Goal: Book appointment/travel/reservation

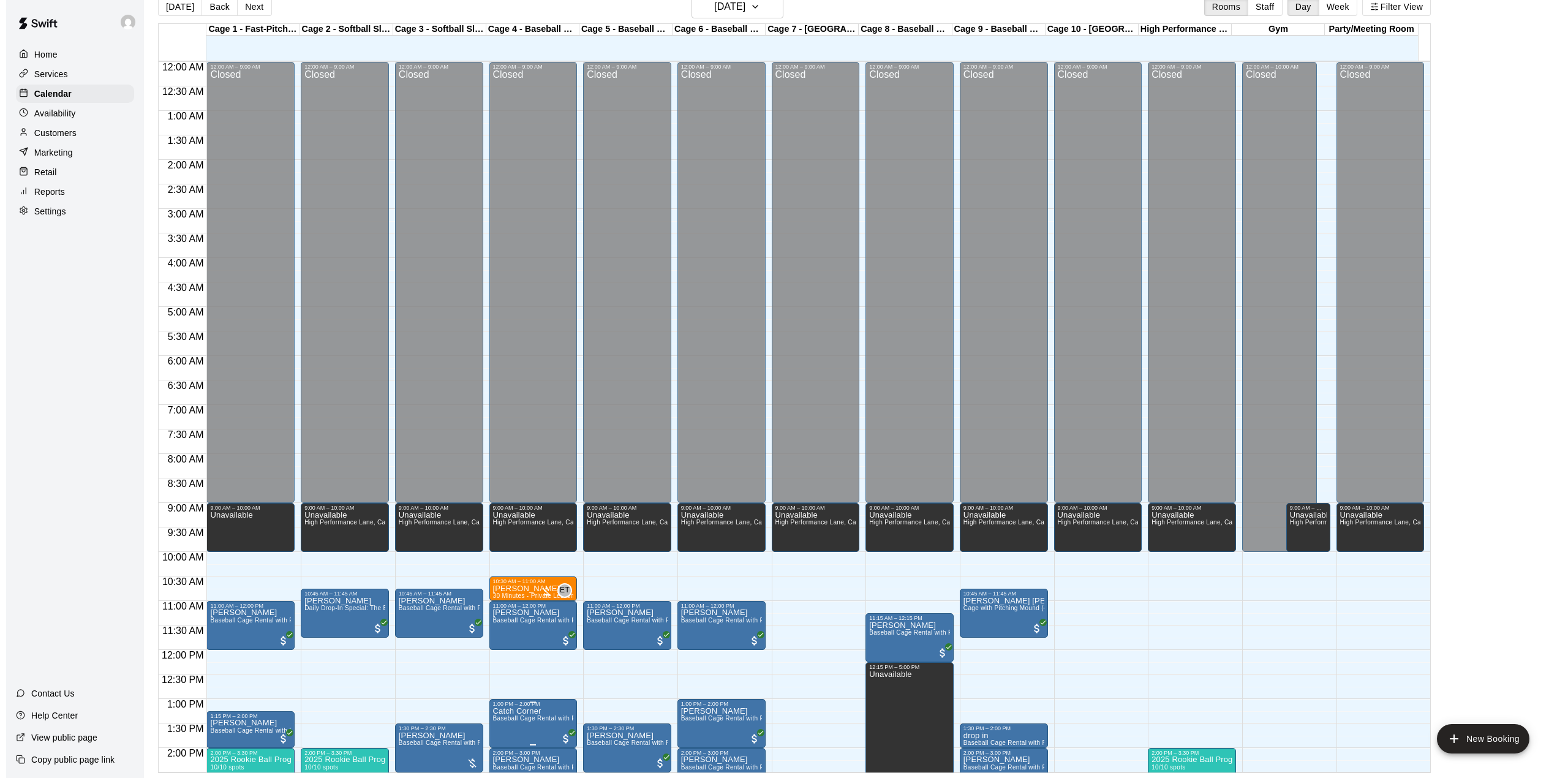
scroll to position [467, 0]
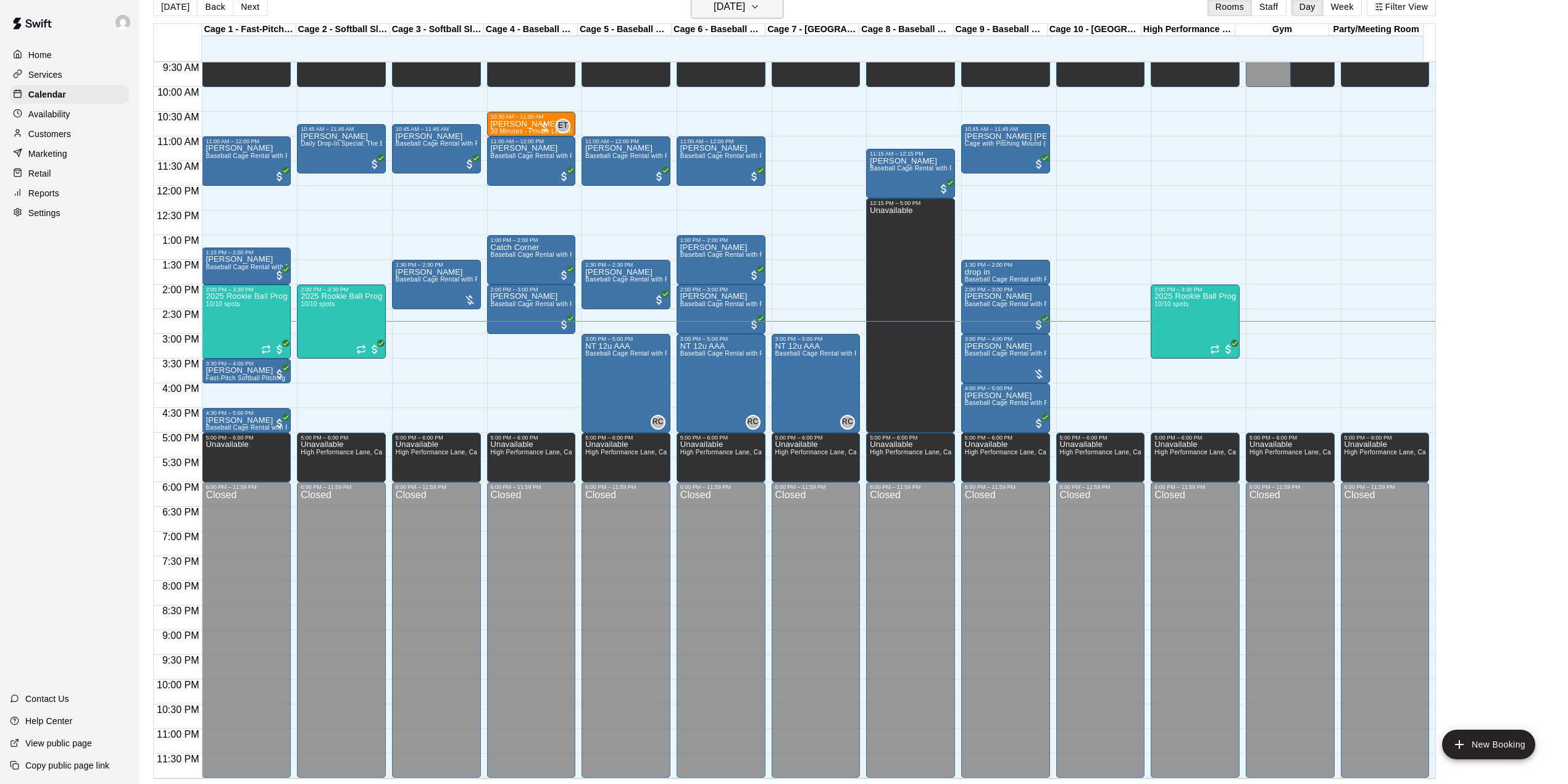
click at [741, 13] on h6 "[DATE]" at bounding box center [729, 7] width 32 height 17
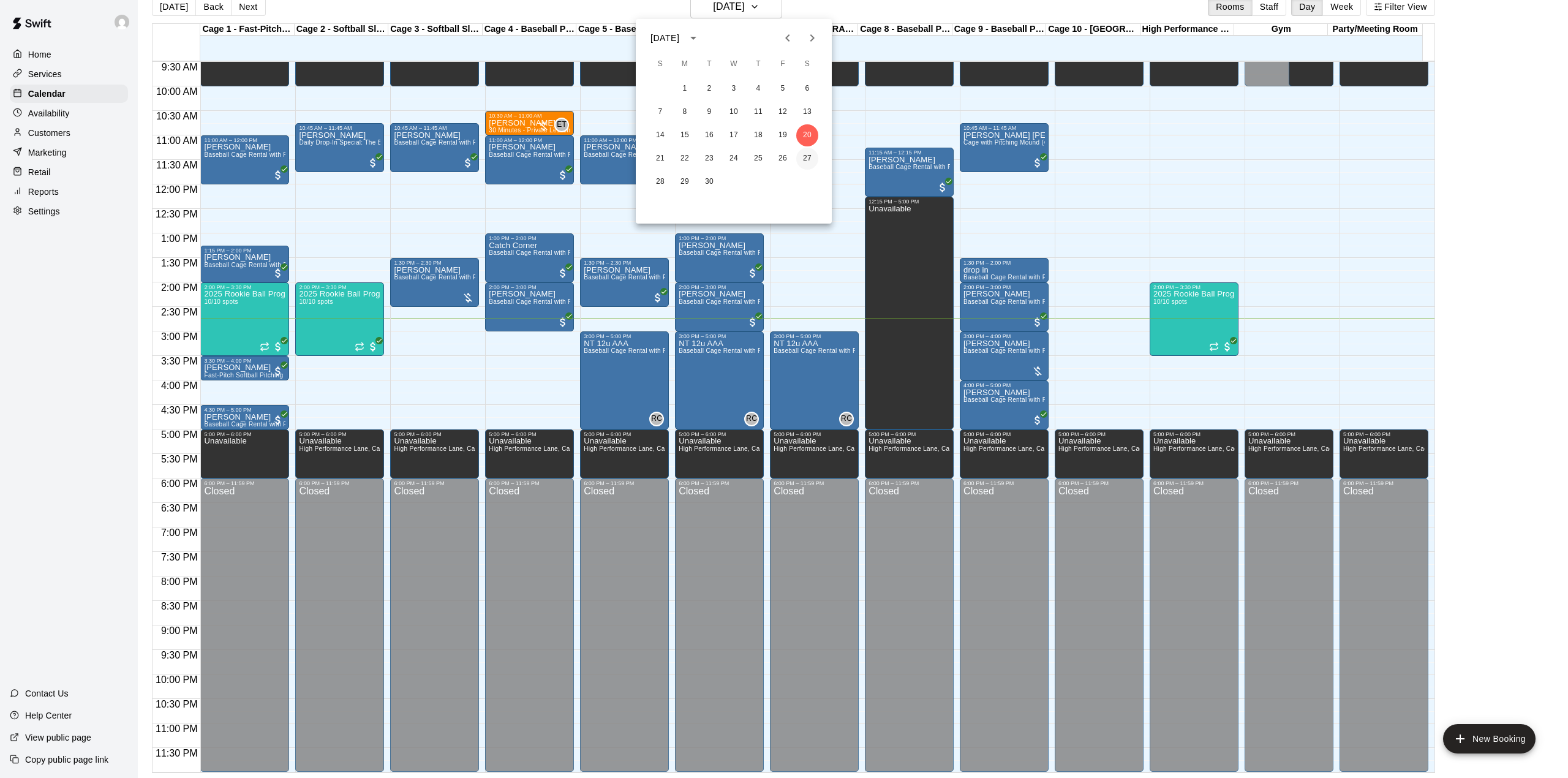
click at [811, 153] on button "27" at bounding box center [807, 158] width 22 height 22
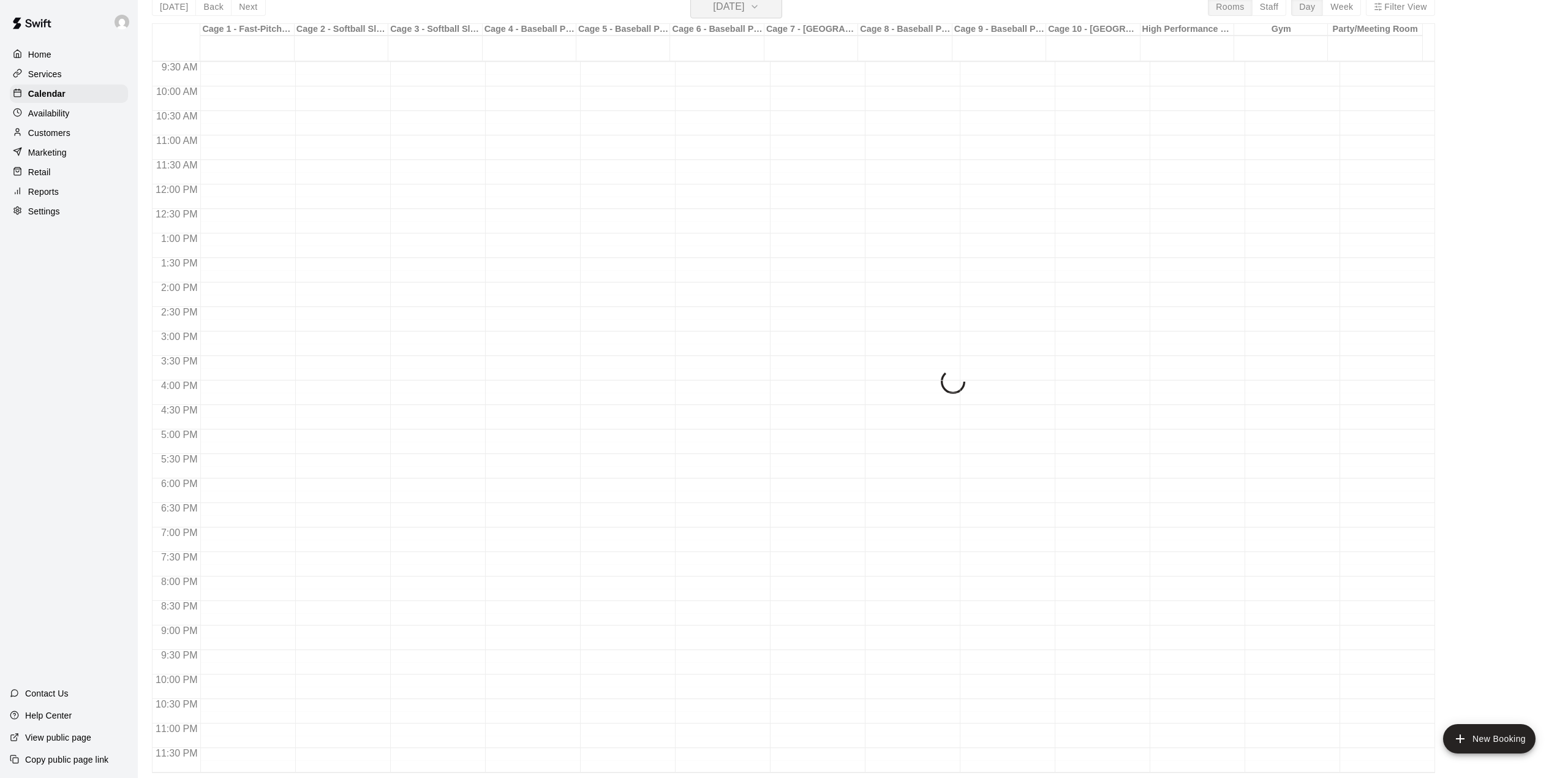
scroll to position [15, 0]
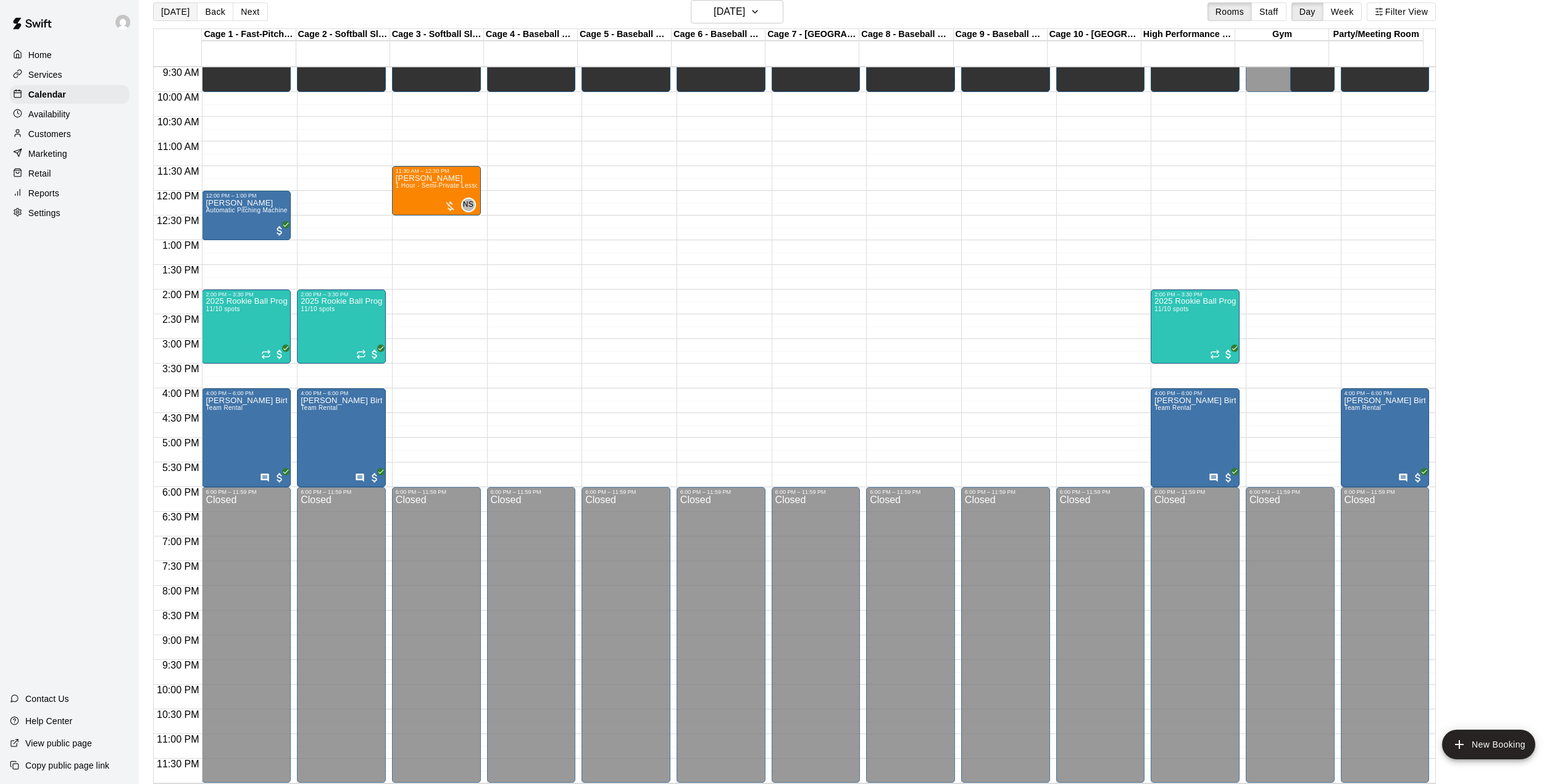
click at [168, 5] on button "[DATE]" at bounding box center [176, 12] width 45 height 18
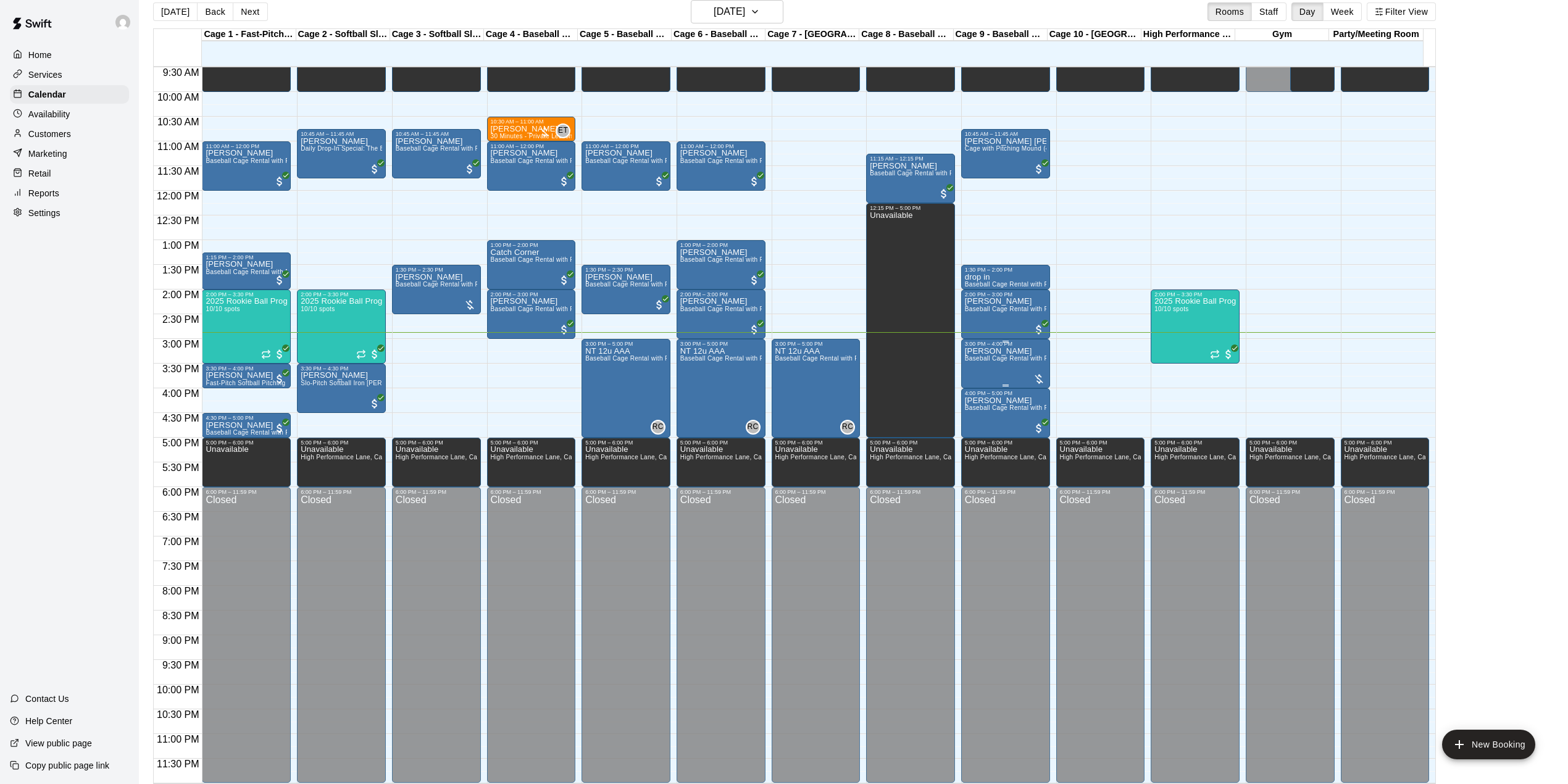
click at [1029, 368] on div "[PERSON_NAME] Baseball Cage Rental with Pitching Machine (4 People Maximum!)" at bounding box center [1006, 739] width 82 height 784
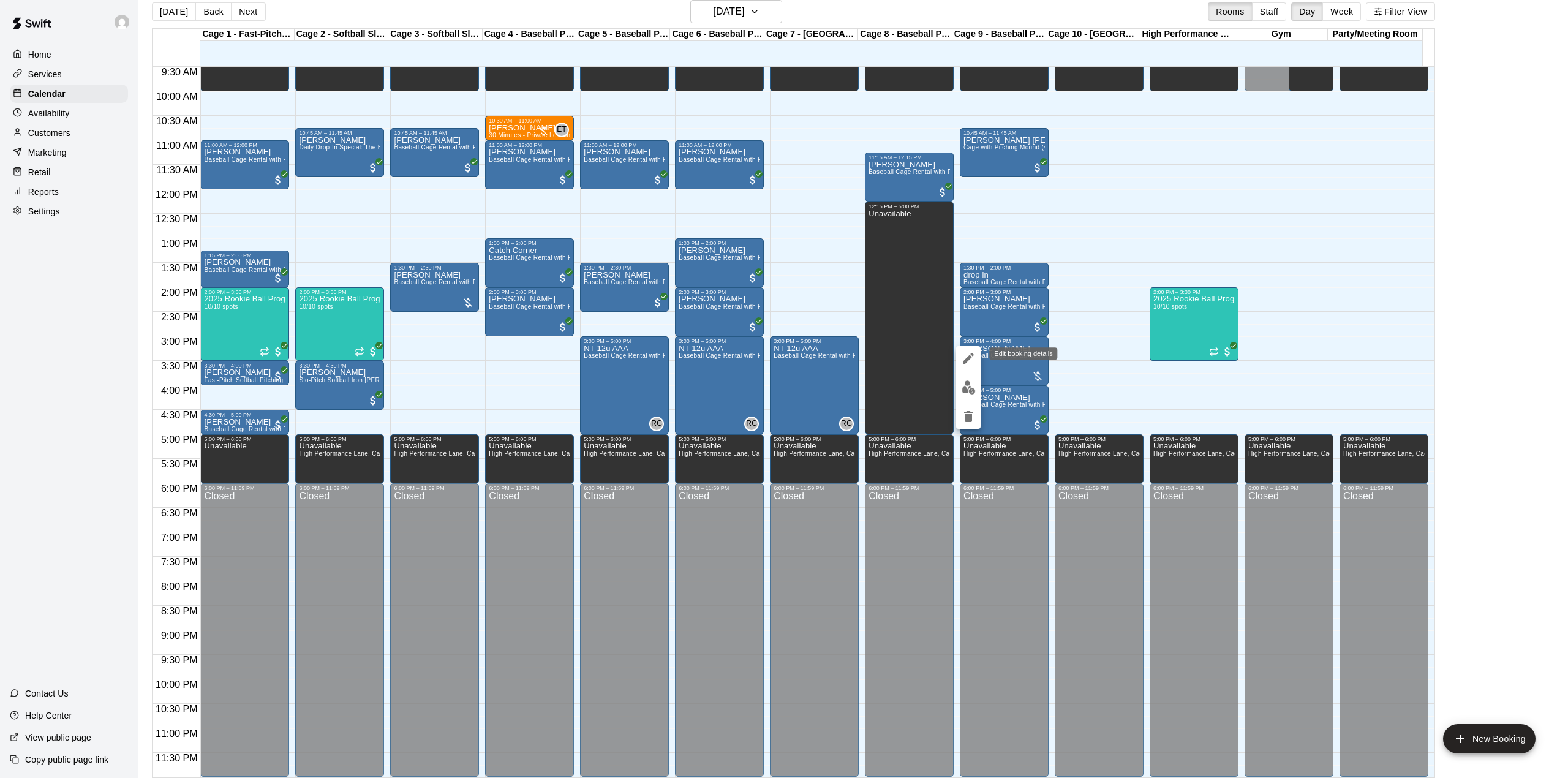
click at [968, 359] on icon "edit" at bounding box center [969, 358] width 11 height 11
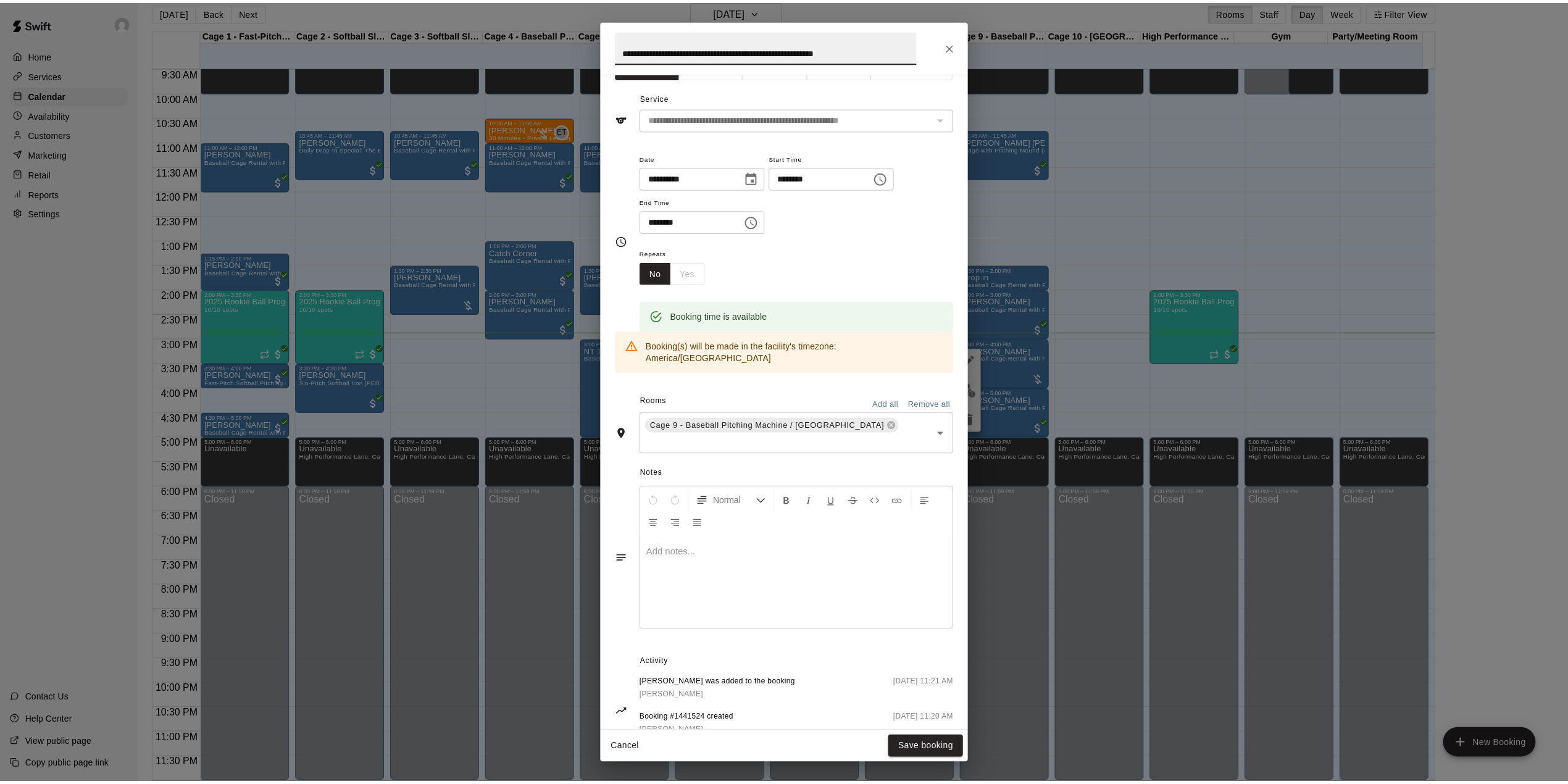
scroll to position [41, 0]
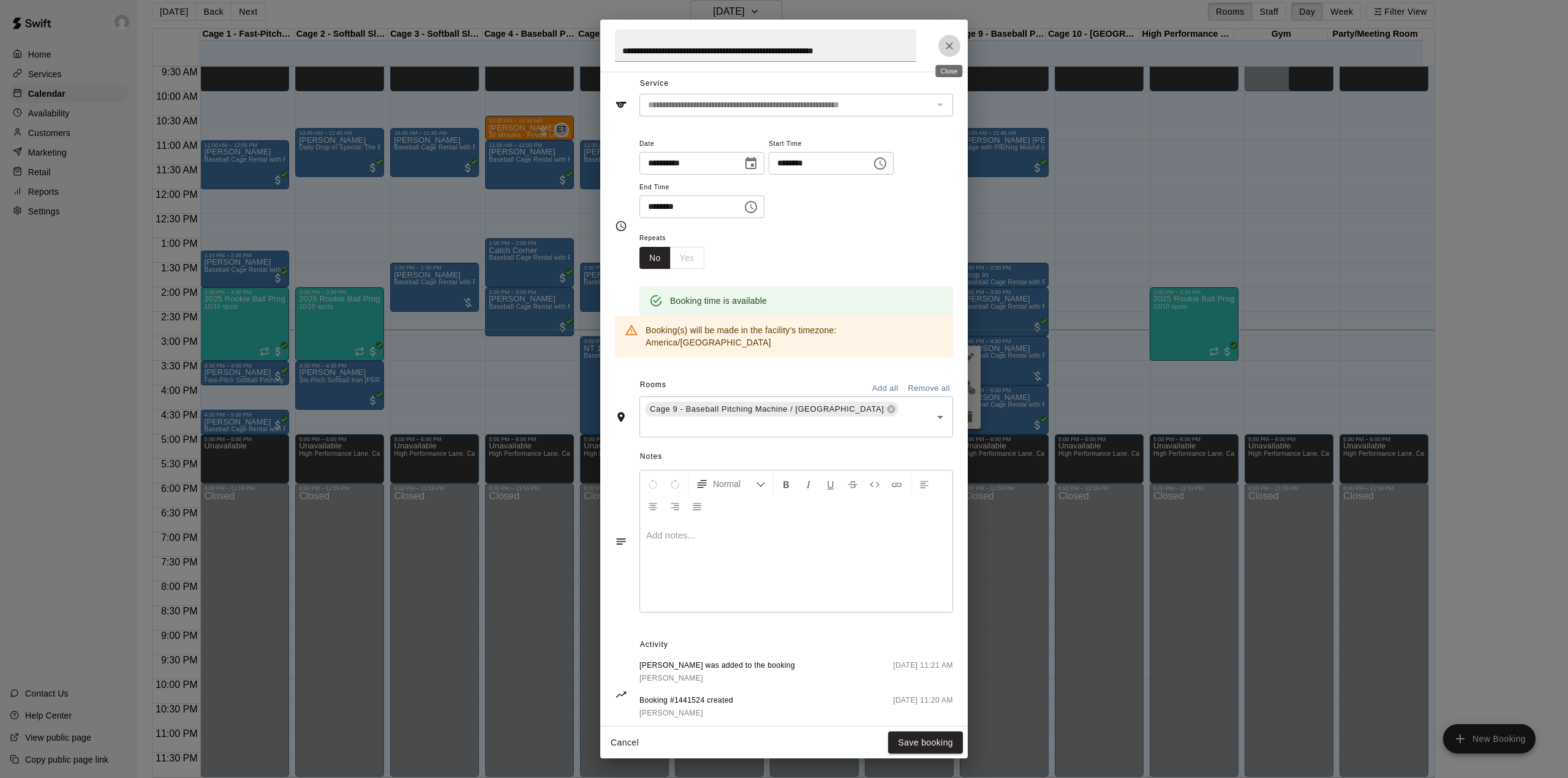
click at [947, 49] on icon "Close" at bounding box center [950, 46] width 12 height 12
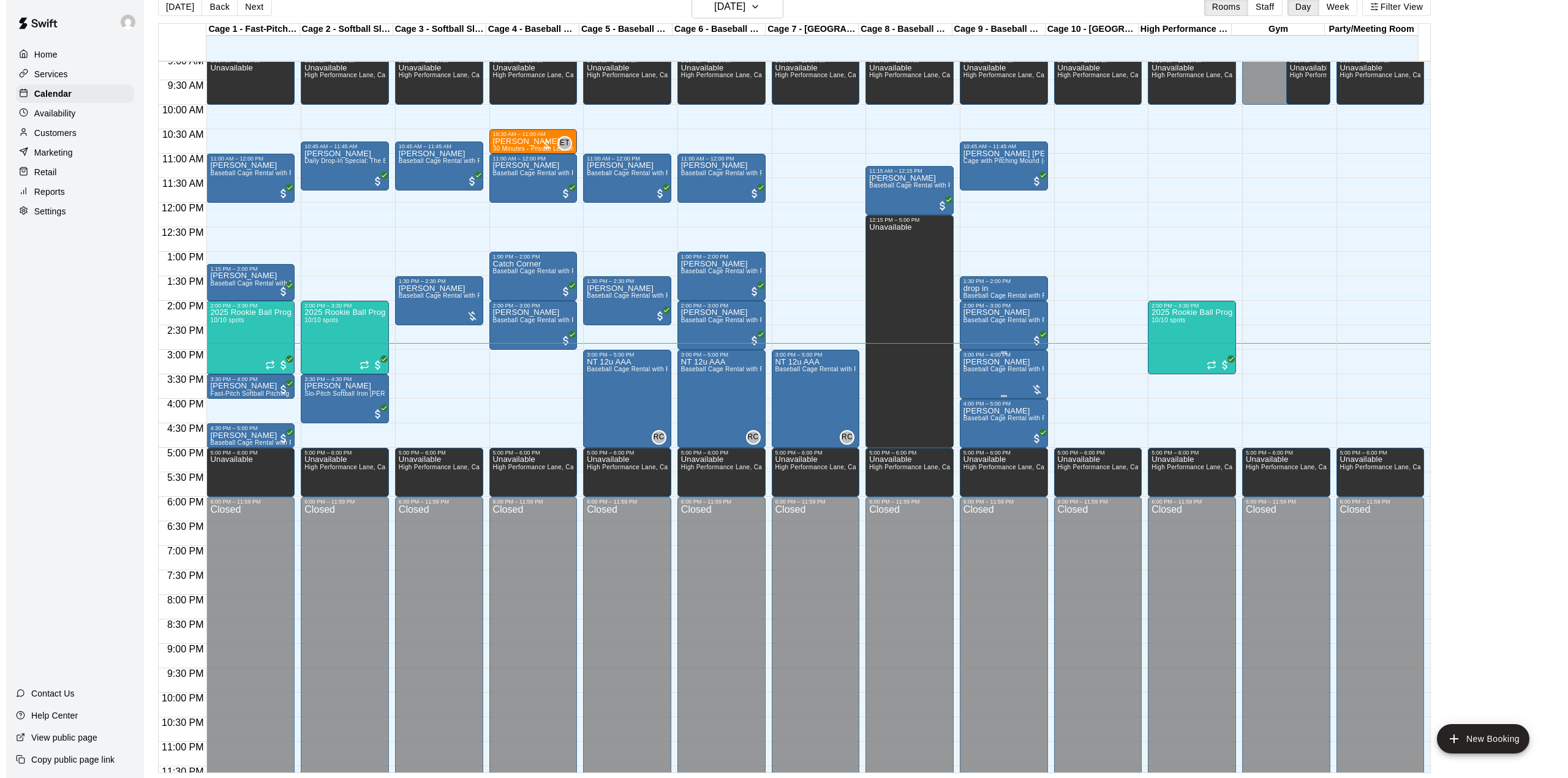
scroll to position [467, 0]
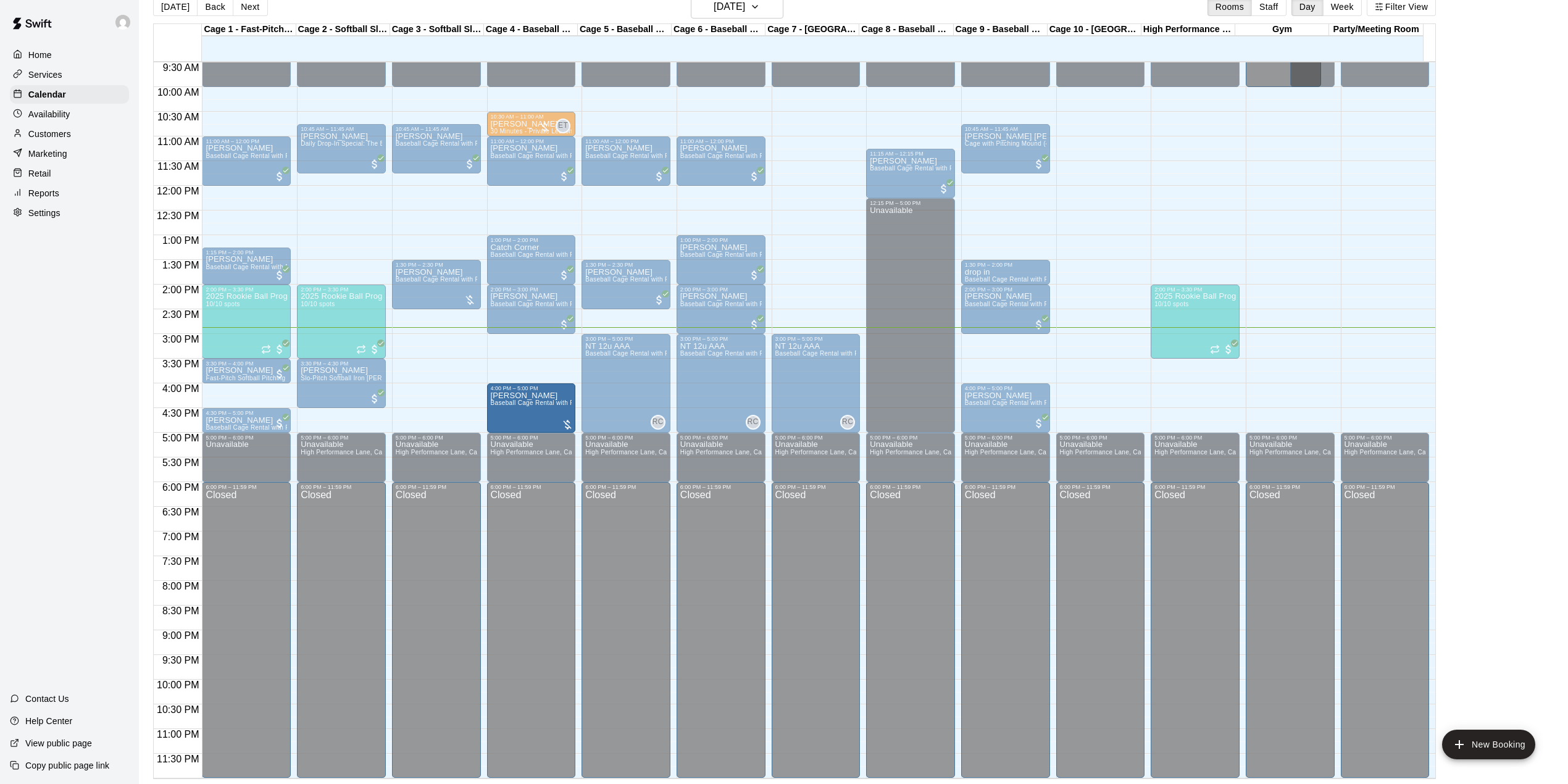
drag, startPoint x: 1001, startPoint y: 347, endPoint x: 537, endPoint y: 402, distance: 467.2
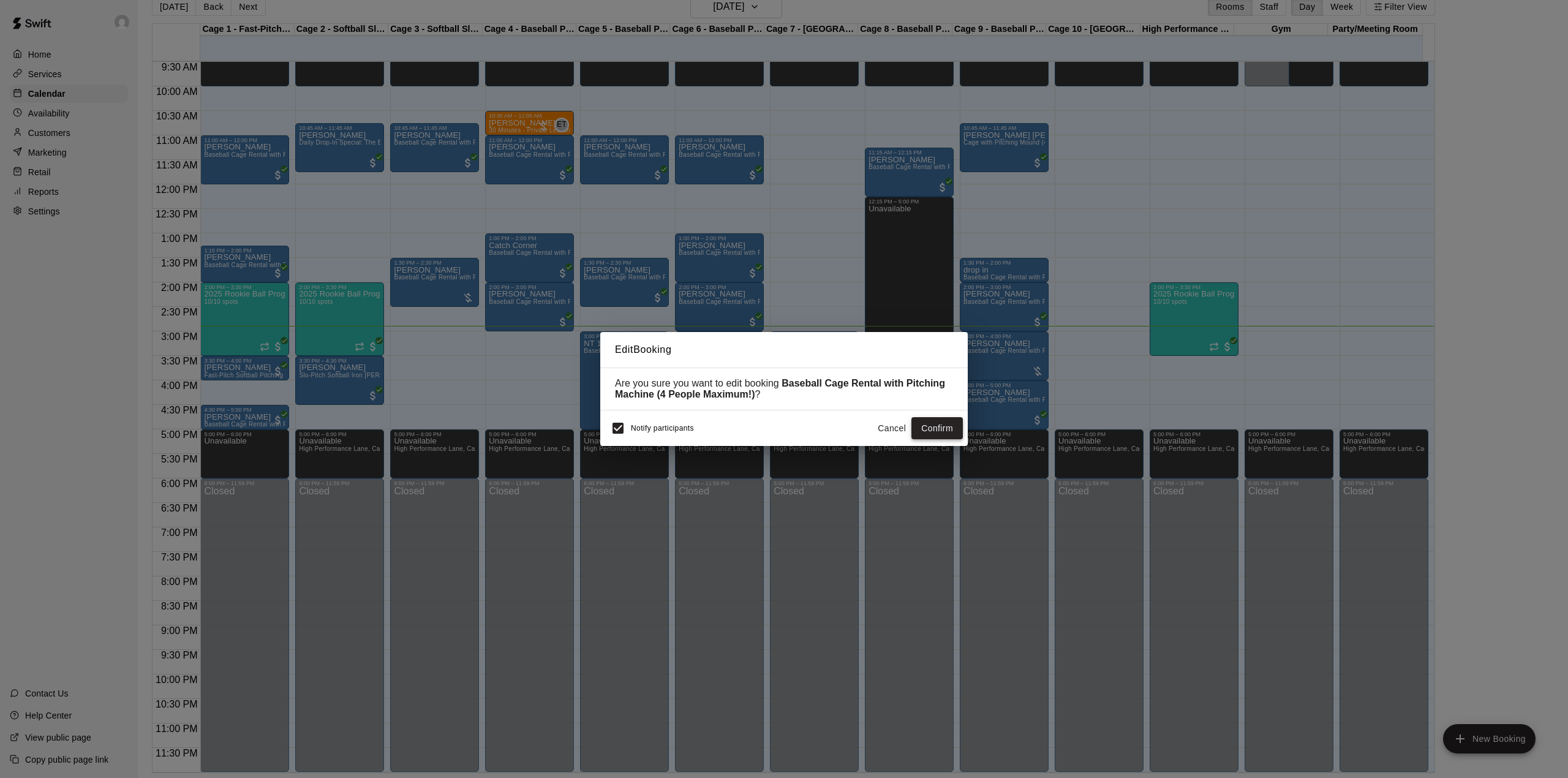
click at [932, 425] on button "Confirm" at bounding box center [937, 429] width 51 height 23
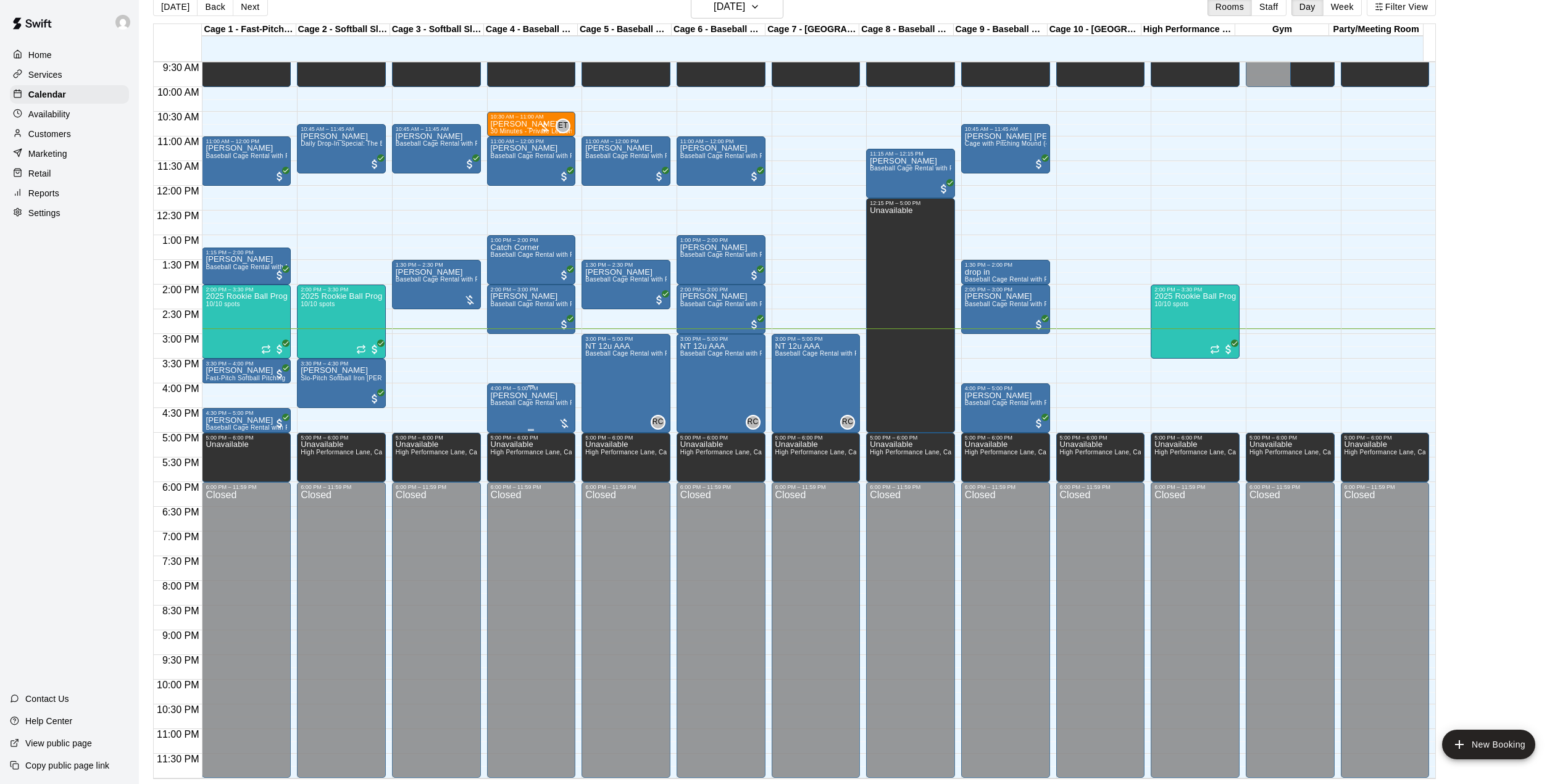
click at [545, 401] on span "Baseball Cage Rental with Pitching Machine (4 People Maximum!)" at bounding box center [588, 402] width 194 height 7
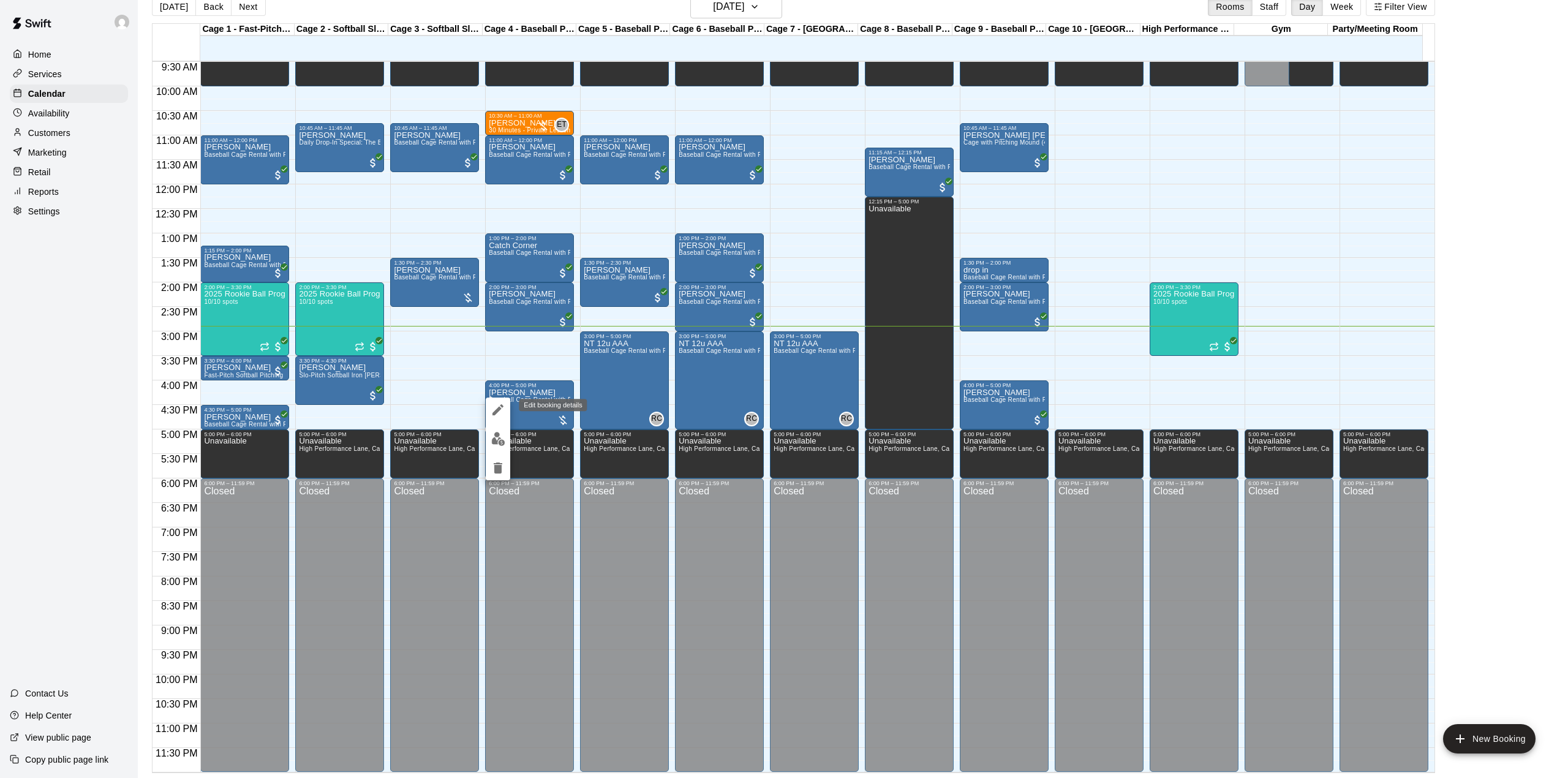
click at [494, 410] on icon "edit" at bounding box center [498, 409] width 15 height 15
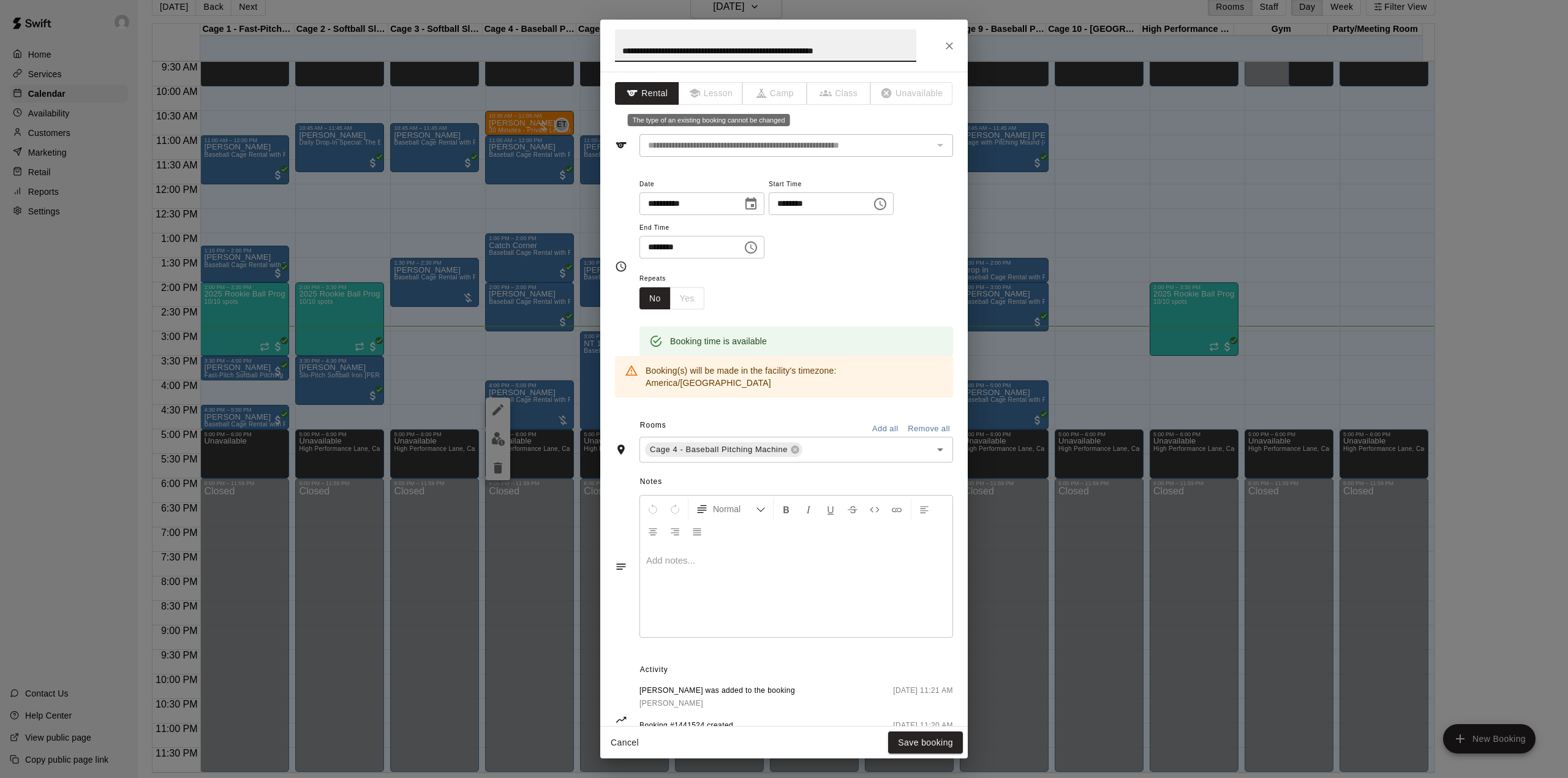
click at [700, 92] on span "Lesson" at bounding box center [712, 93] width 64 height 23
click at [954, 44] on icon "Close" at bounding box center [950, 46] width 12 height 12
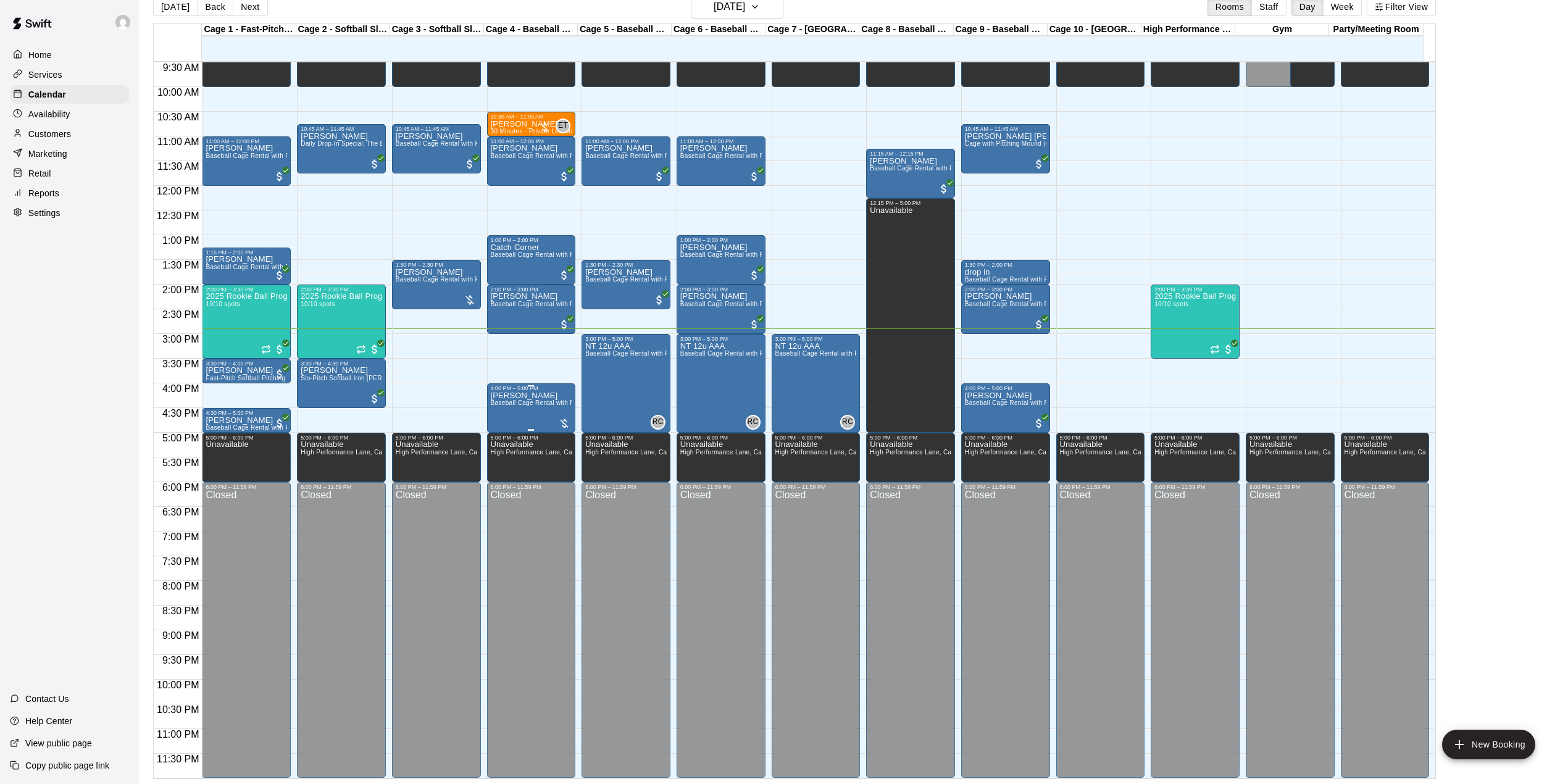
click at [505, 399] on div "[PERSON_NAME] Baseball Cage Rental with Pitching Machine (4 People Maximum!)" at bounding box center [532, 783] width 82 height 784
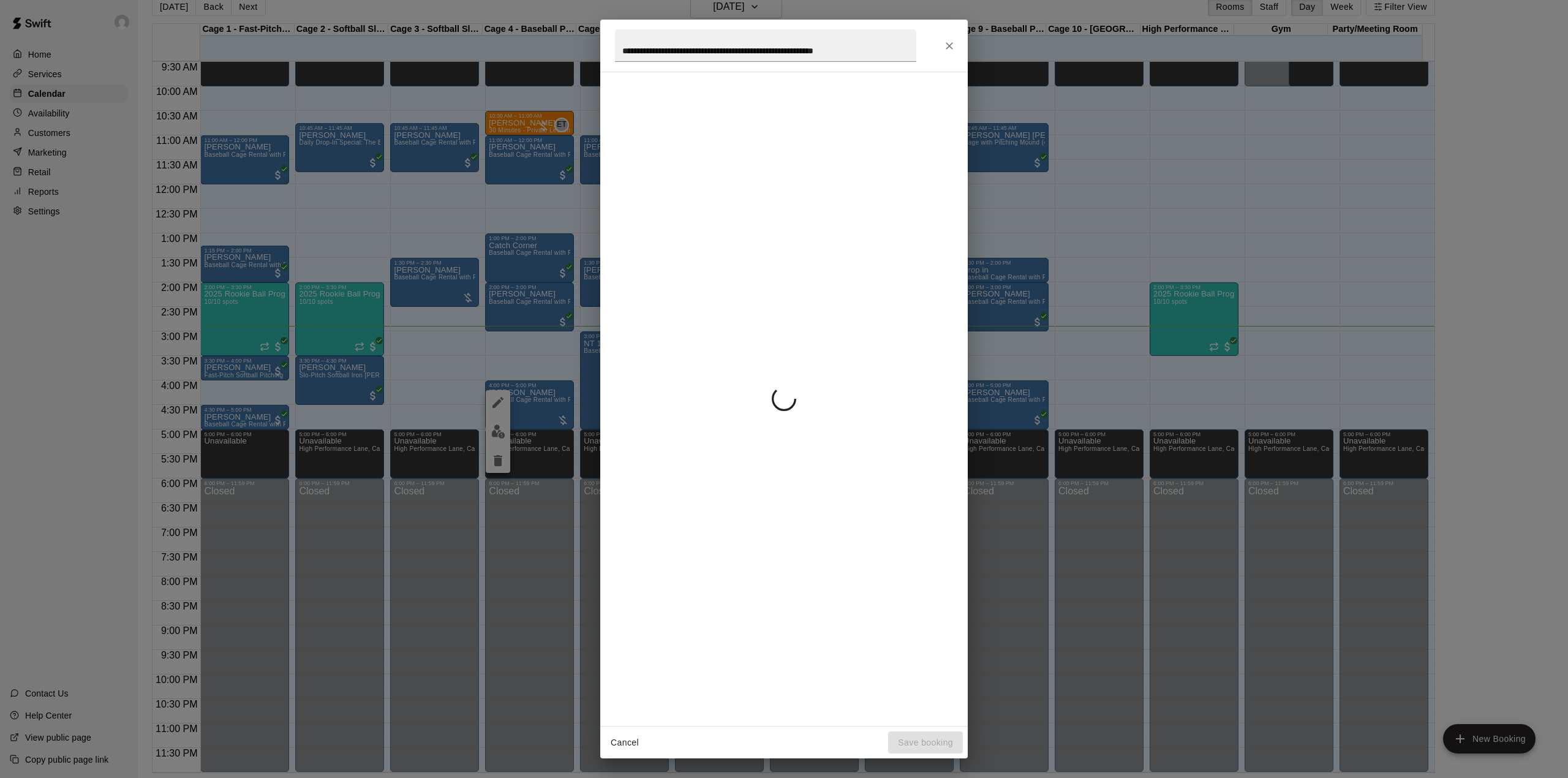
click at [500, 397] on div "**********" at bounding box center [784, 389] width 1568 height 778
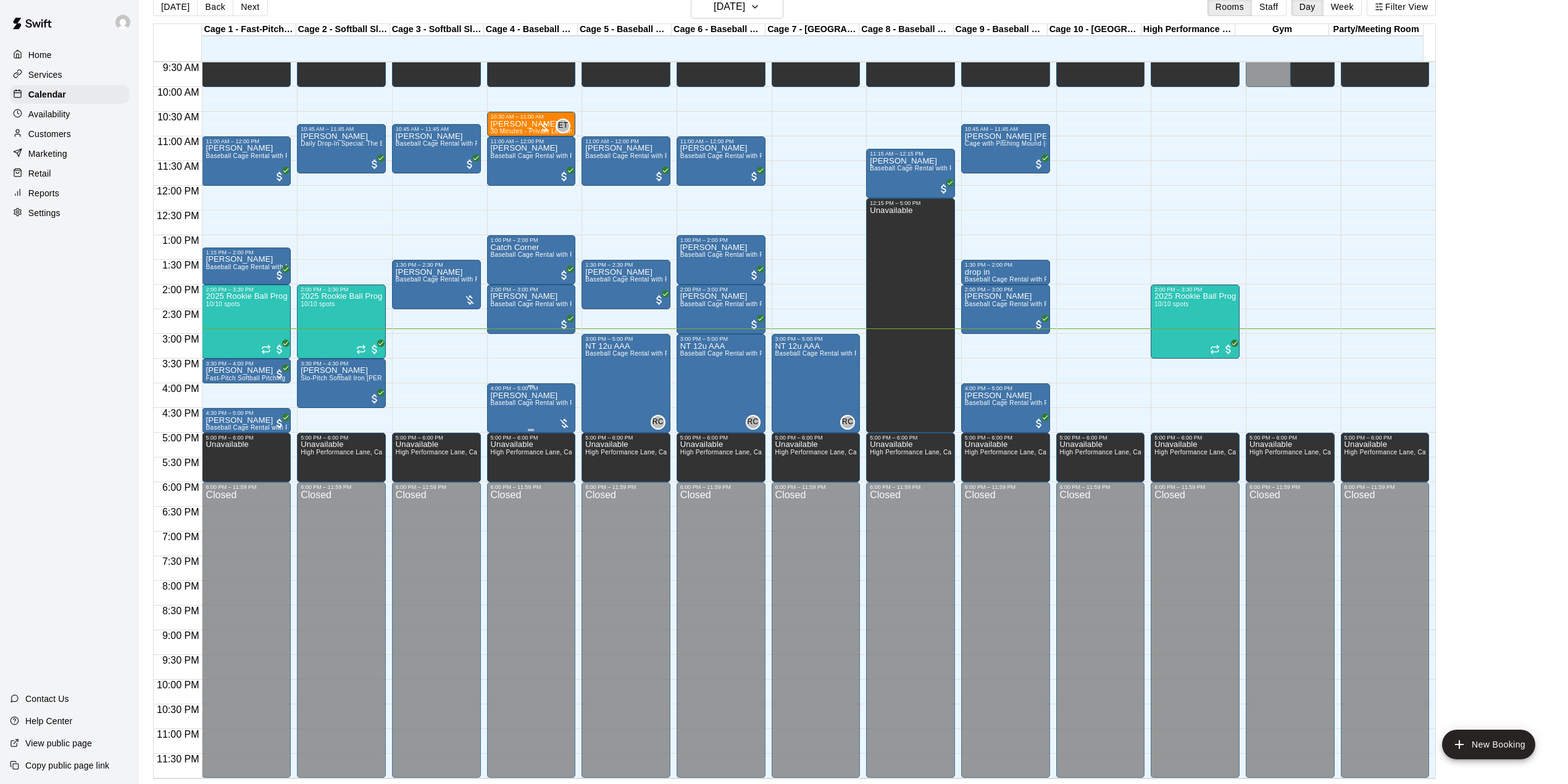
click at [541, 396] on div "[PERSON_NAME] Baseball Cage Rental with Pitching Machine (4 People Maximum!)" at bounding box center [532, 783] width 82 height 784
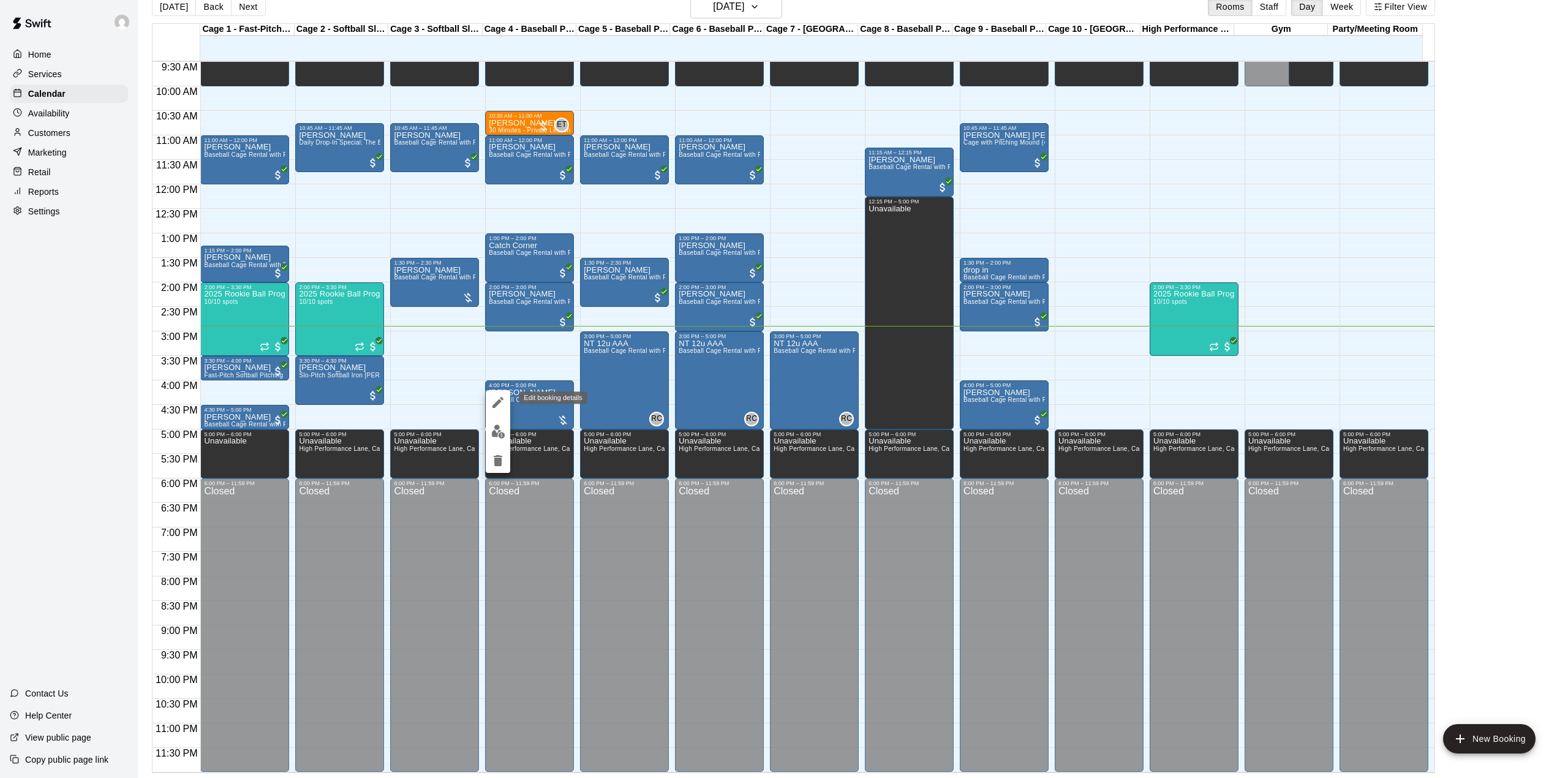
click at [498, 395] on icon "edit" at bounding box center [498, 402] width 15 height 15
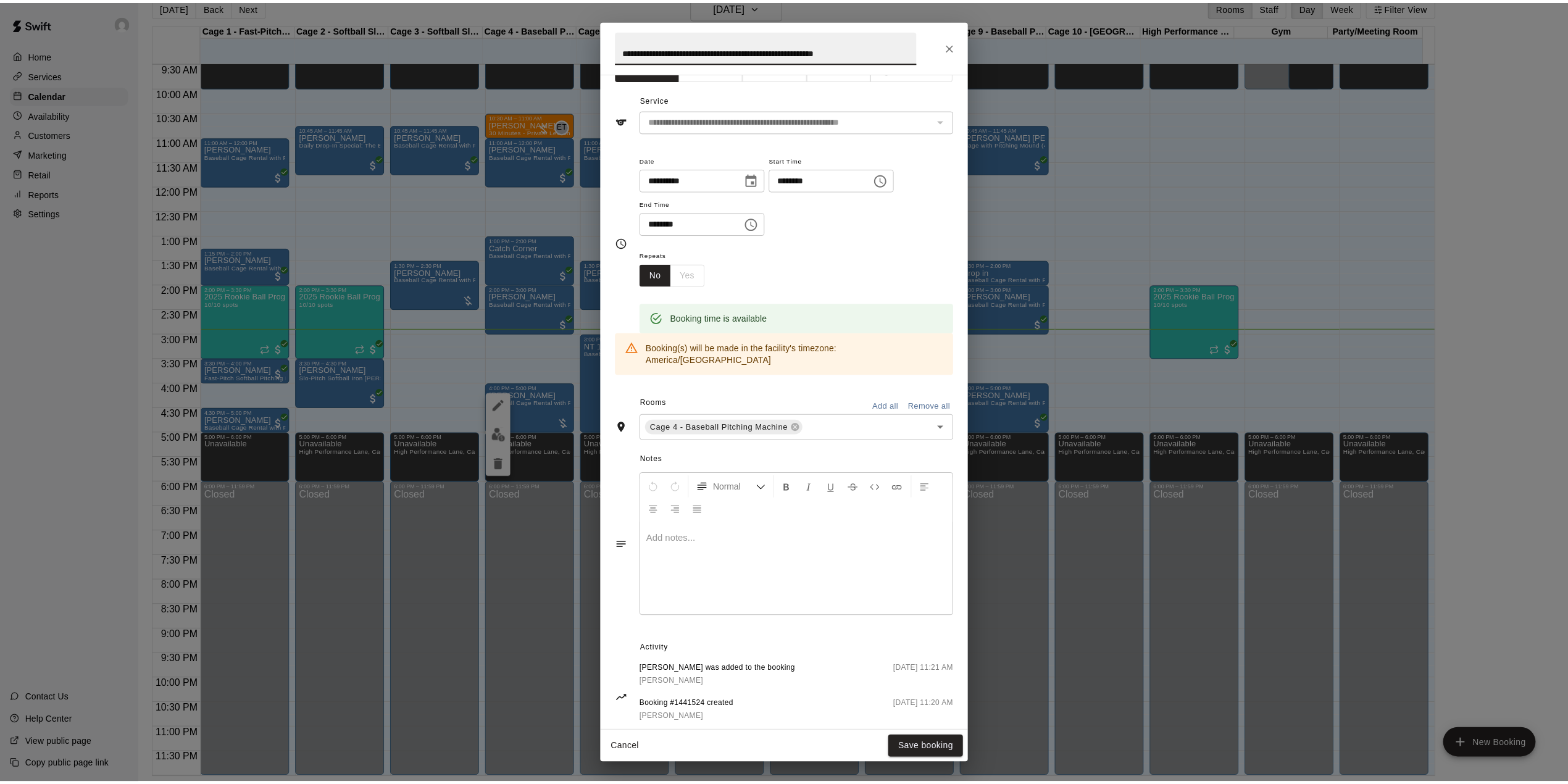
scroll to position [41, 0]
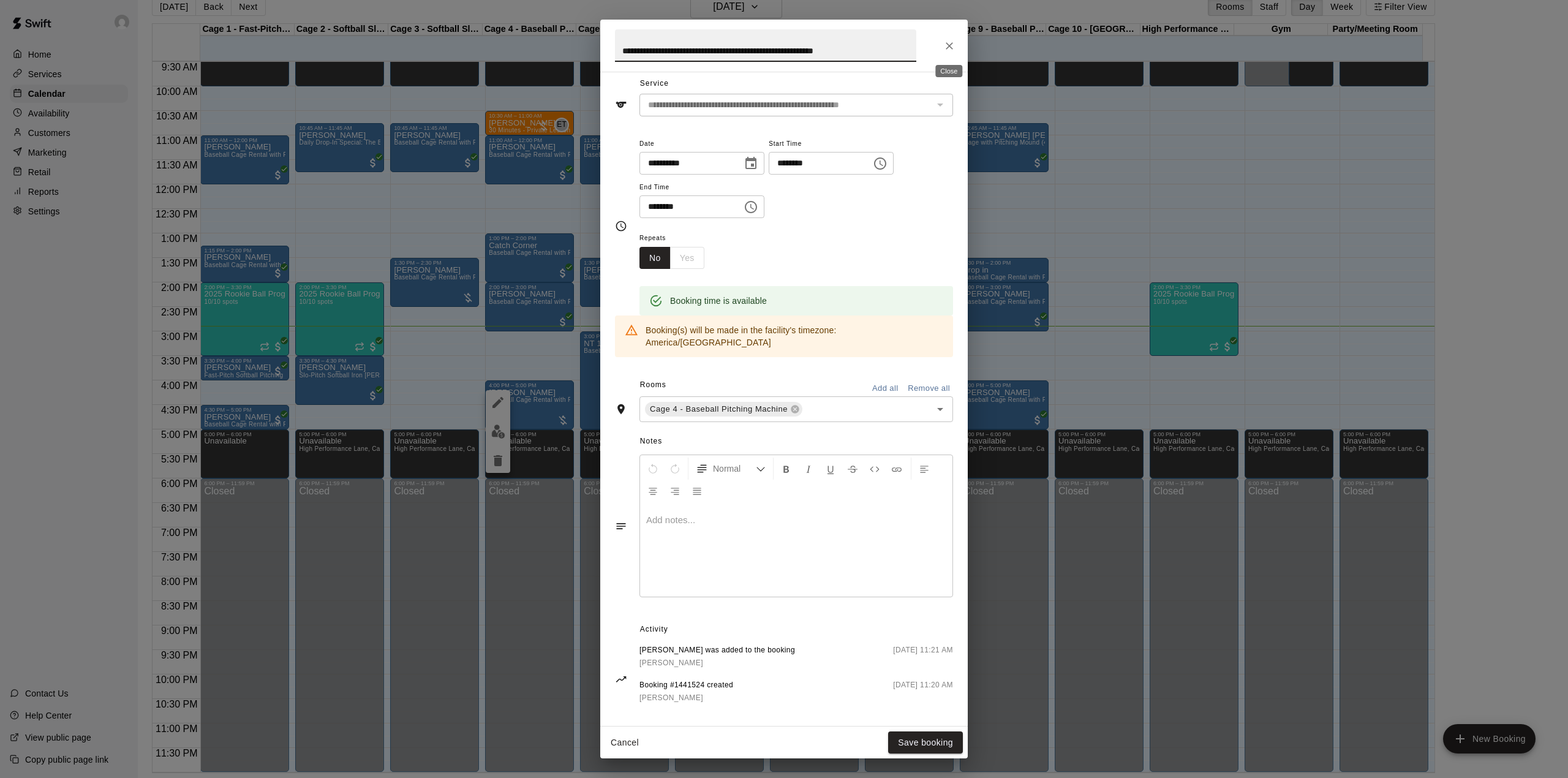
click at [945, 43] on icon "Close" at bounding box center [950, 46] width 12 height 12
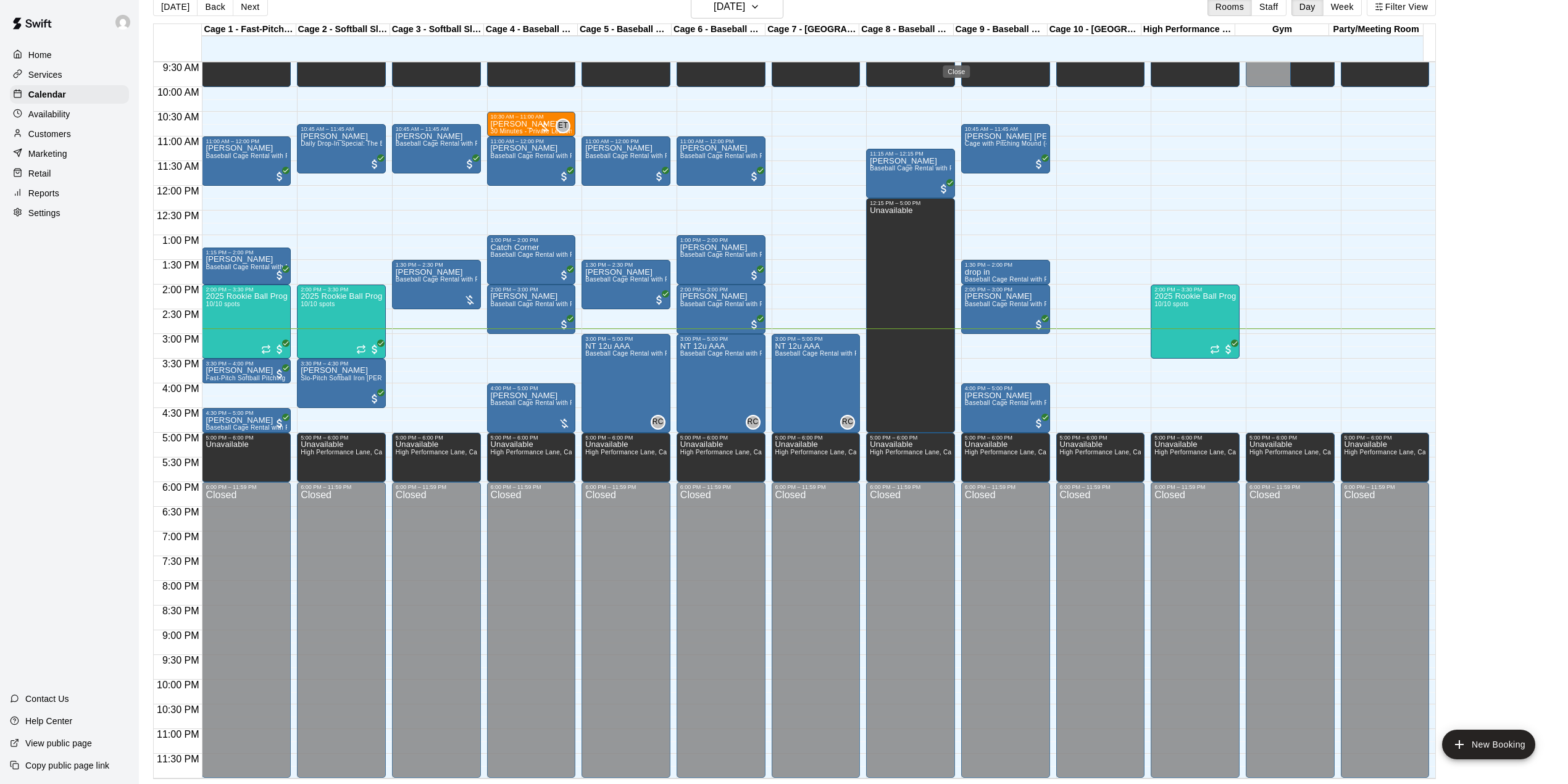
scroll to position [0, 0]
click at [505, 399] on div "[PERSON_NAME] Baseball Cage Rental with Pitching Machine (4 People Maximum!)" at bounding box center [532, 783] width 82 height 784
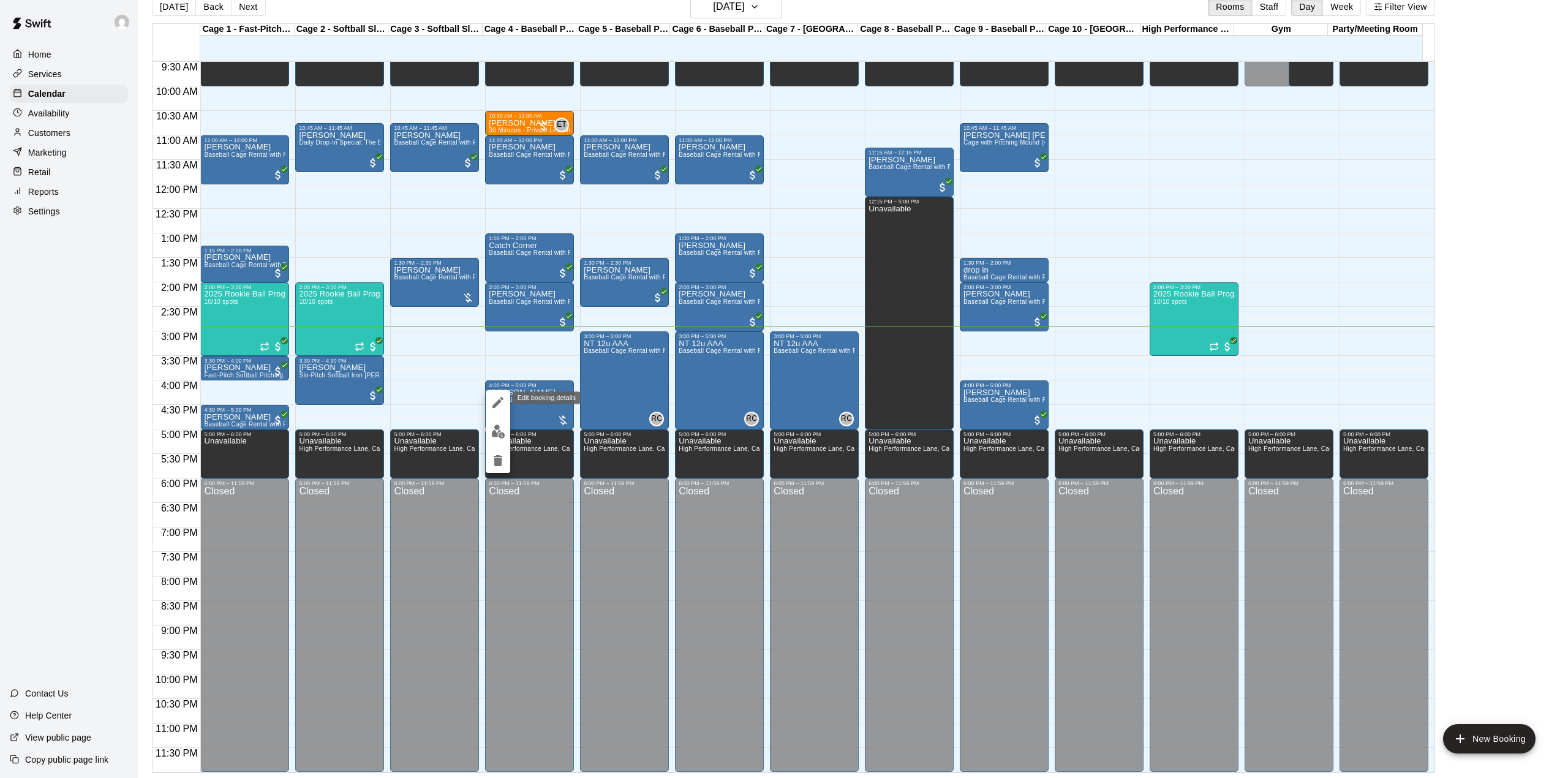
click at [498, 404] on icon "edit" at bounding box center [498, 402] width 11 height 11
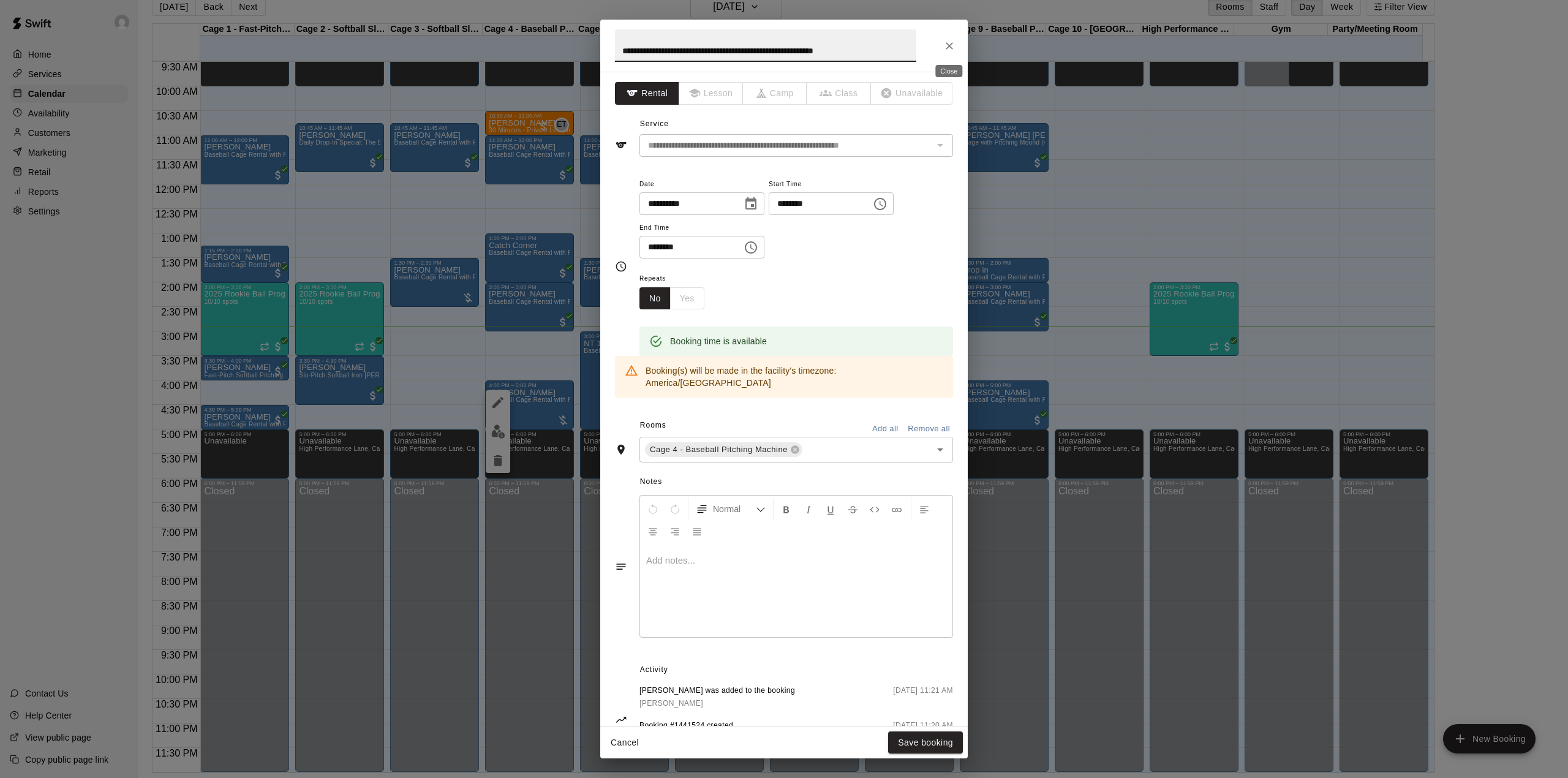
click at [948, 47] on icon "Close" at bounding box center [950, 46] width 12 height 12
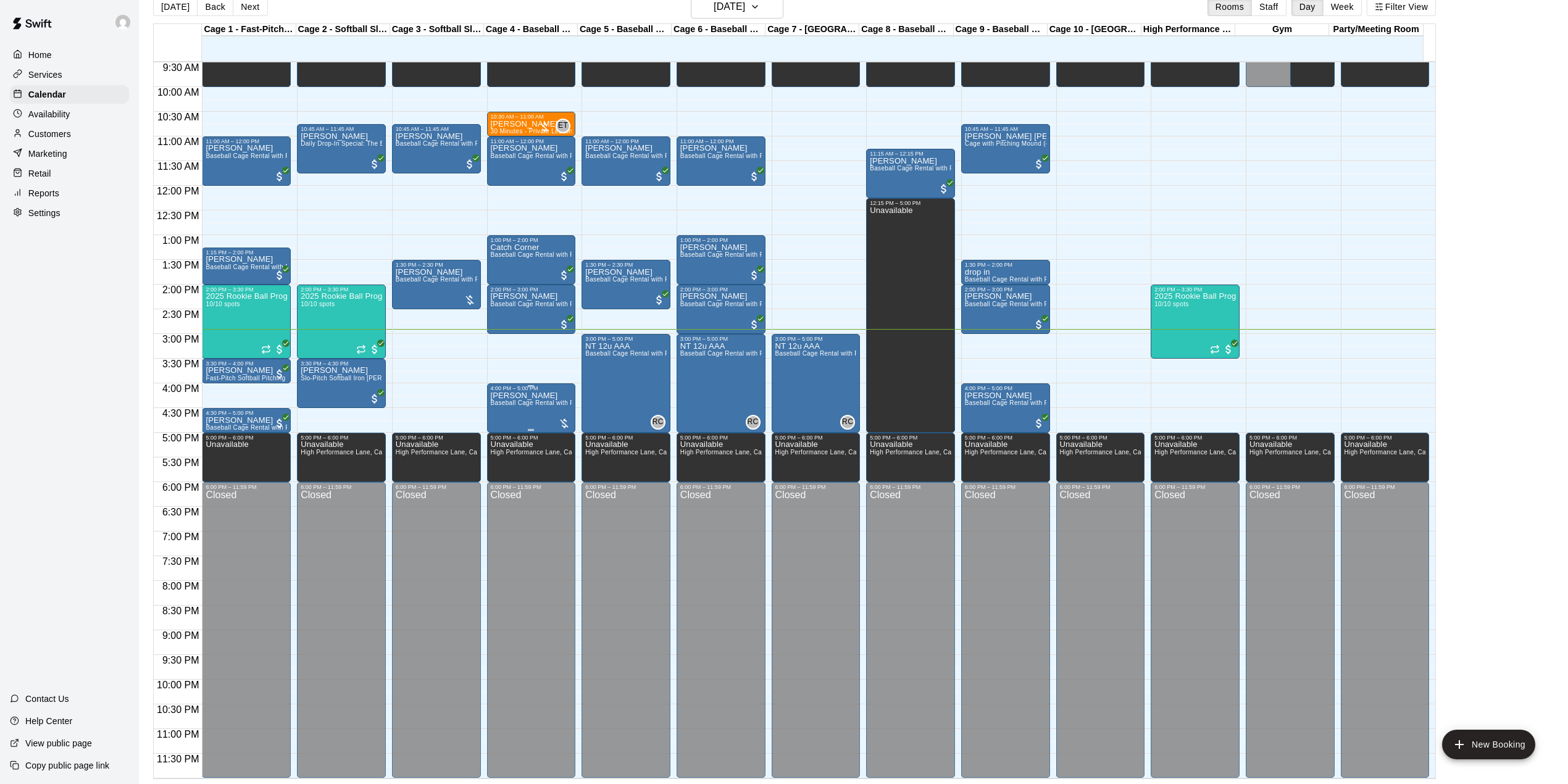
click at [536, 413] on div "[PERSON_NAME] Baseball Cage Rental with Pitching Machine (4 People Maximum!)" at bounding box center [532, 783] width 82 height 784
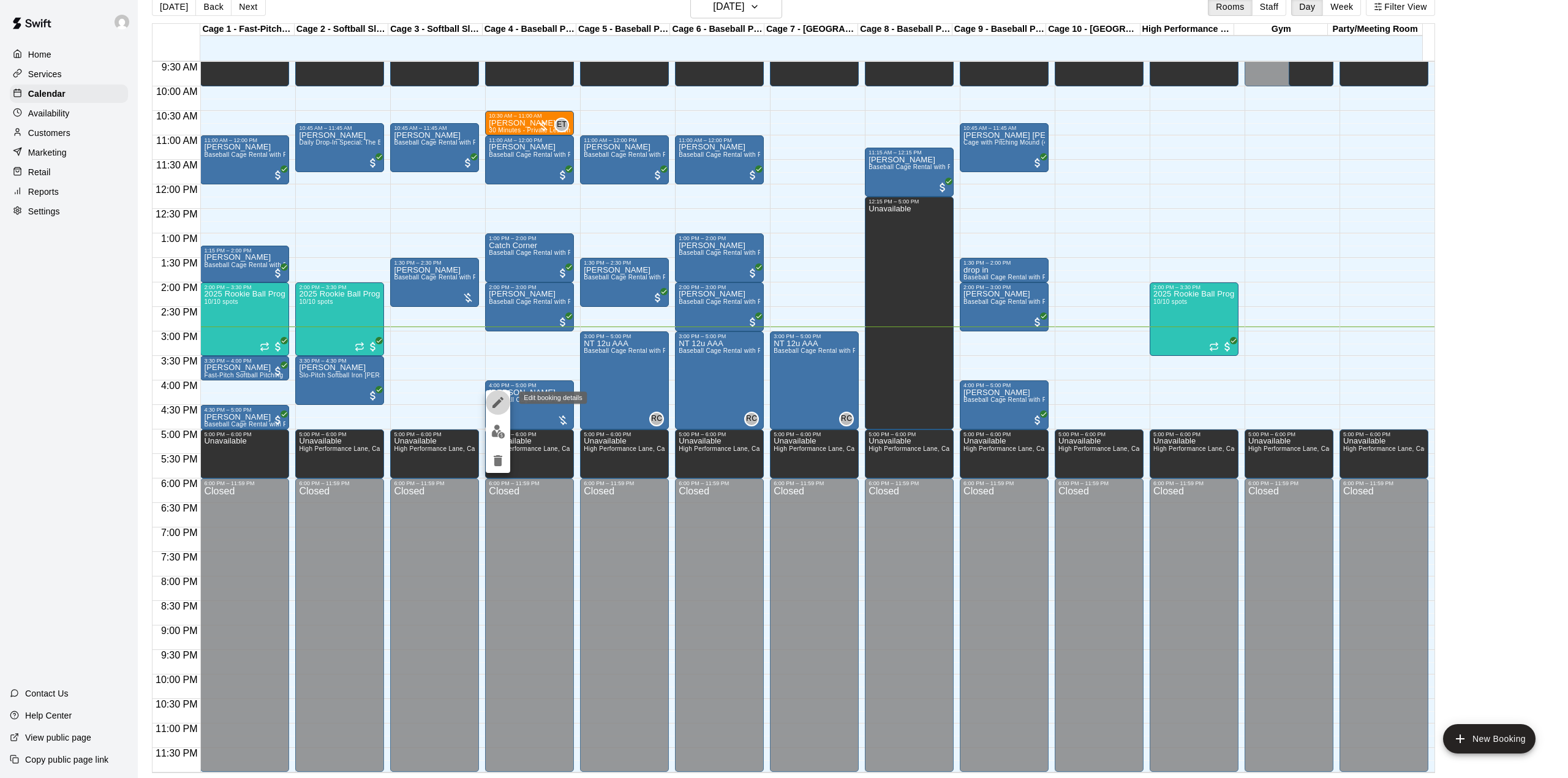
click at [495, 405] on icon "edit" at bounding box center [498, 402] width 11 height 11
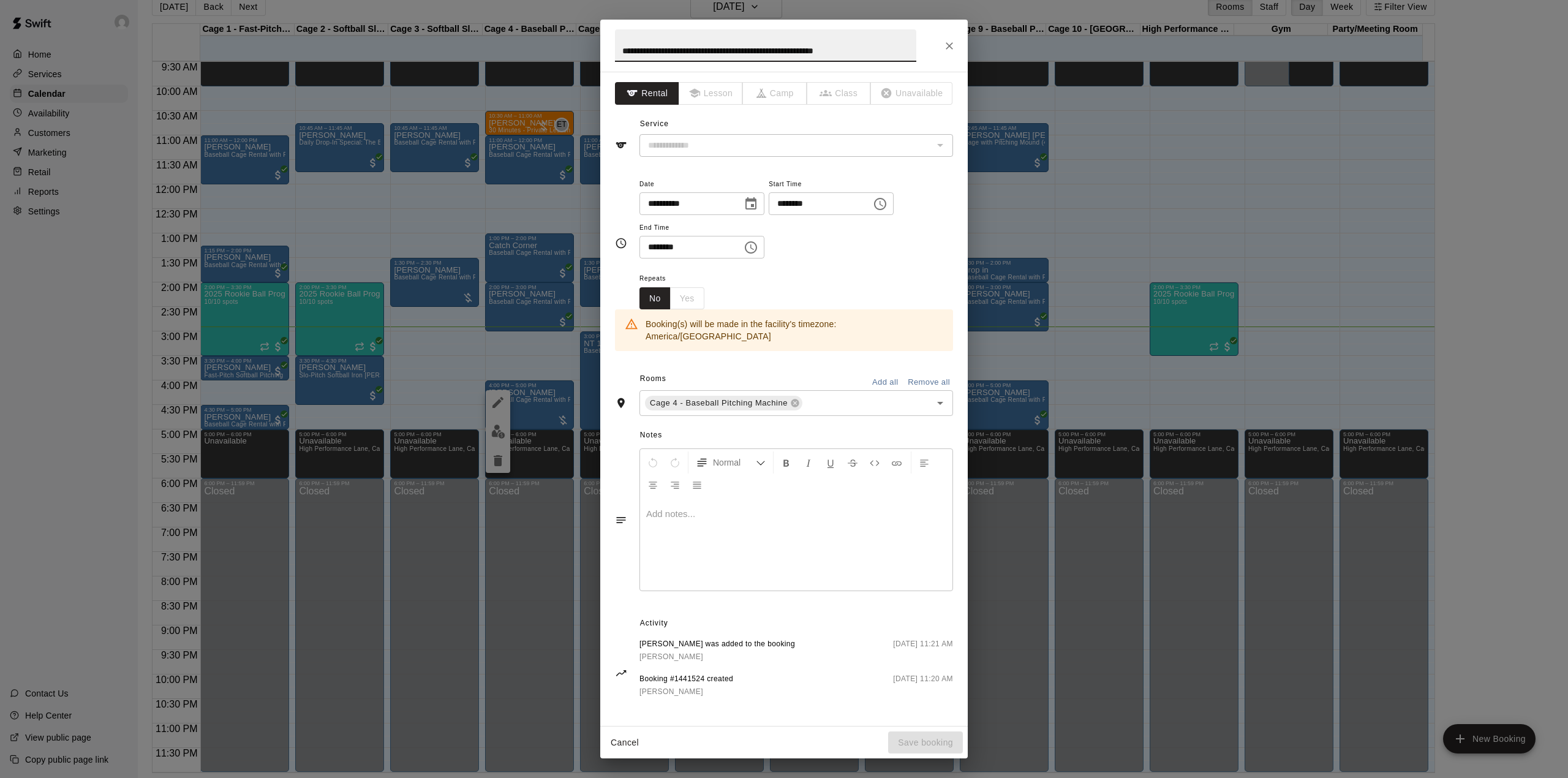
type input "**********"
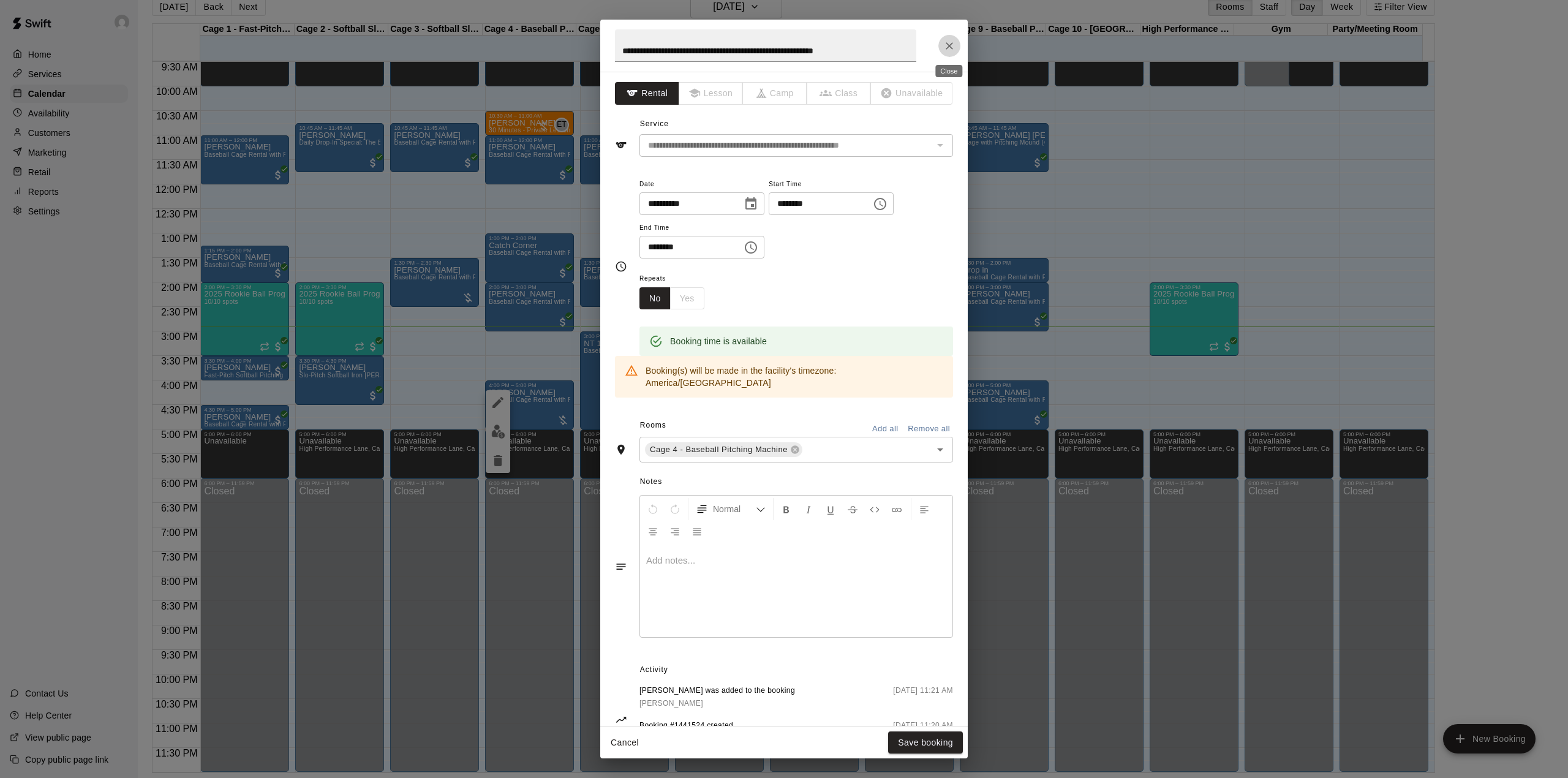
click at [953, 42] on icon "Close" at bounding box center [950, 46] width 12 height 12
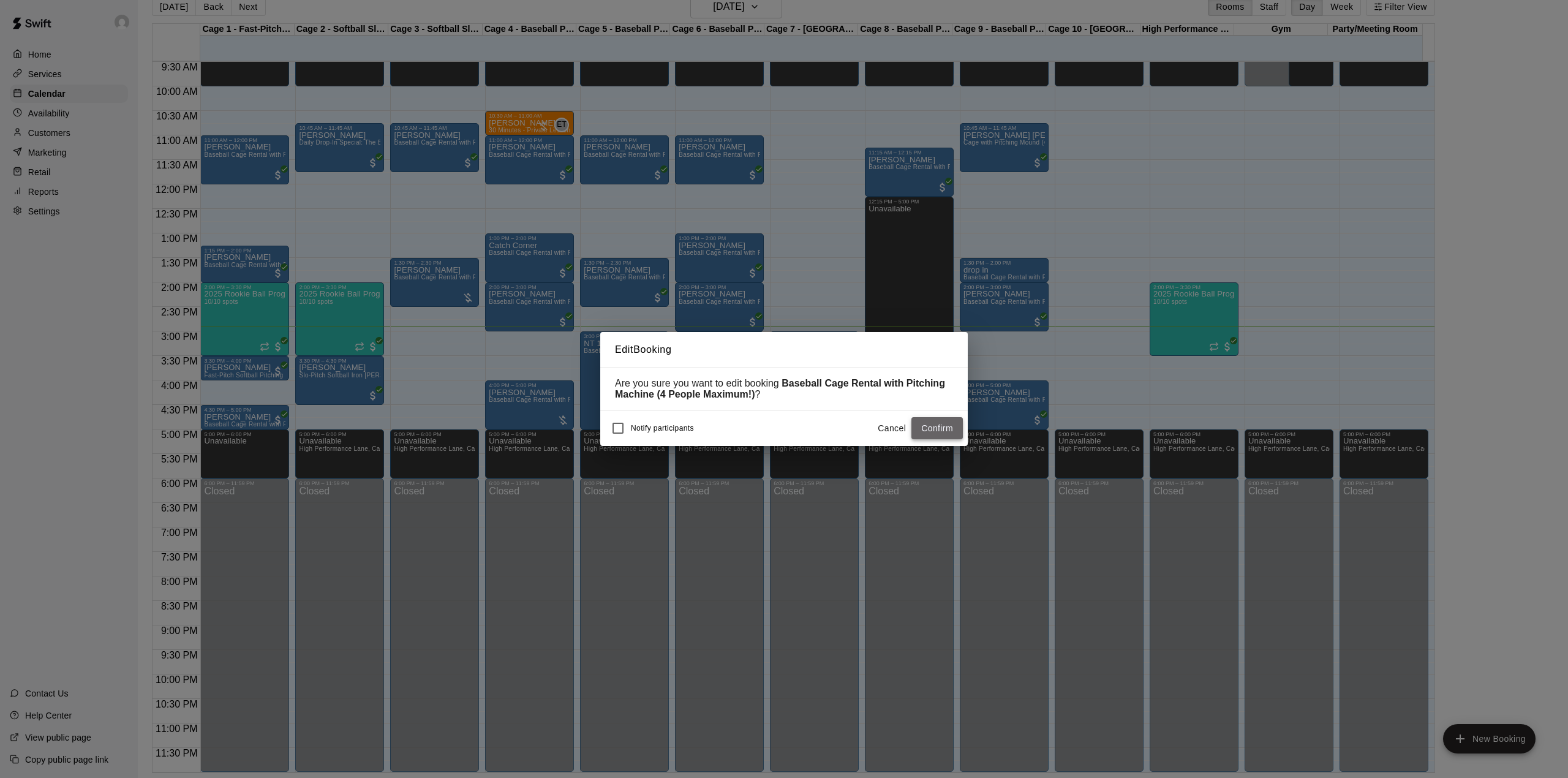
click at [953, 424] on button "Confirm" at bounding box center [937, 429] width 51 height 23
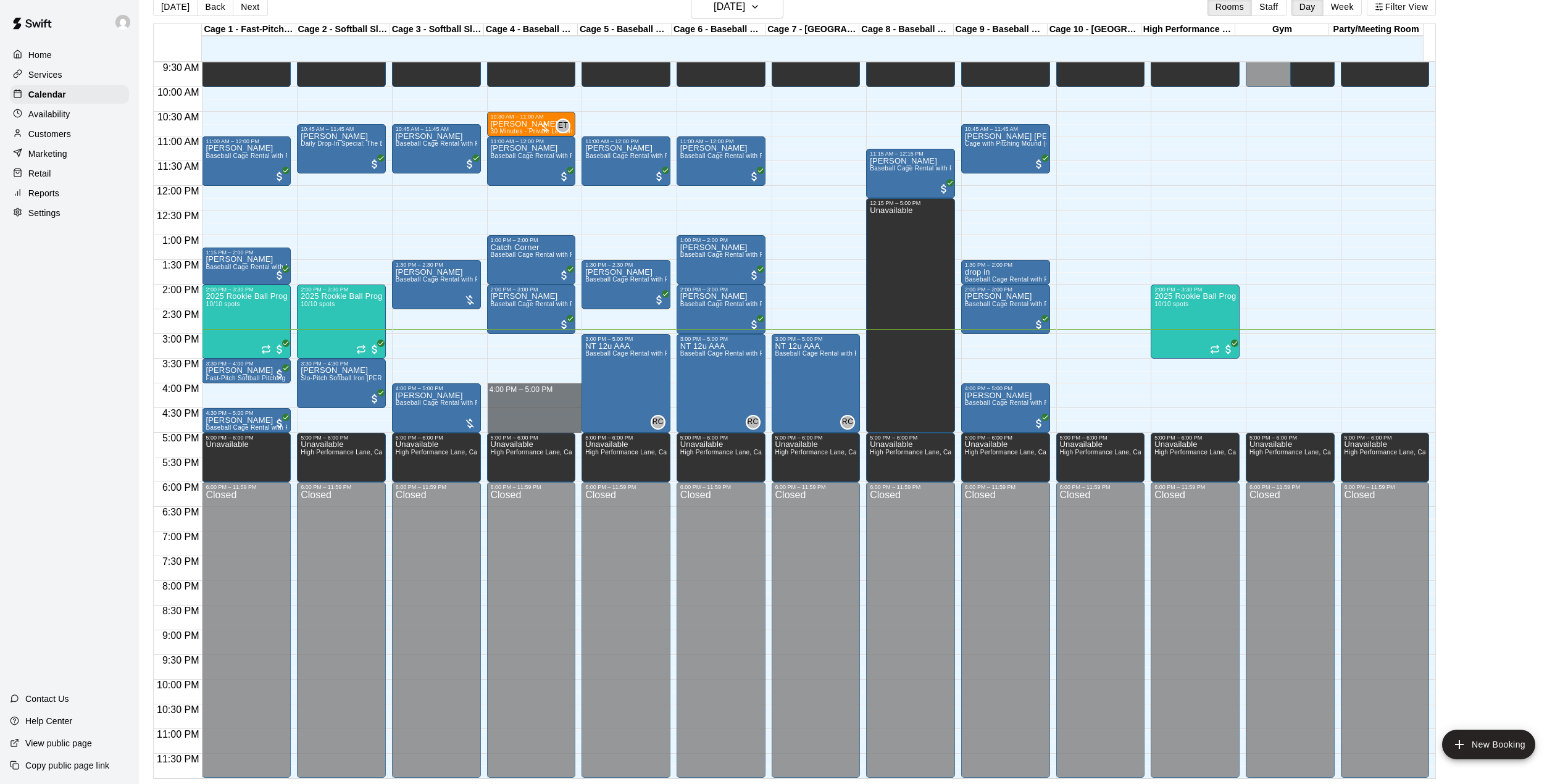
drag, startPoint x: 517, startPoint y: 389, endPoint x: 535, endPoint y: 427, distance: 42.0
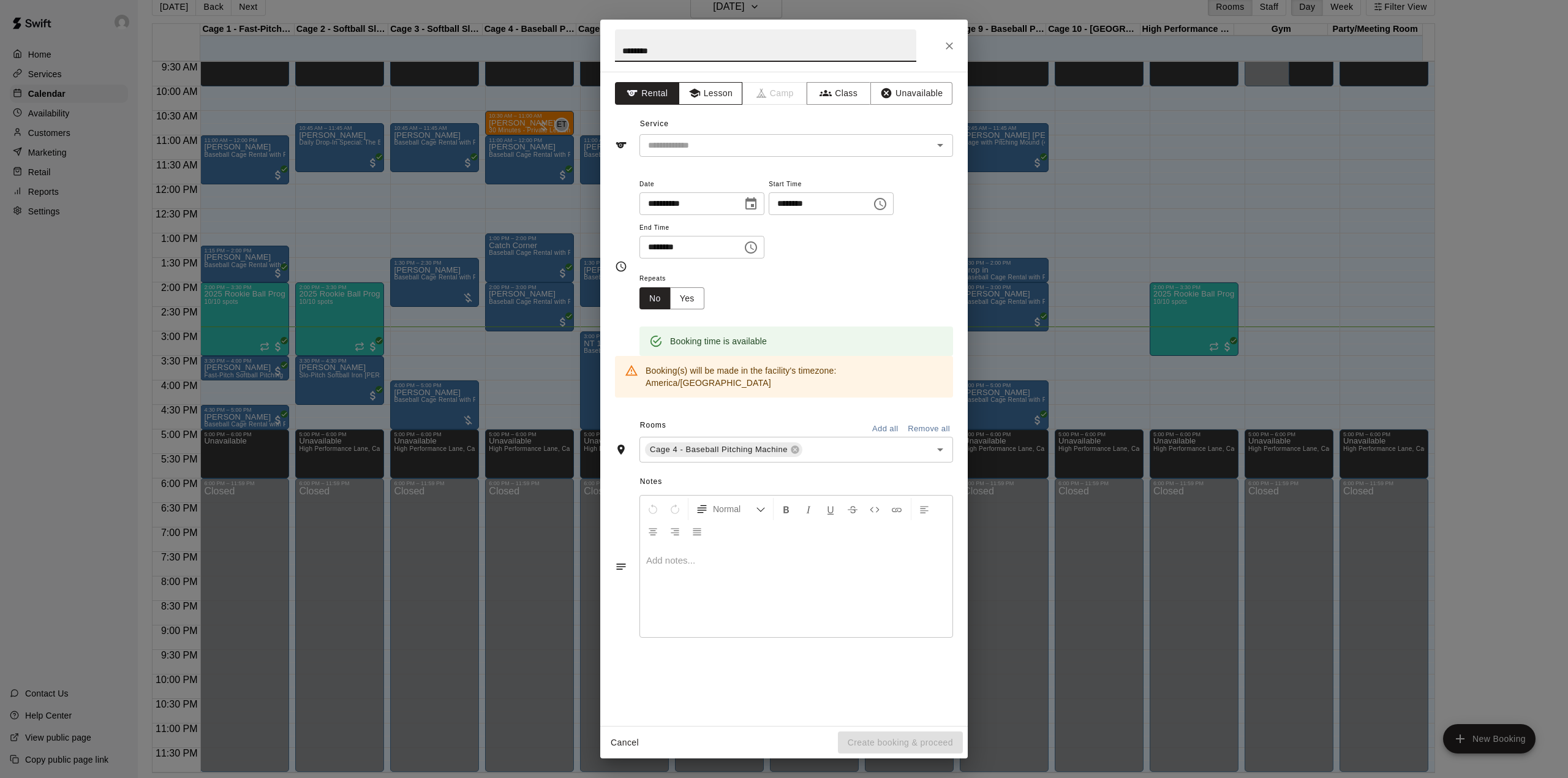
type input "********"
click at [706, 93] on button "Lesson" at bounding box center [711, 93] width 64 height 23
click at [722, 140] on input "text" at bounding box center [778, 145] width 270 height 15
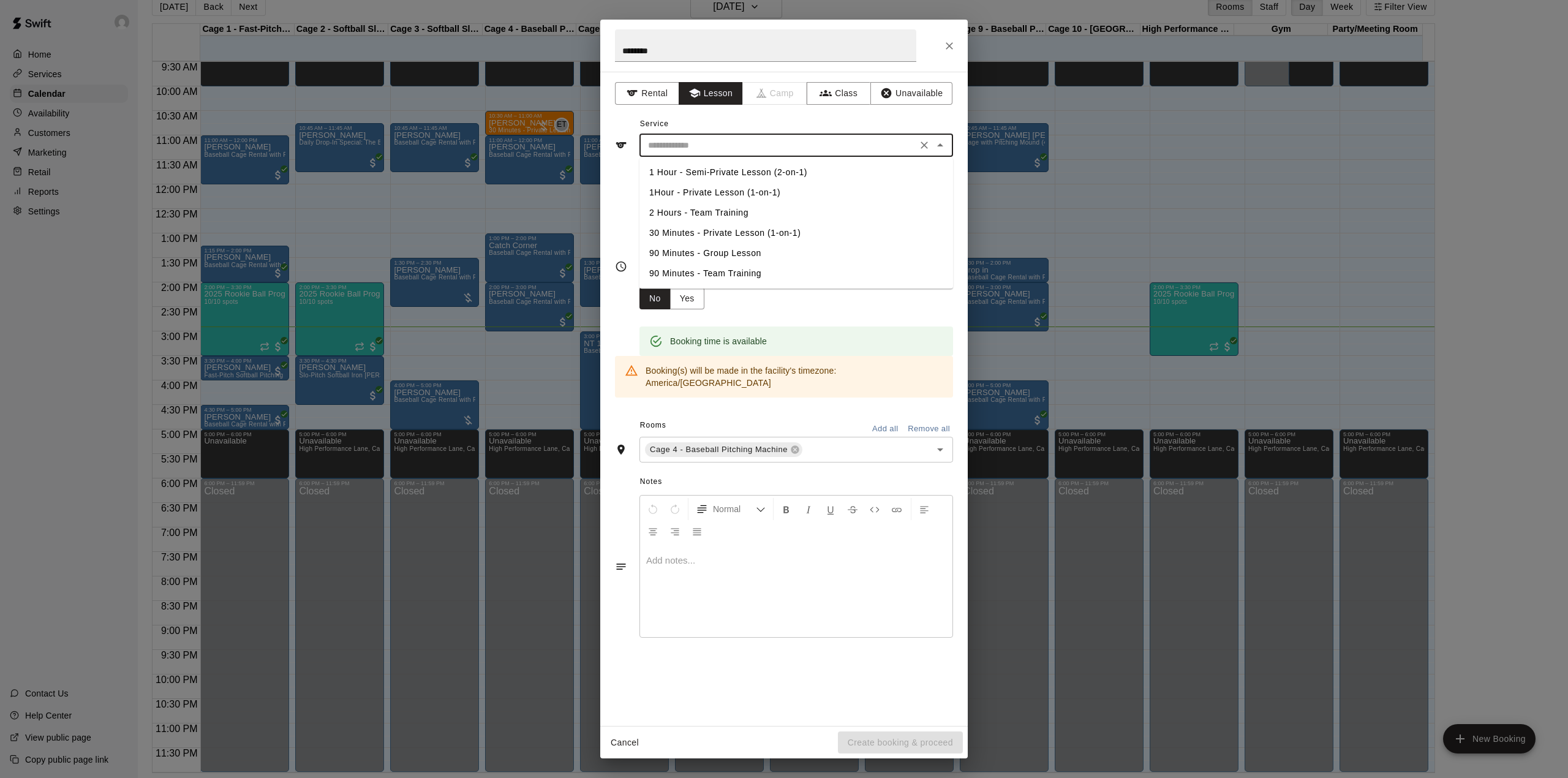
click at [702, 186] on li "1Hour - Private Lesson (1-on-1)" at bounding box center [797, 193] width 313 height 20
type input "**********"
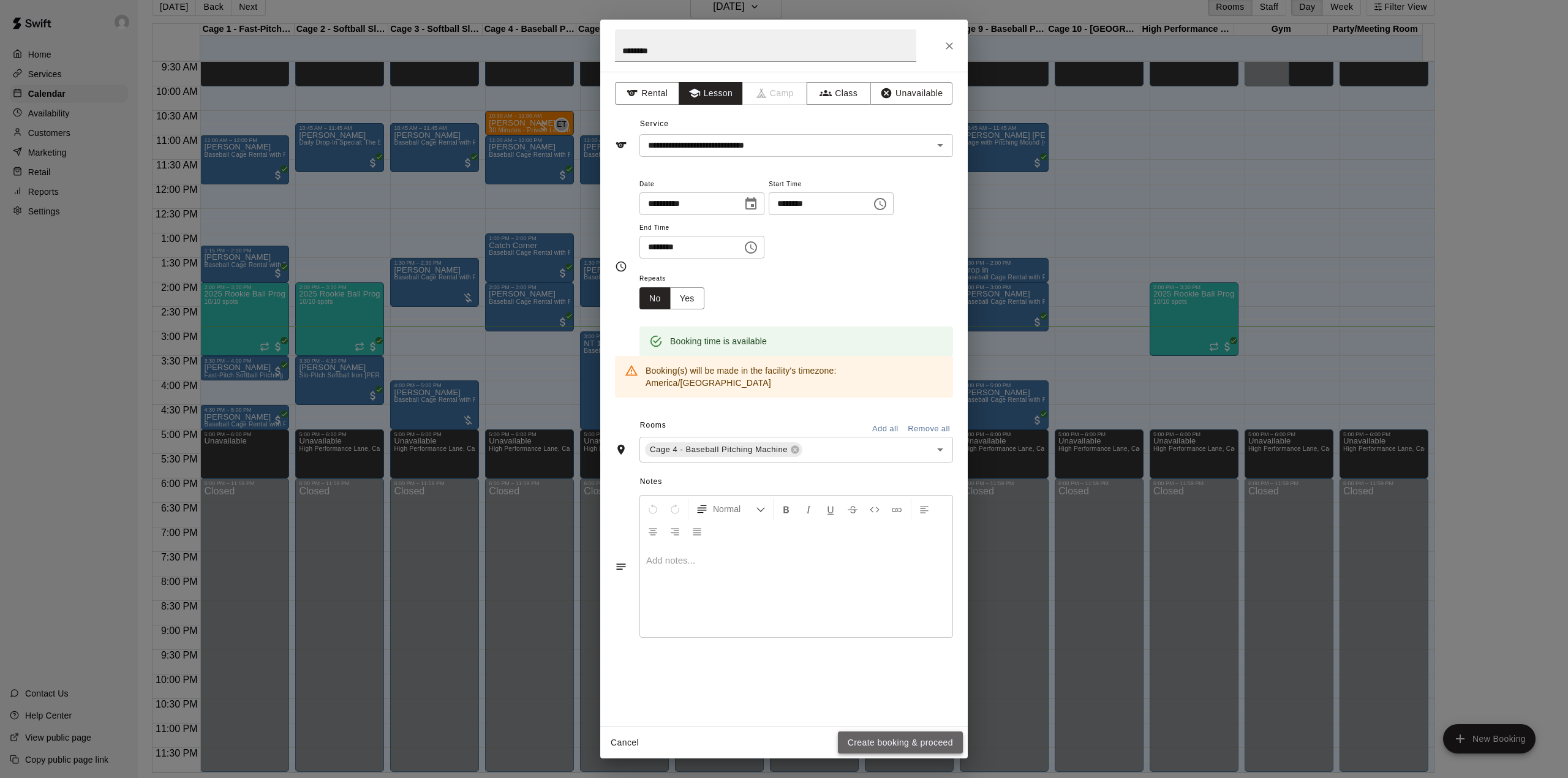
click at [873, 740] on button "Create booking & proceed" at bounding box center [900, 743] width 125 height 23
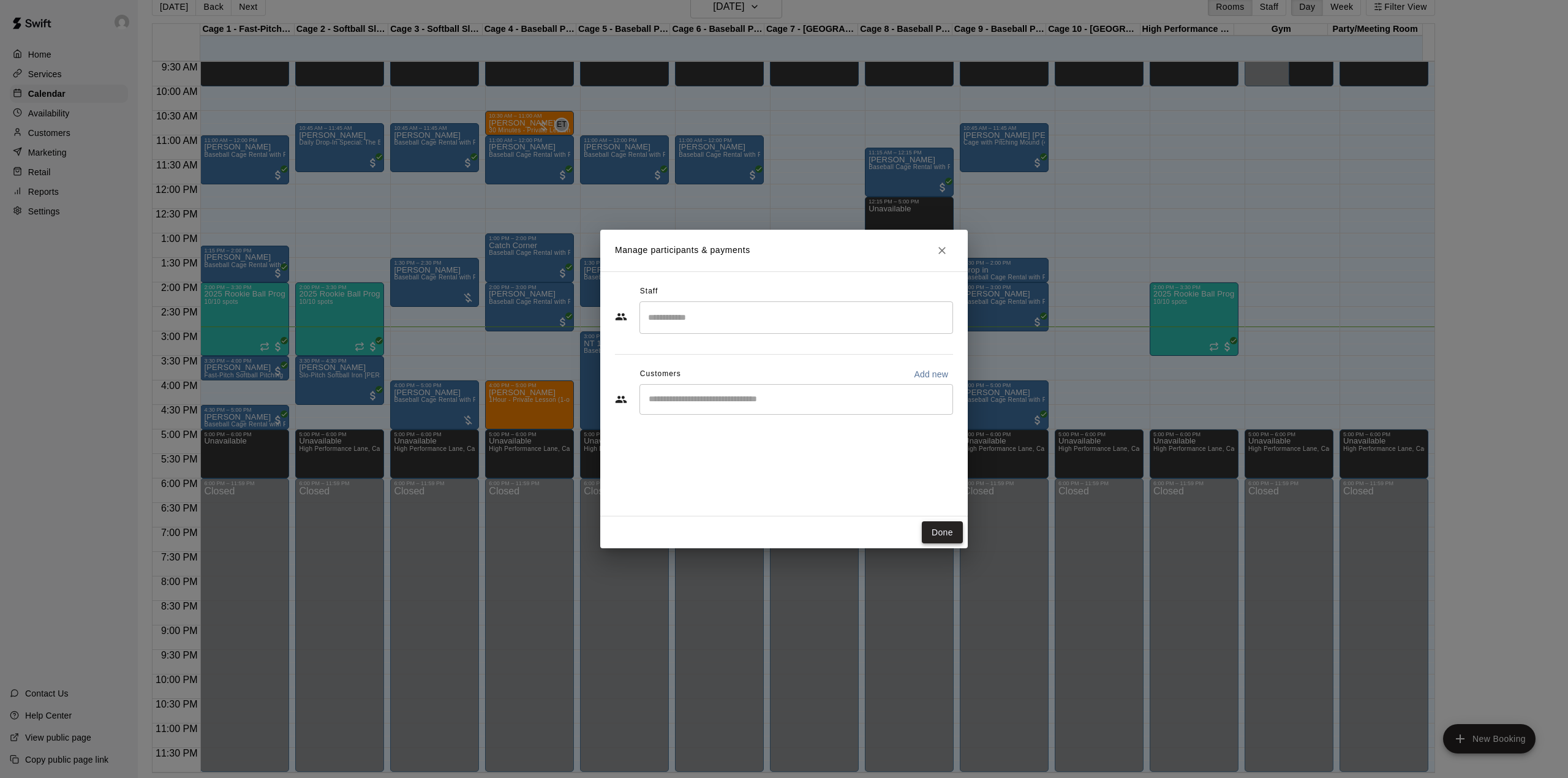
click at [932, 530] on button "Done" at bounding box center [943, 533] width 41 height 23
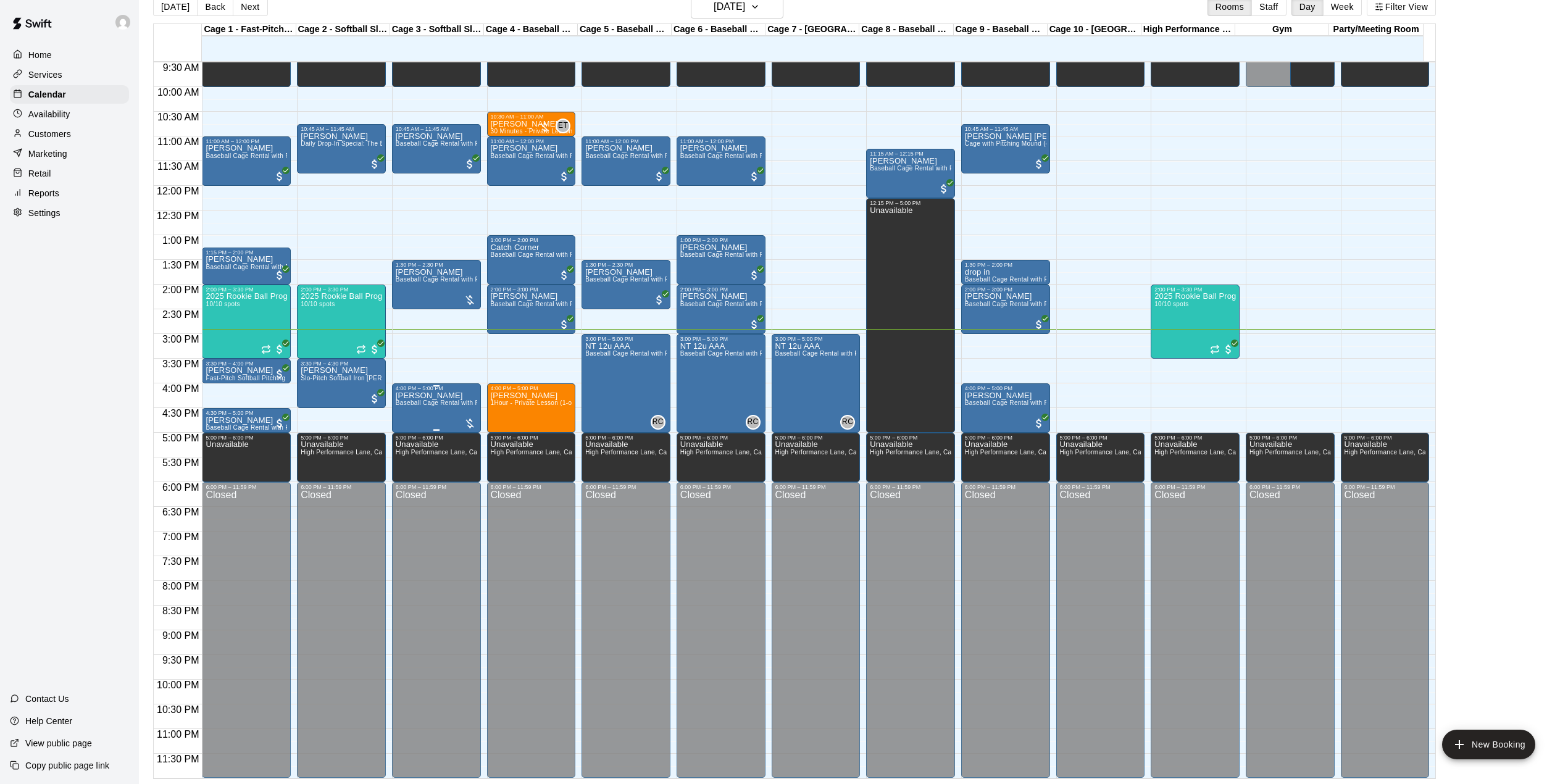
click at [435, 408] on div "[PERSON_NAME] Baseball Cage Rental with Pitching Machine (4 People Maximum!)" at bounding box center [437, 783] width 82 height 784
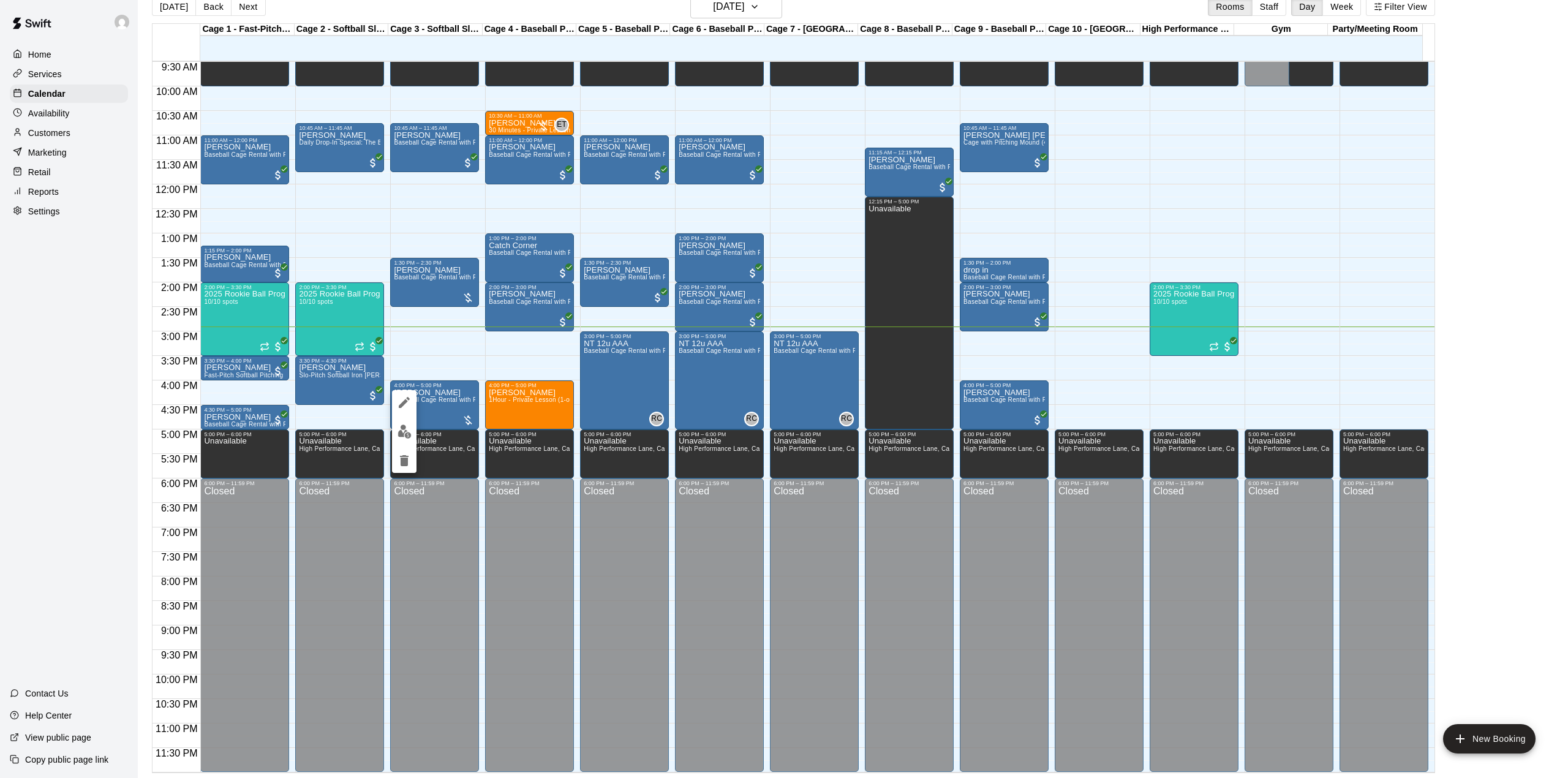
click at [407, 455] on icon "delete" at bounding box center [404, 460] width 8 height 11
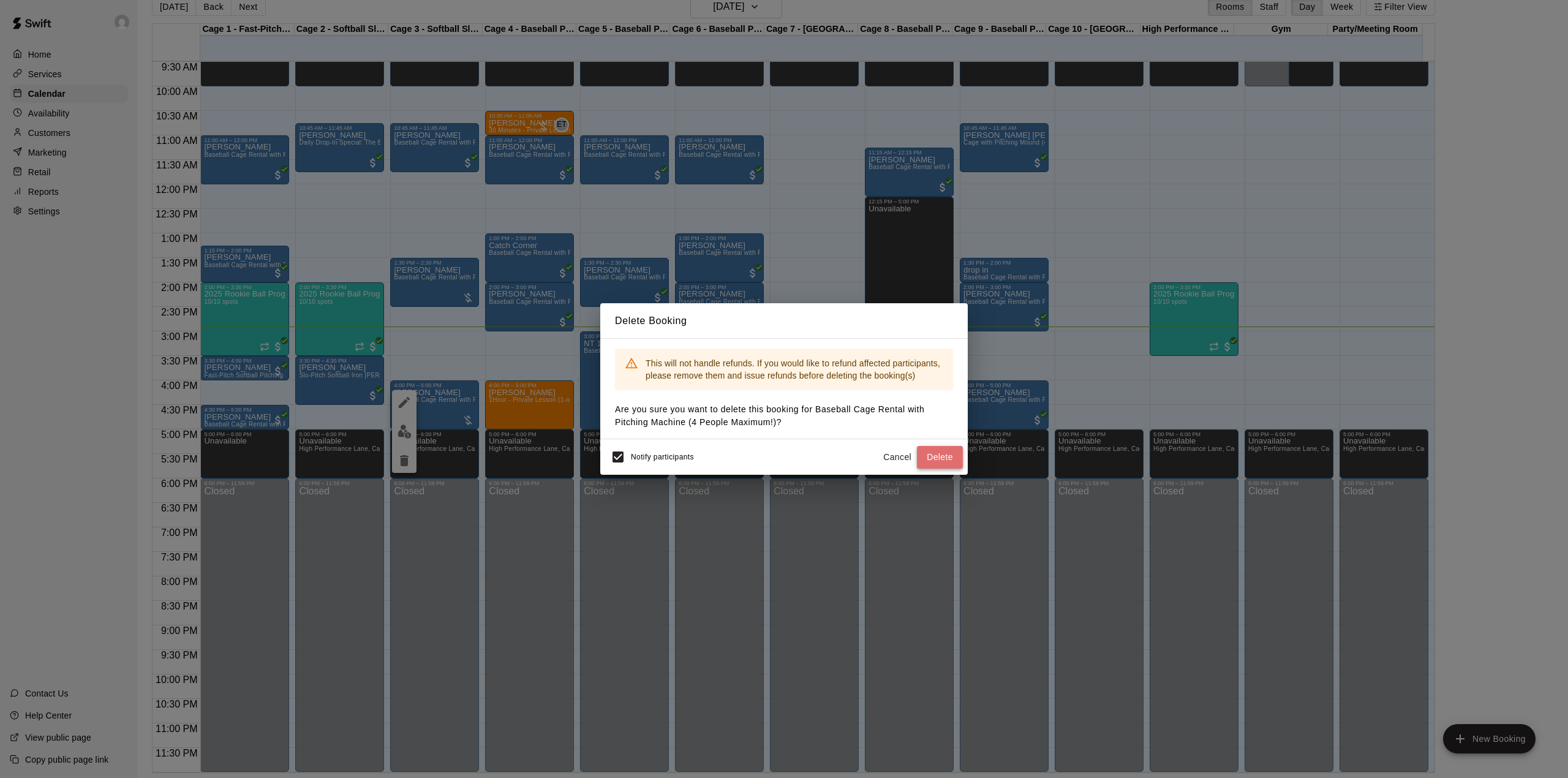
click at [941, 451] on button "Delete" at bounding box center [940, 457] width 46 height 23
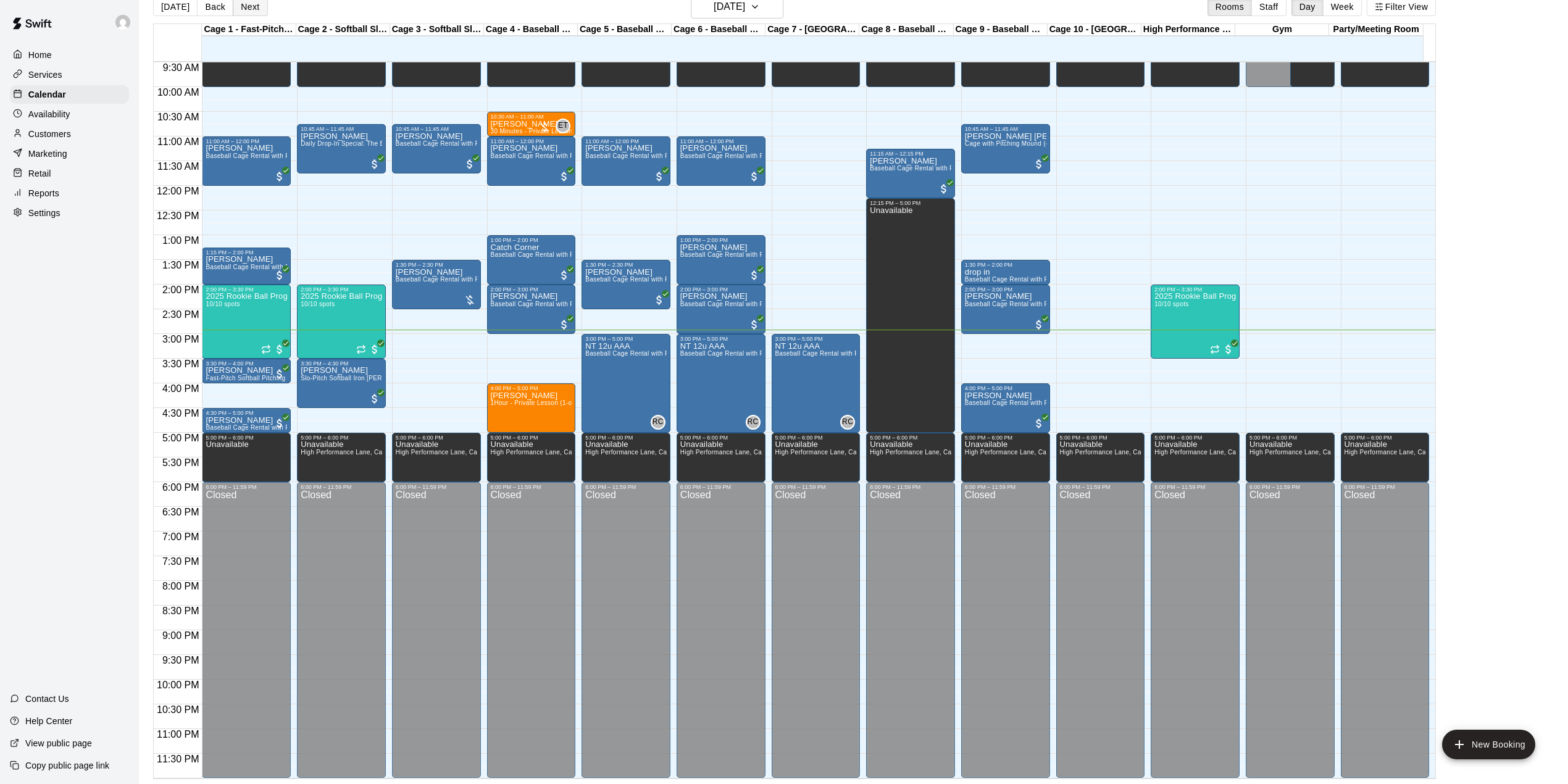
click at [247, 8] on button "Next" at bounding box center [250, 7] width 35 height 18
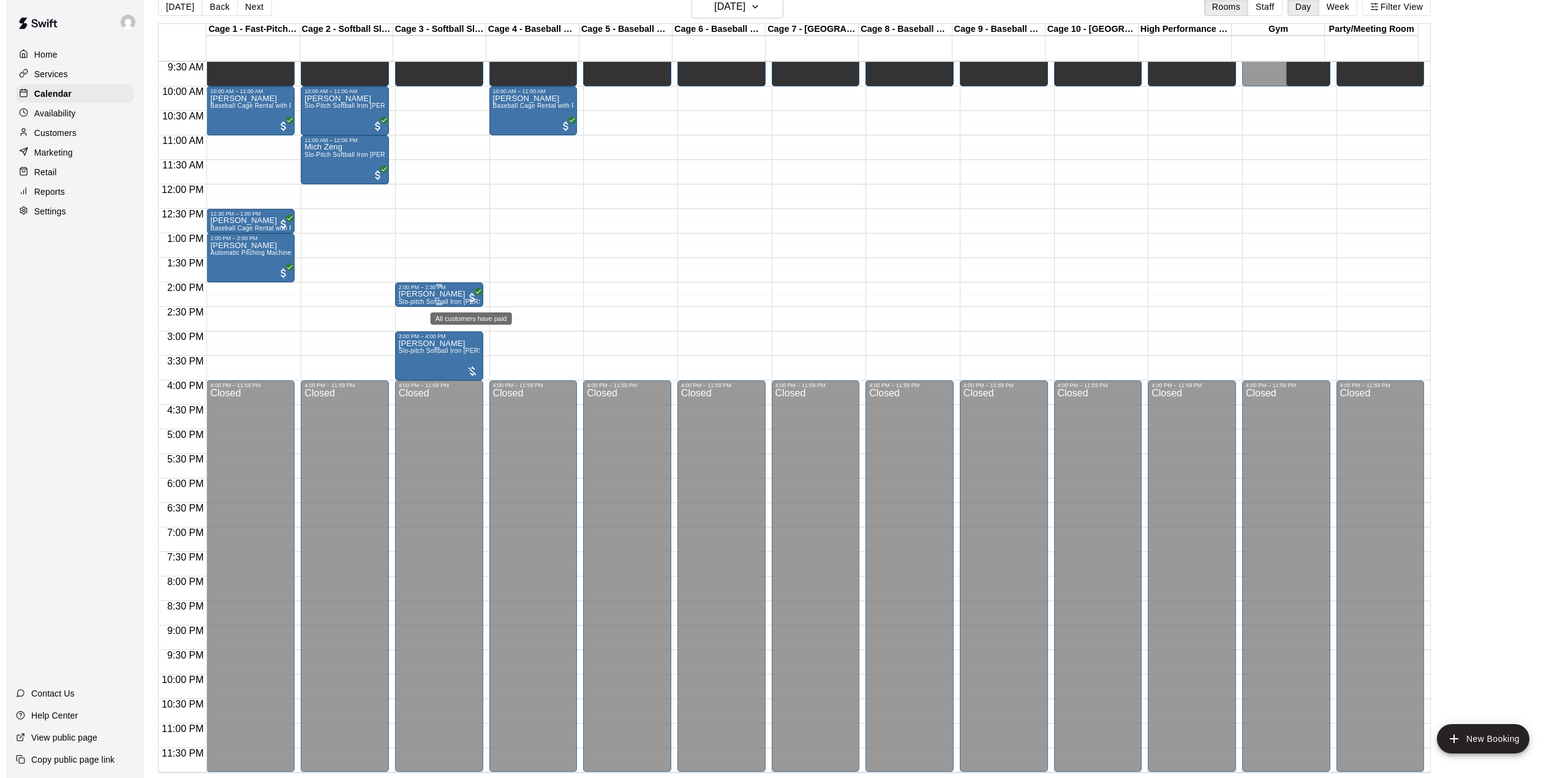
scroll to position [385, 0]
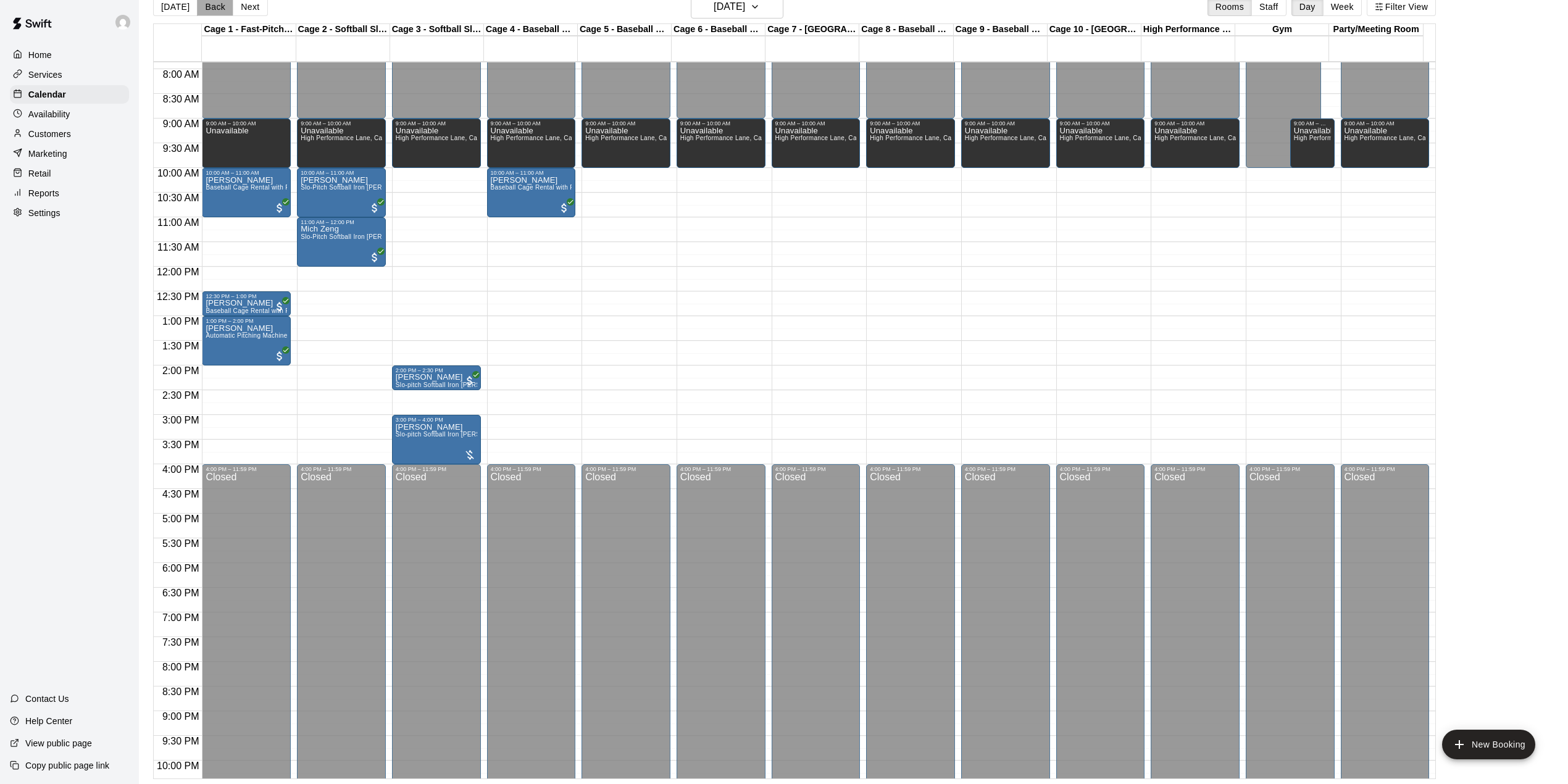
click at [206, 13] on button "Back" at bounding box center [215, 7] width 36 height 18
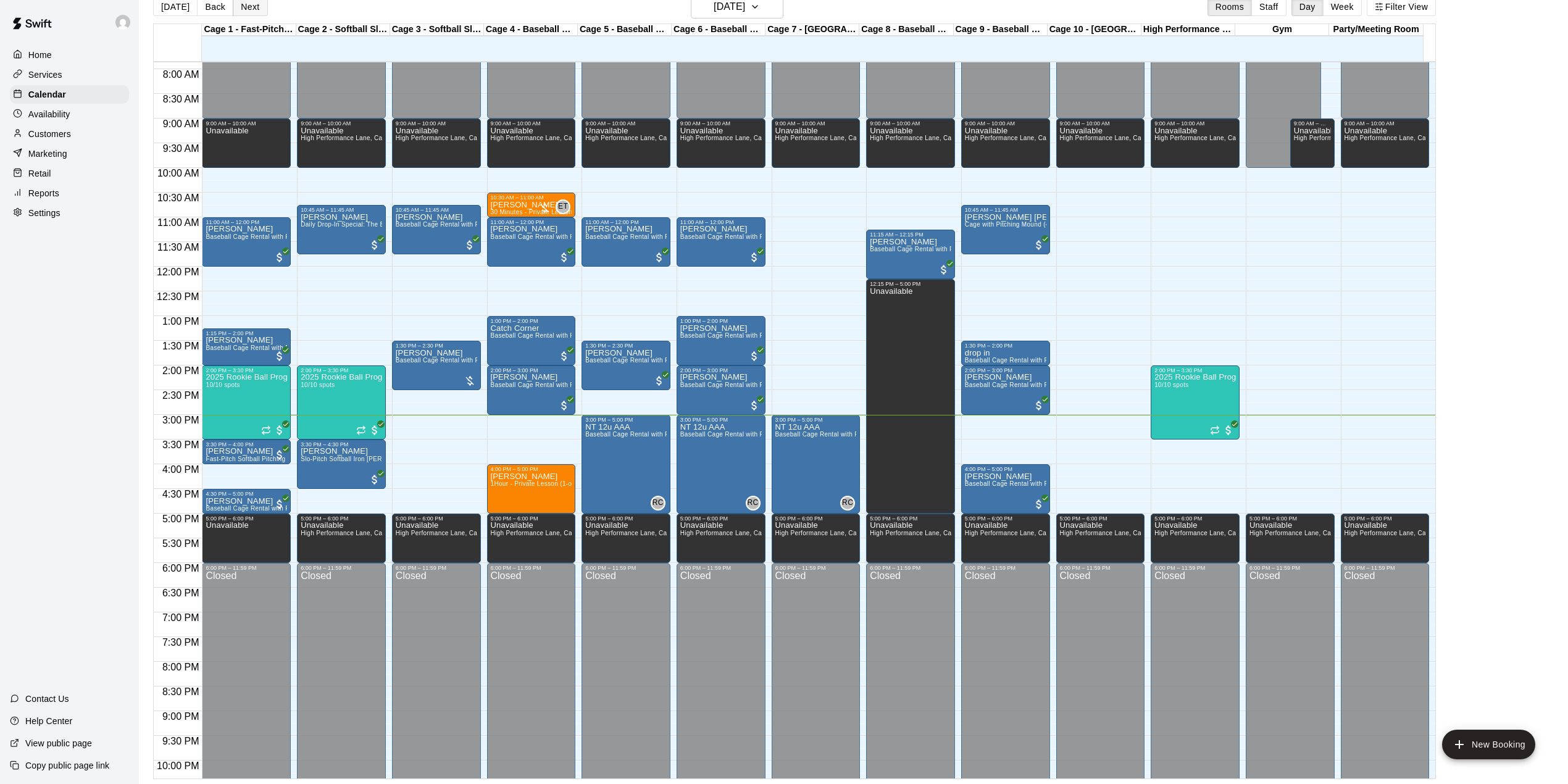
click at [248, 8] on button "Next" at bounding box center [250, 7] width 35 height 18
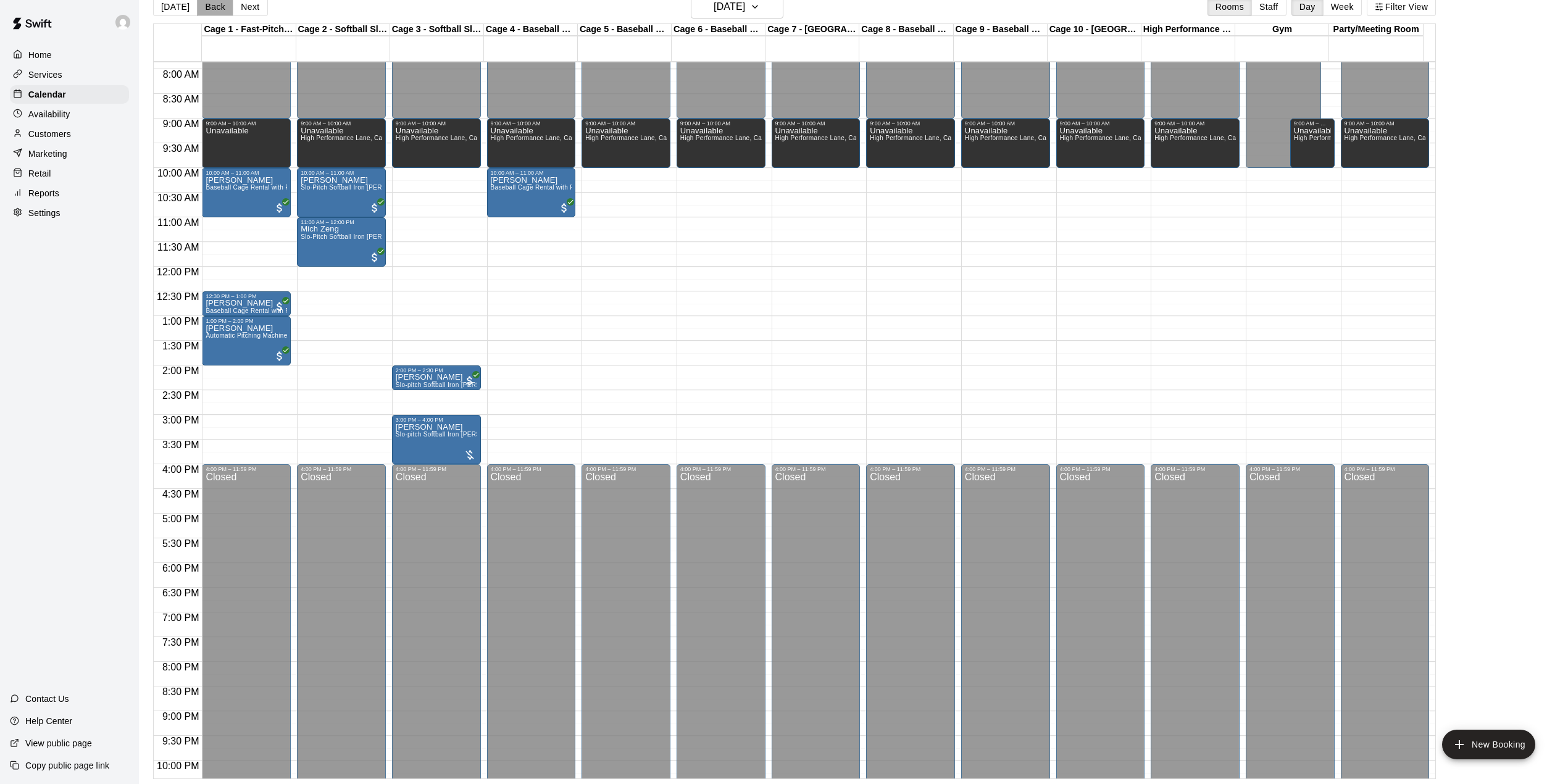
click at [210, 3] on button "Back" at bounding box center [215, 7] width 36 height 18
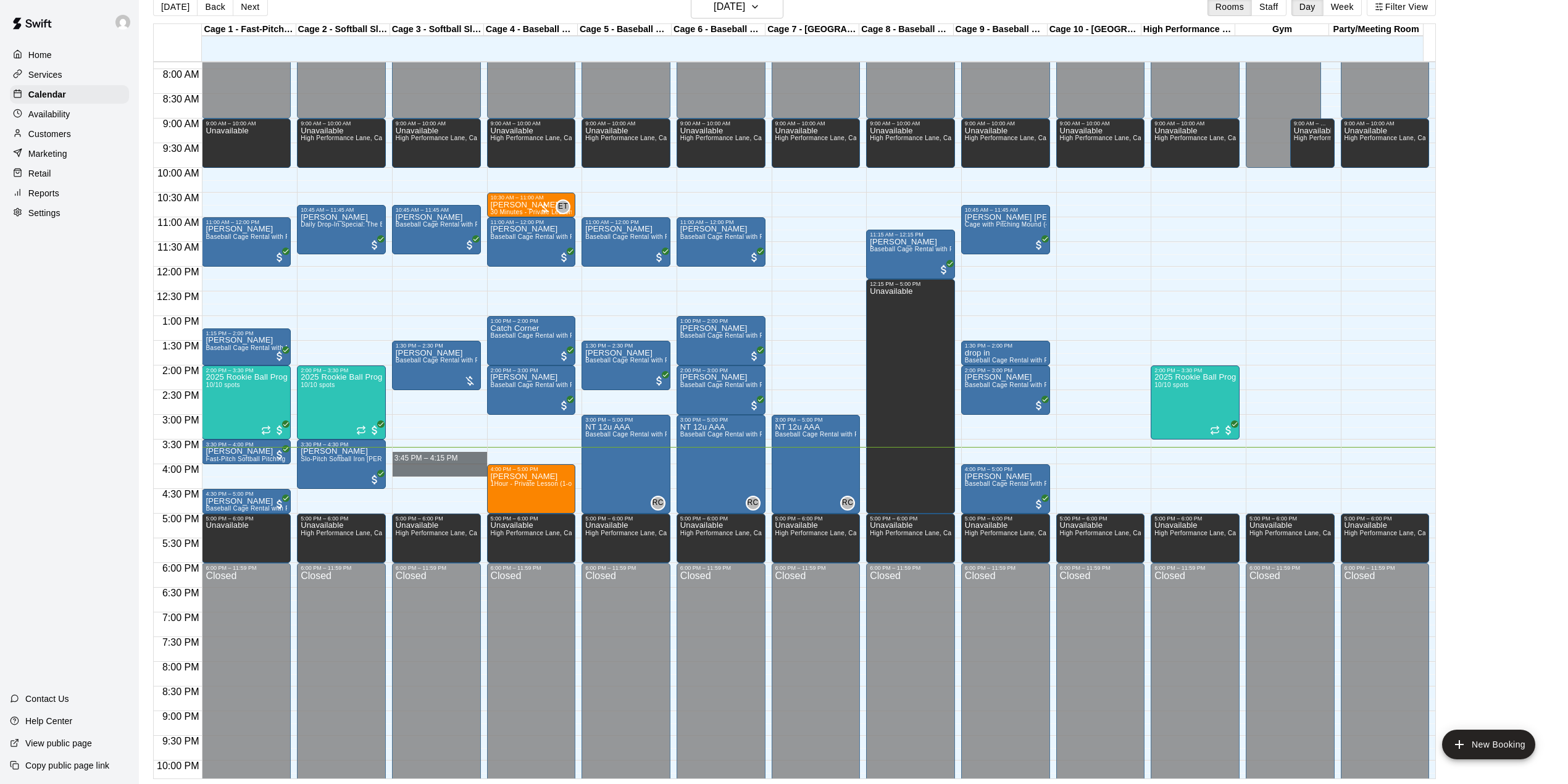
drag, startPoint x: 393, startPoint y: 453, endPoint x: 395, endPoint y: 477, distance: 24.1
click at [395, 477] on div "12:00 AM – 9:00 AM Closed 9:00 AM – 10:00 AM Unavailable High Performance Lane,…" at bounding box center [436, 266] width 89 height 1184
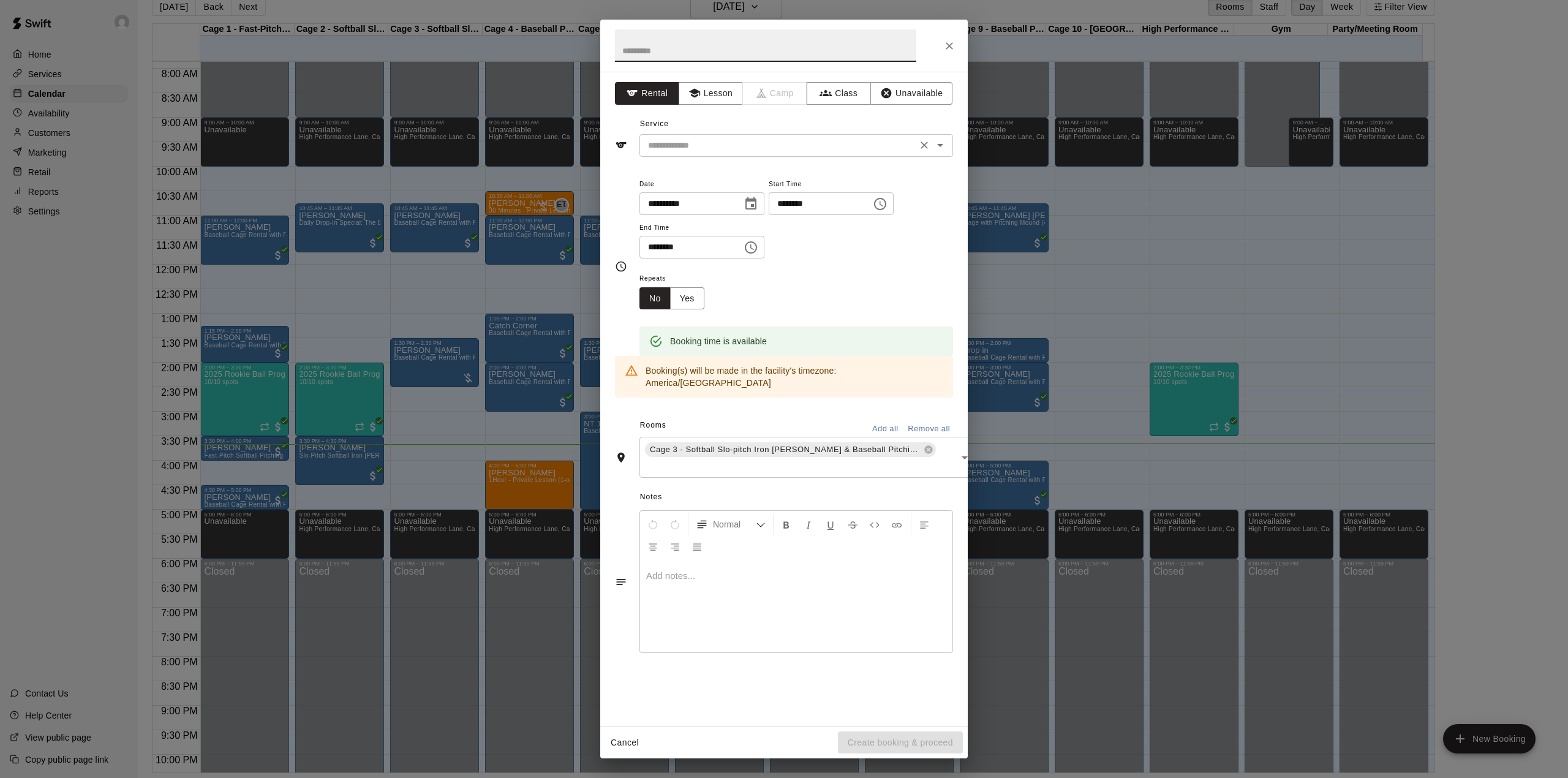
click at [763, 153] on div "​" at bounding box center [797, 145] width 313 height 23
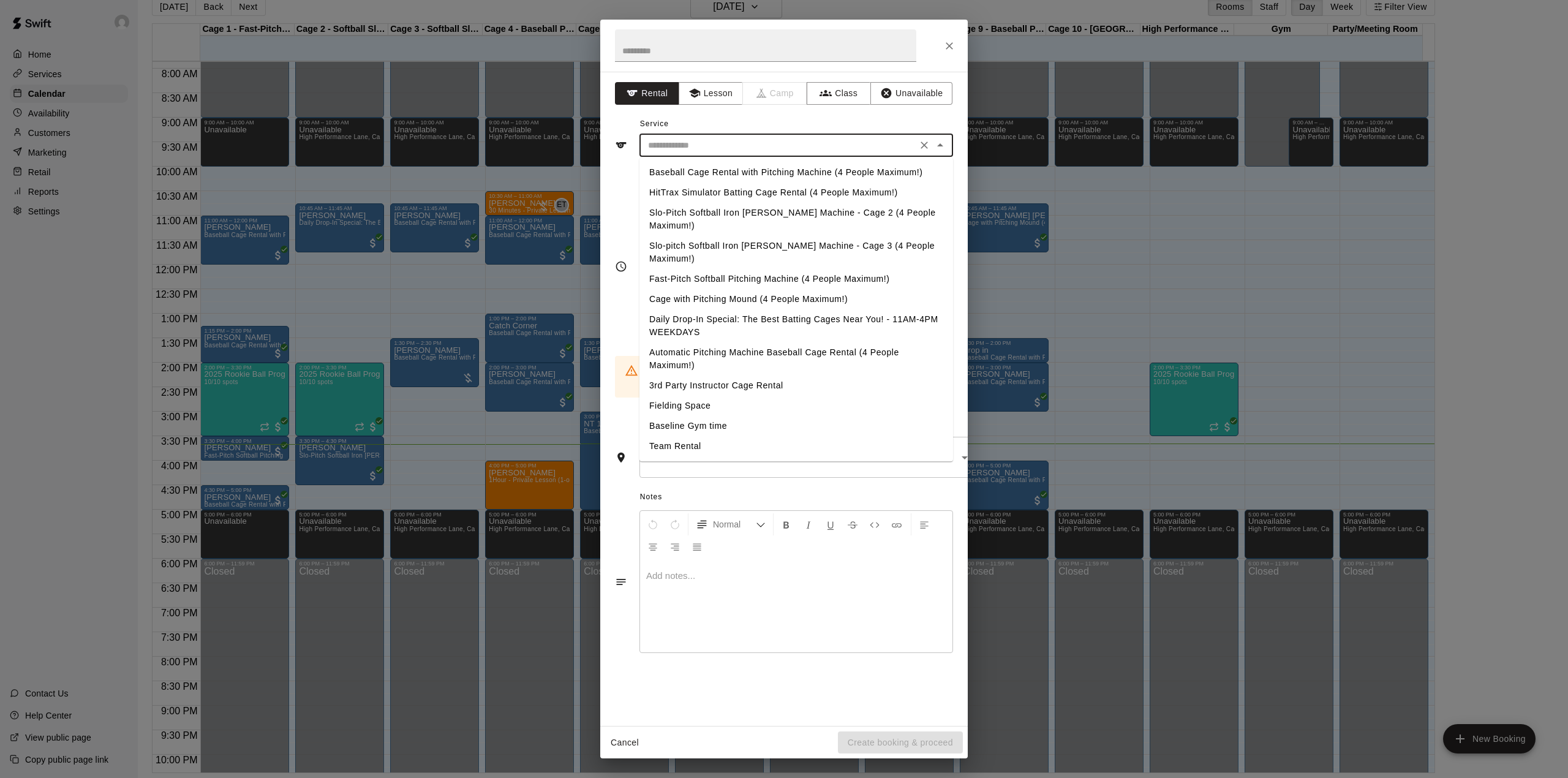
click at [758, 175] on li "Baseball Cage Rental with Pitching Machine (4 People Maximum!)" at bounding box center [797, 172] width 313 height 20
type input "**********"
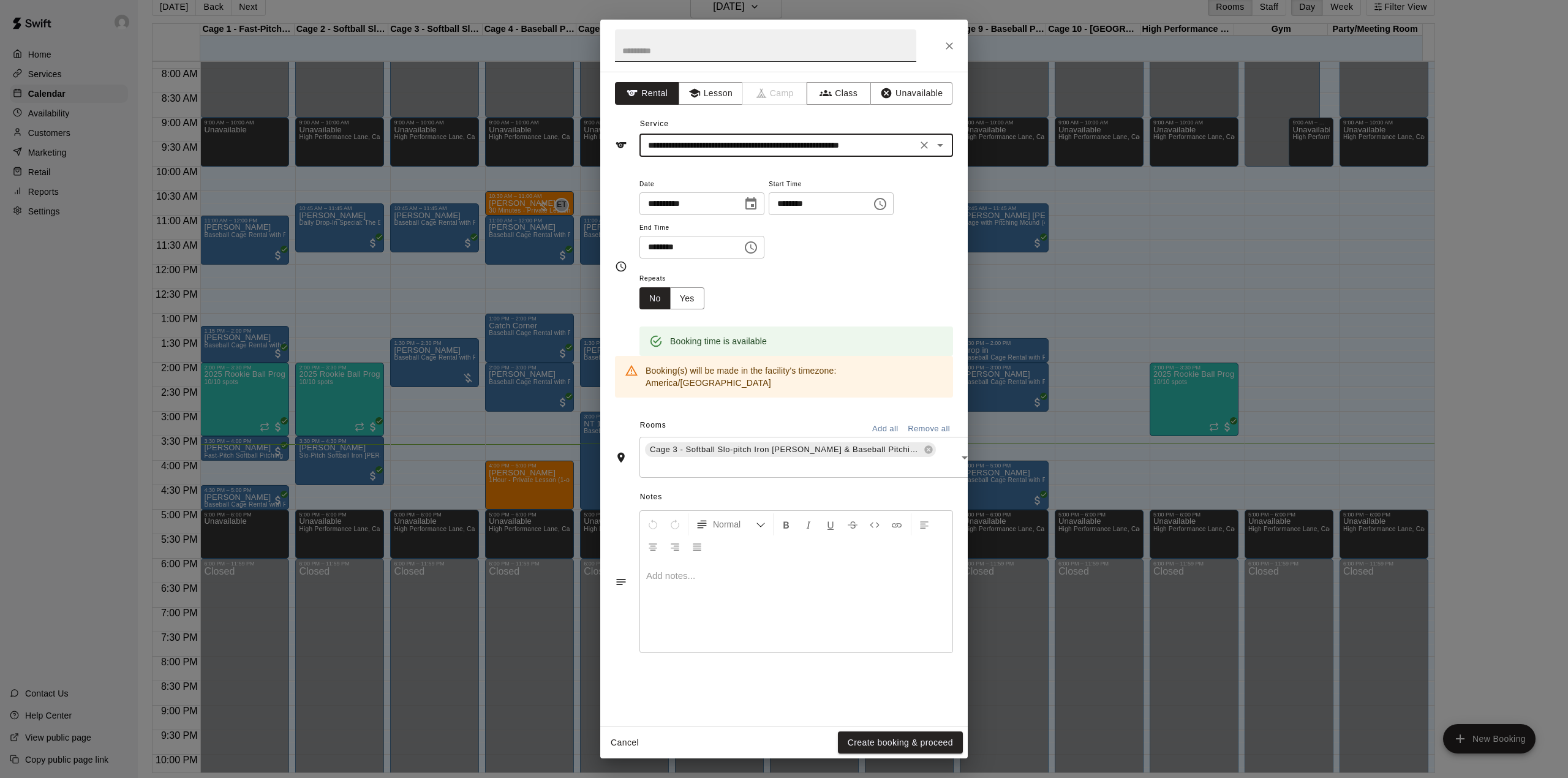
click at [689, 41] on input "text" at bounding box center [765, 45] width 301 height 32
type input "*******"
drag, startPoint x: 922, startPoint y: 740, endPoint x: 915, endPoint y: 741, distance: 7.1
click at [915, 741] on button "Create booking & proceed" at bounding box center [900, 743] width 125 height 23
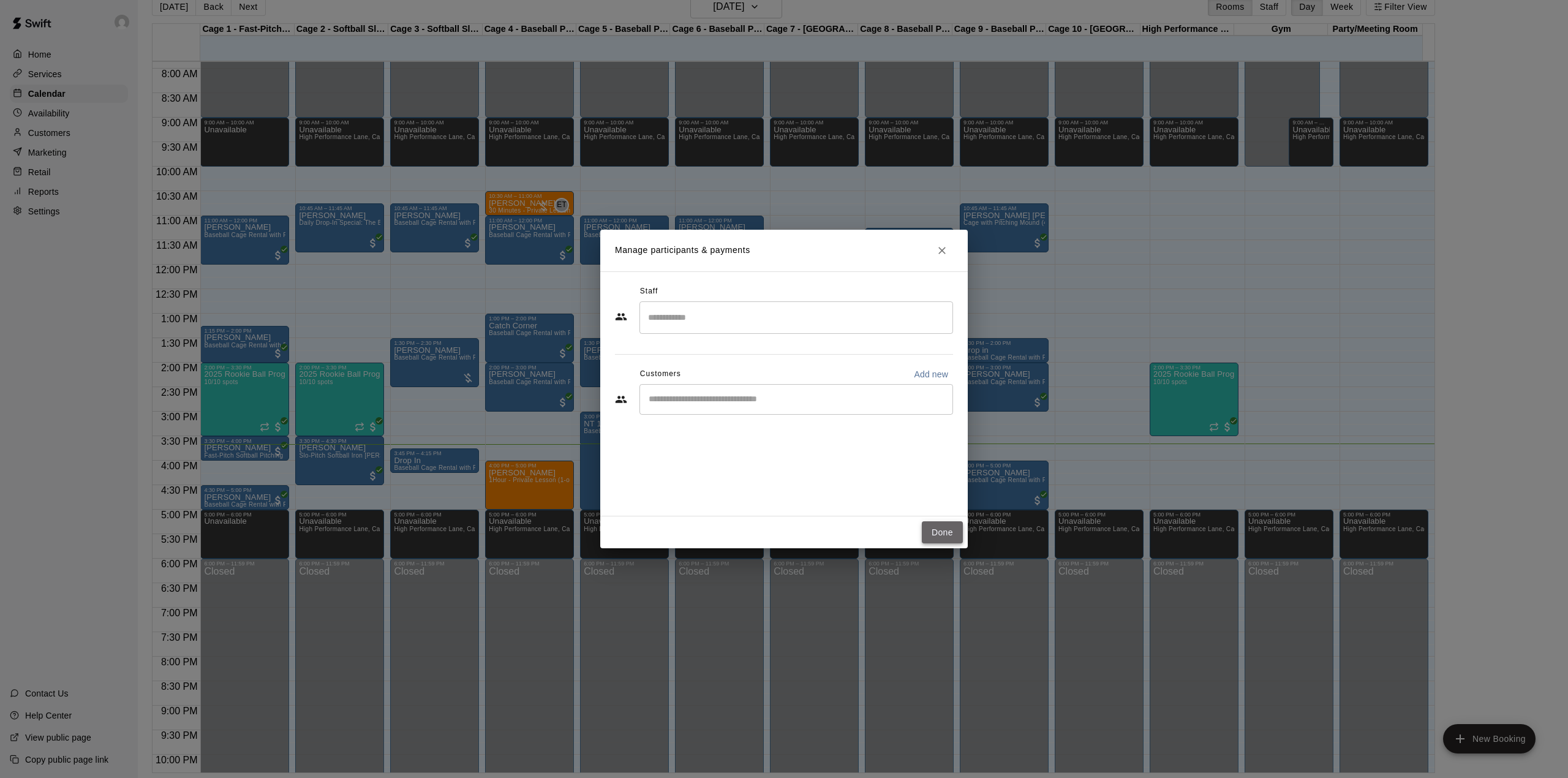
click at [945, 534] on button "Done" at bounding box center [943, 533] width 41 height 23
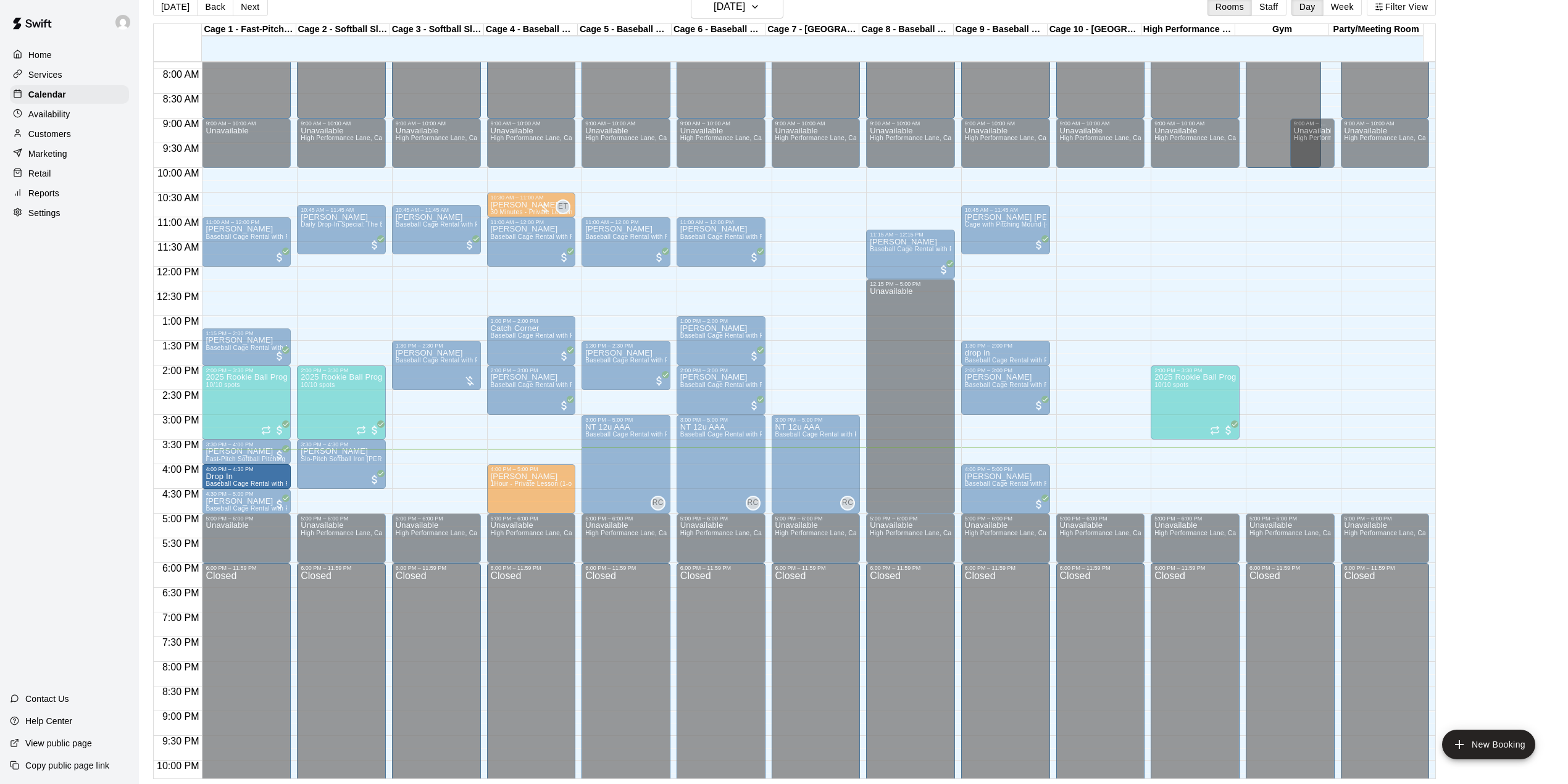
drag, startPoint x: 413, startPoint y: 464, endPoint x: 277, endPoint y: 481, distance: 137.1
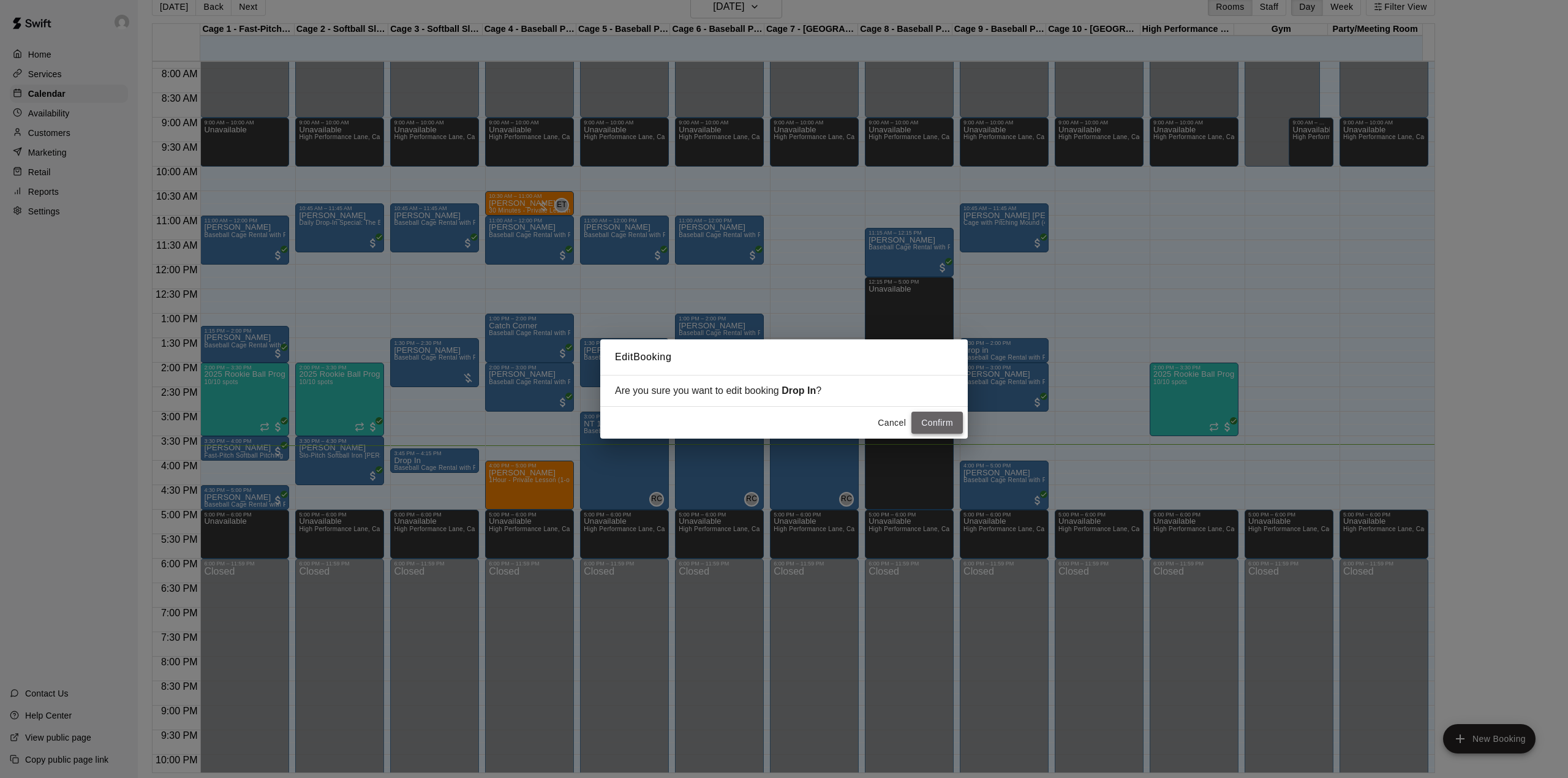
click at [941, 417] on button "Confirm" at bounding box center [937, 423] width 51 height 23
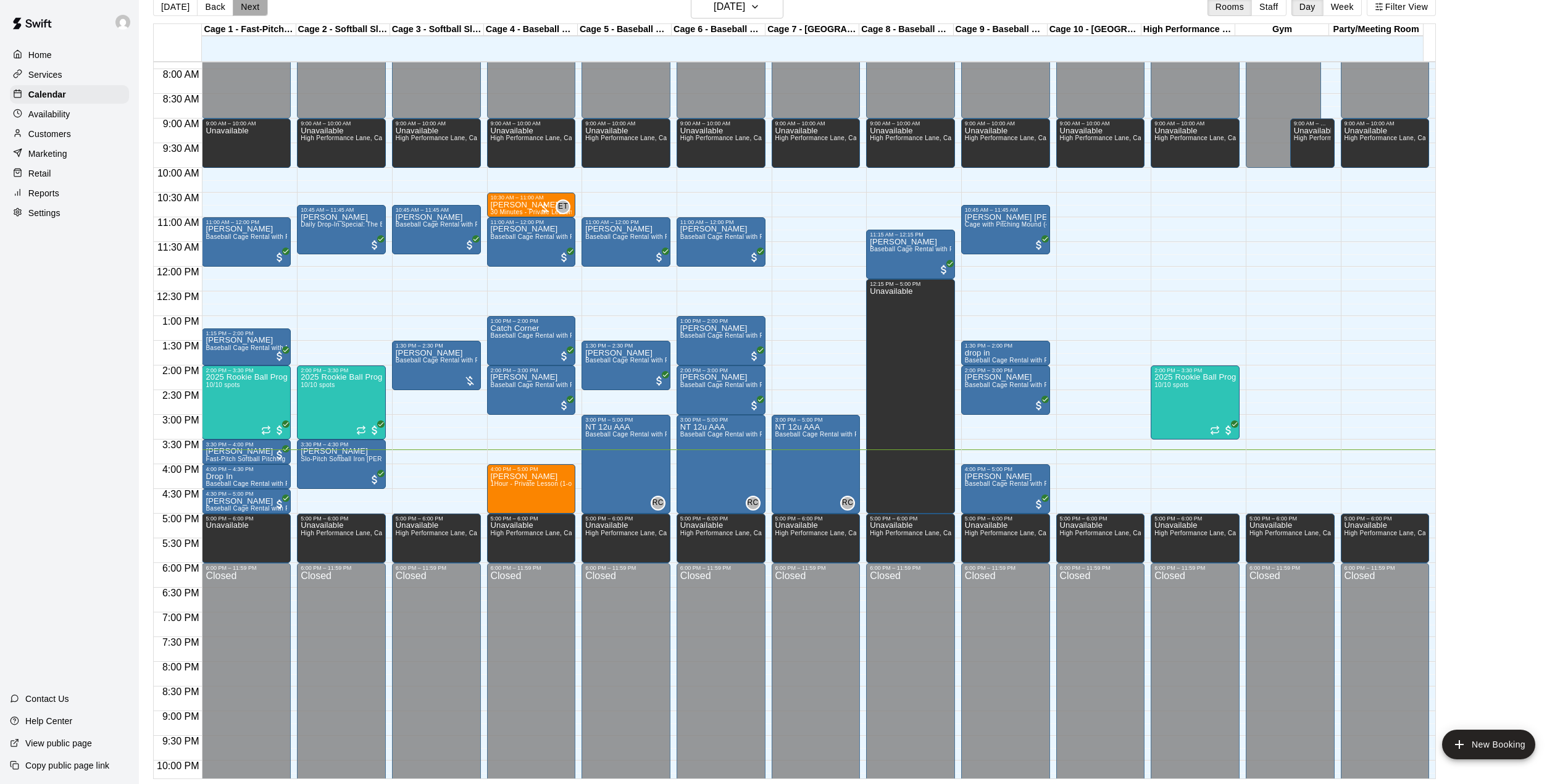
click at [240, 10] on button "Next" at bounding box center [250, 7] width 35 height 18
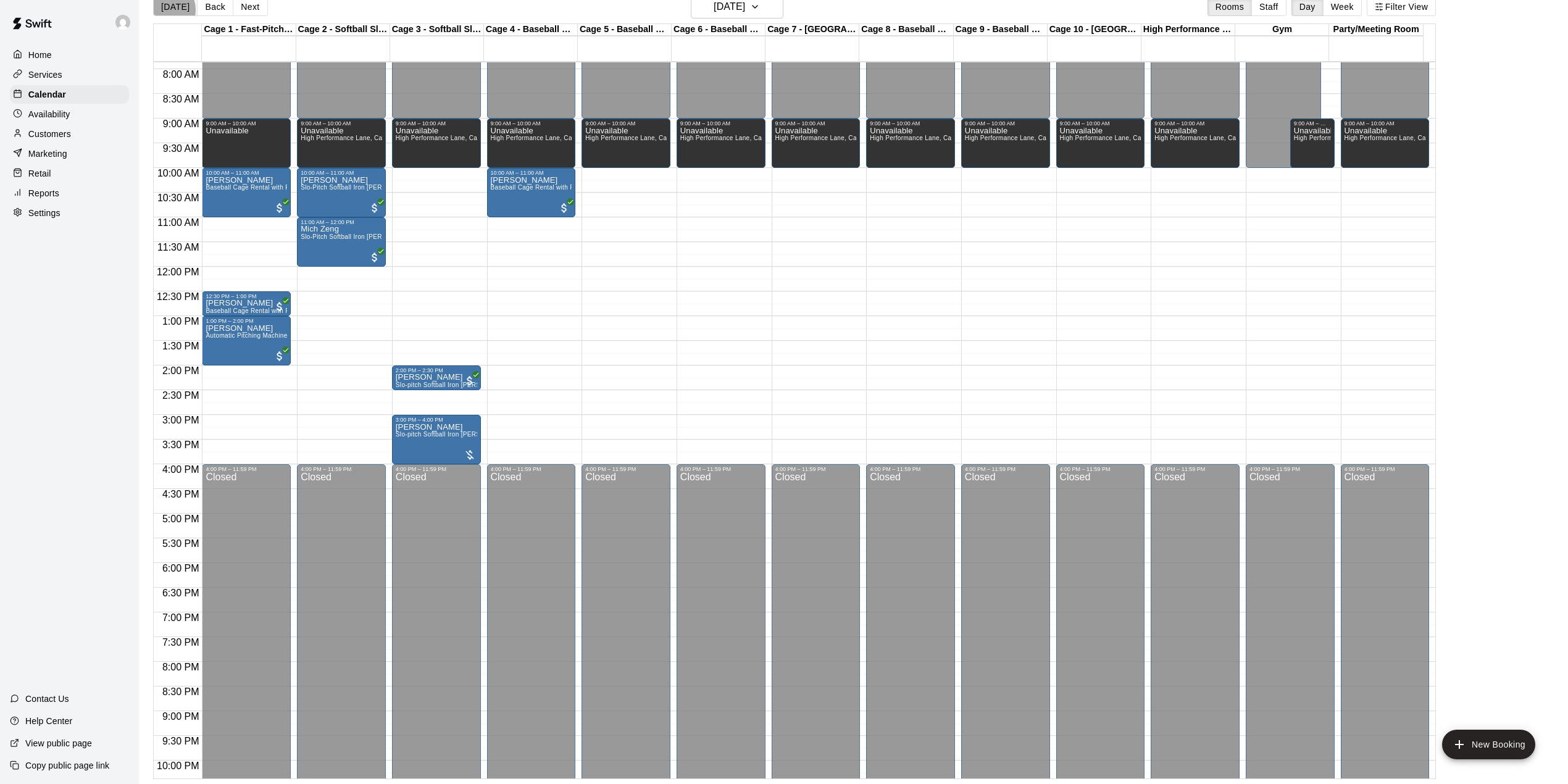
click at [163, 10] on button "[DATE]" at bounding box center [176, 7] width 45 height 18
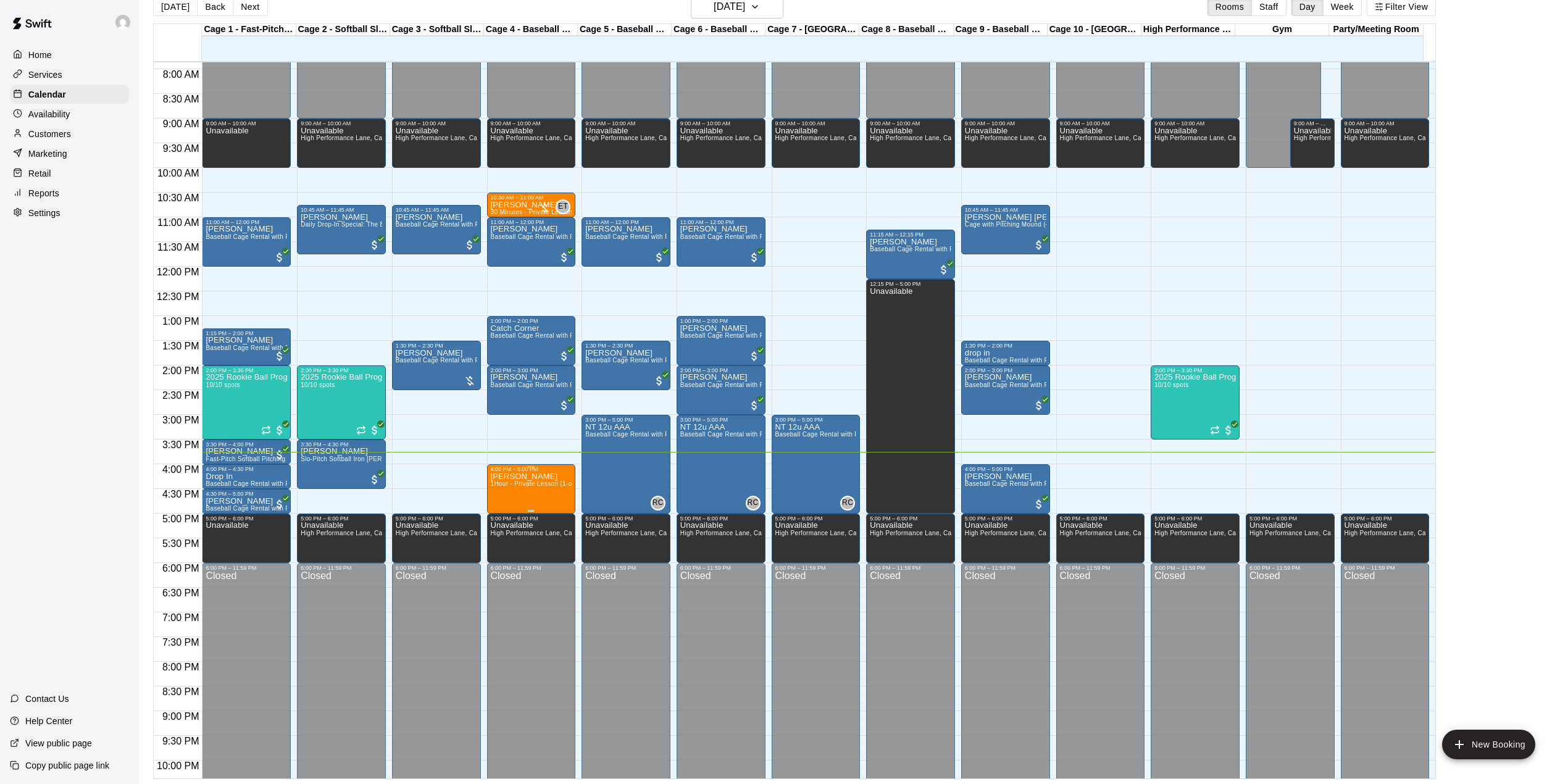
click at [526, 484] on span "1Hour - Private Lesson (1-on-1)" at bounding box center [537, 483] width 93 height 7
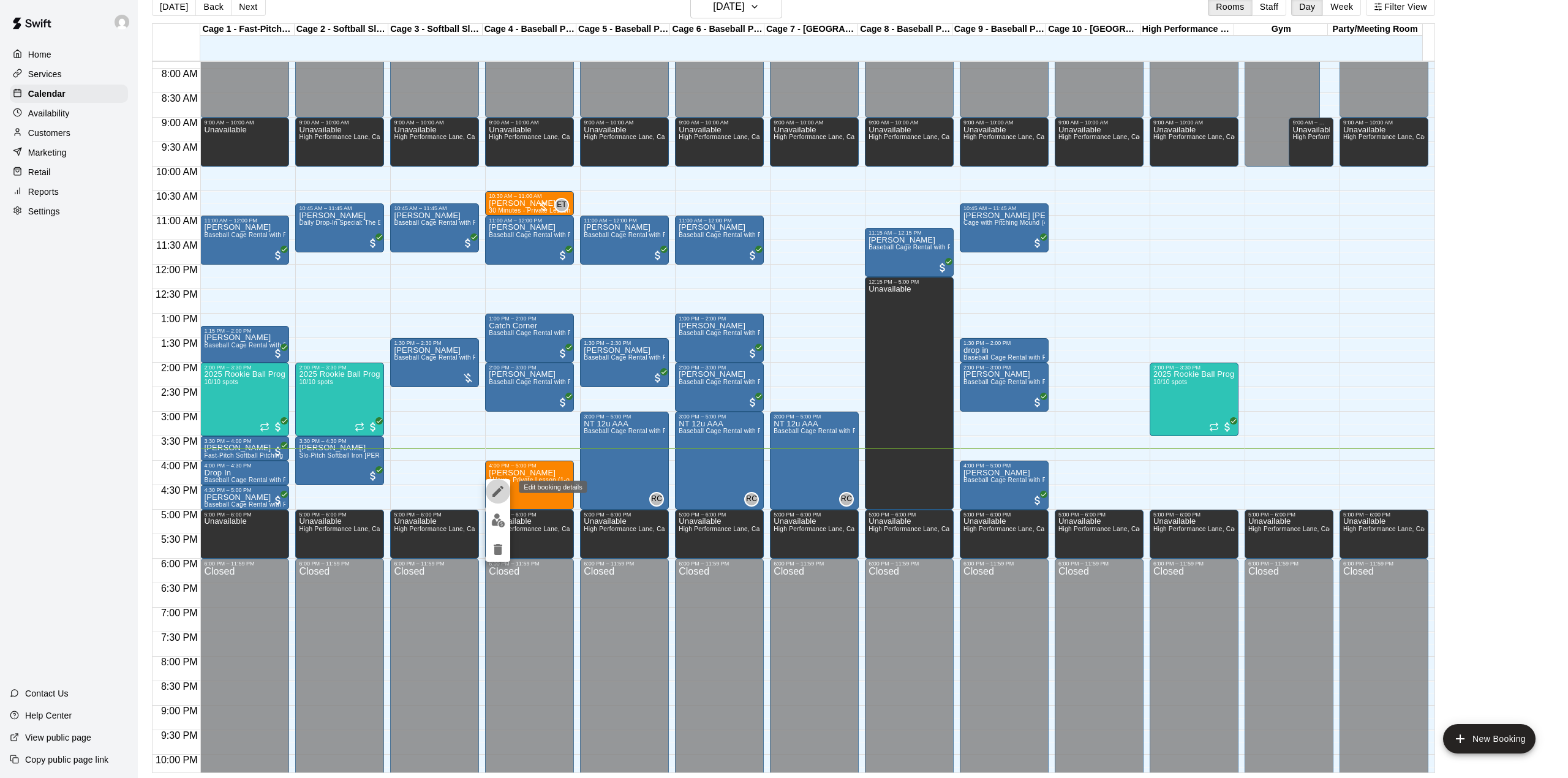
click at [493, 493] on icon "edit" at bounding box center [498, 491] width 15 height 15
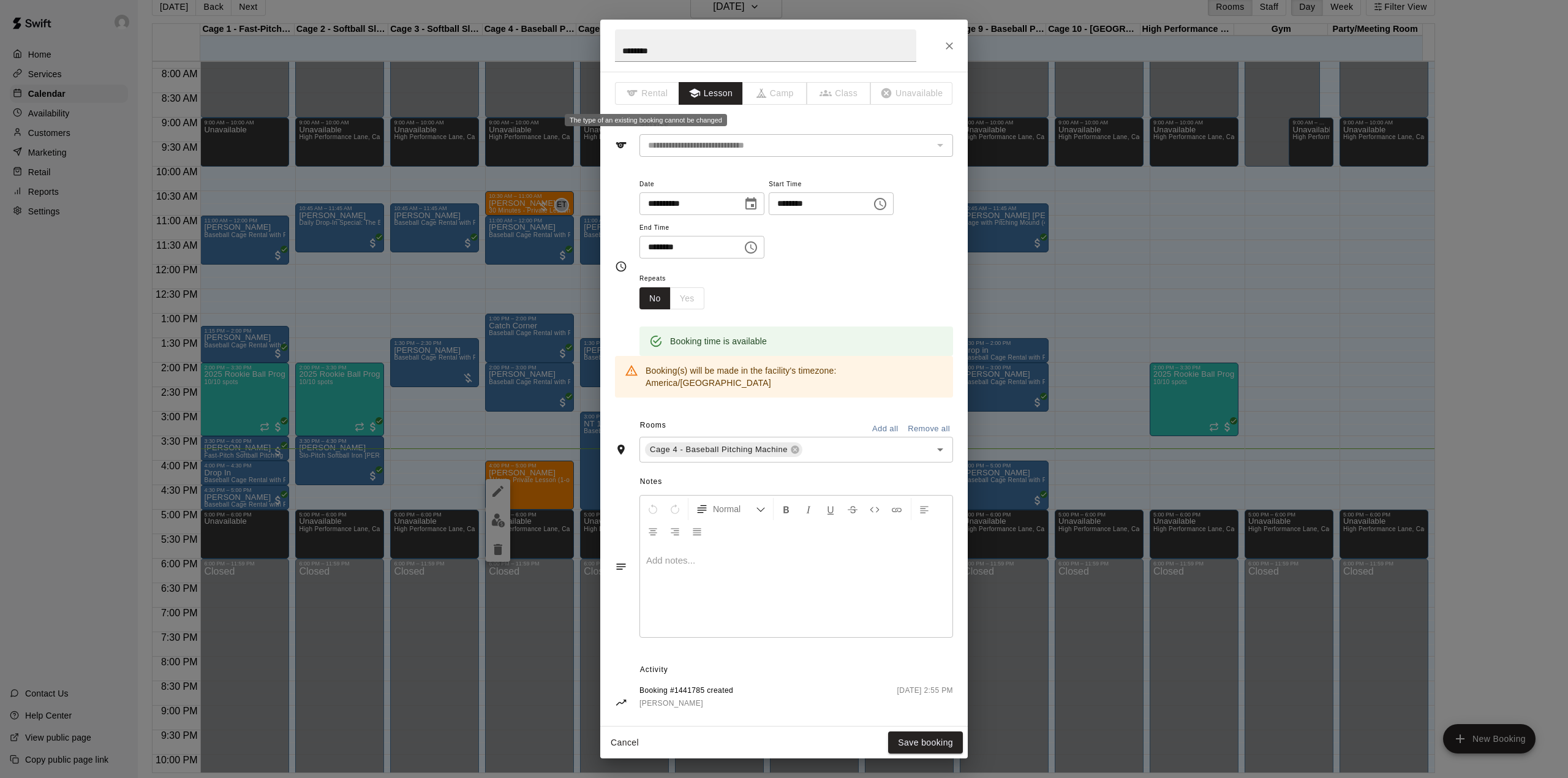
click at [661, 94] on span "Rental" at bounding box center [647, 93] width 64 height 23
click at [660, 92] on span "Rental" at bounding box center [647, 93] width 64 height 23
click at [654, 106] on body "Home Services Calendar Availability Customers Marketing Retail Reports Settings…" at bounding box center [784, 378] width 1568 height 797
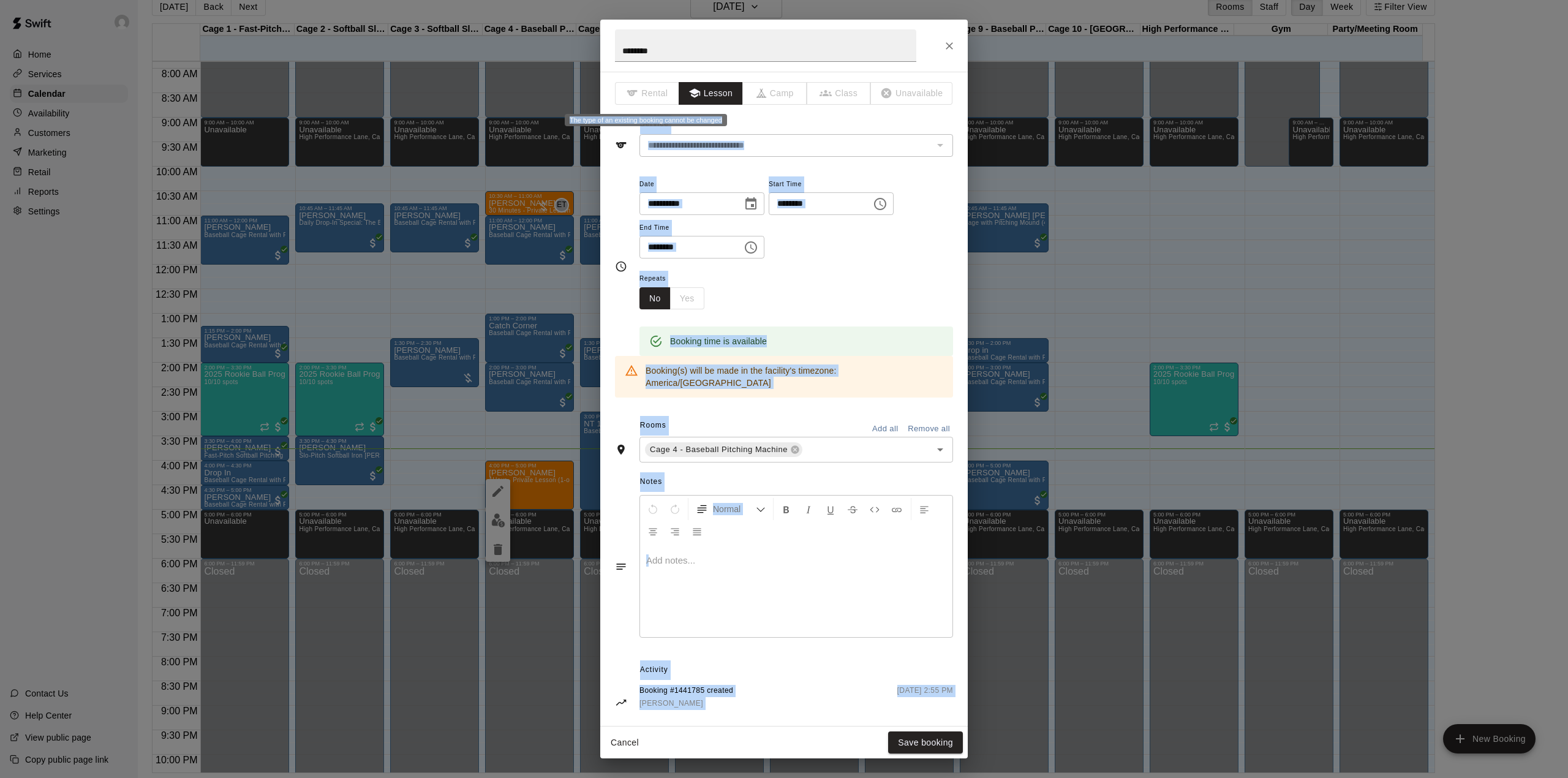
click at [653, 106] on div "The type of an existing booking cannot be changed" at bounding box center [646, 116] width 165 height 22
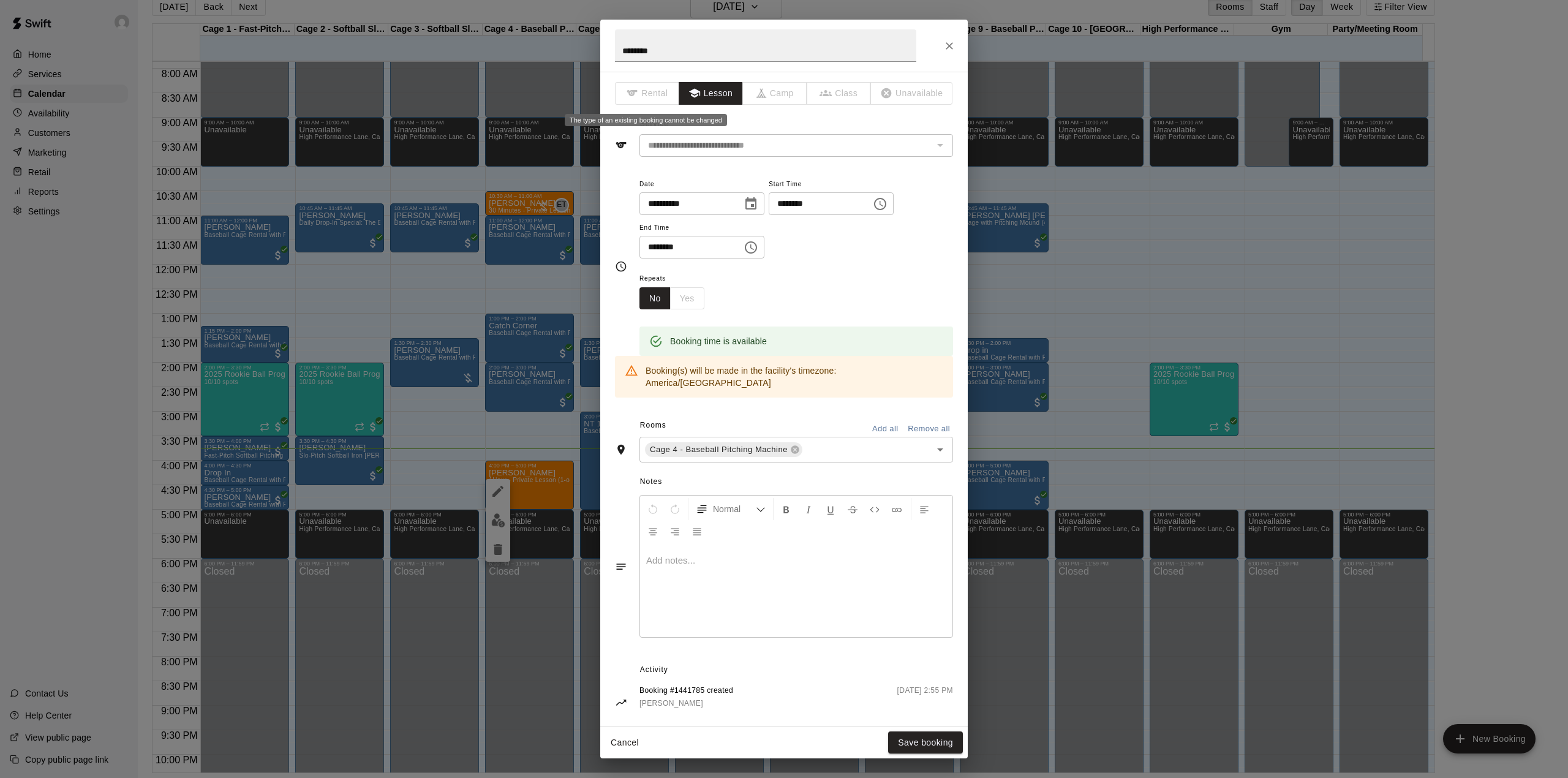
click at [638, 100] on span "Rental" at bounding box center [647, 93] width 64 height 23
click at [637, 99] on span "Rental" at bounding box center [647, 93] width 64 height 23
click at [630, 729] on div "Cancel Save booking" at bounding box center [784, 742] width 368 height 32
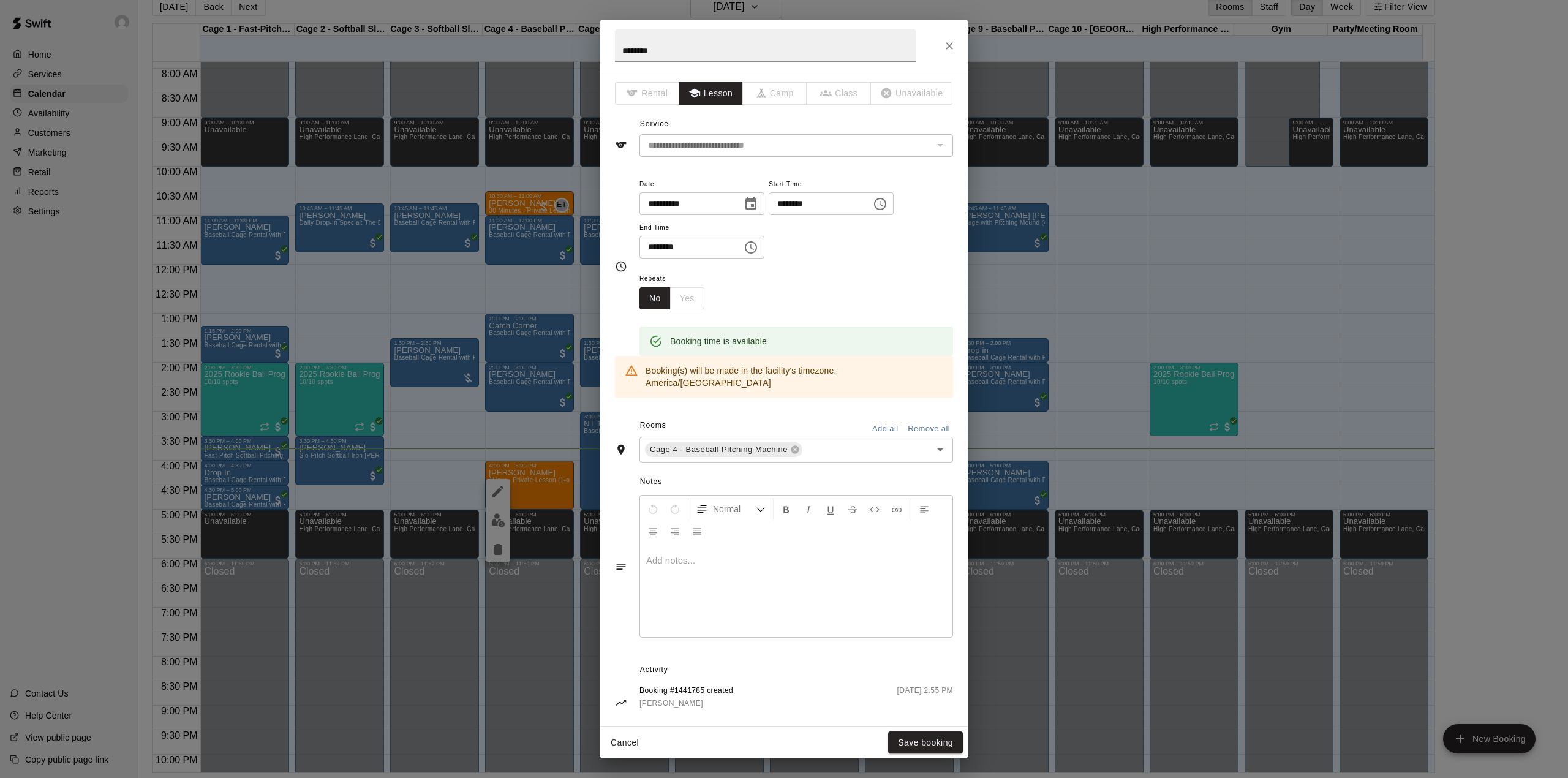
click at [621, 732] on button "Cancel" at bounding box center [625, 743] width 39 height 23
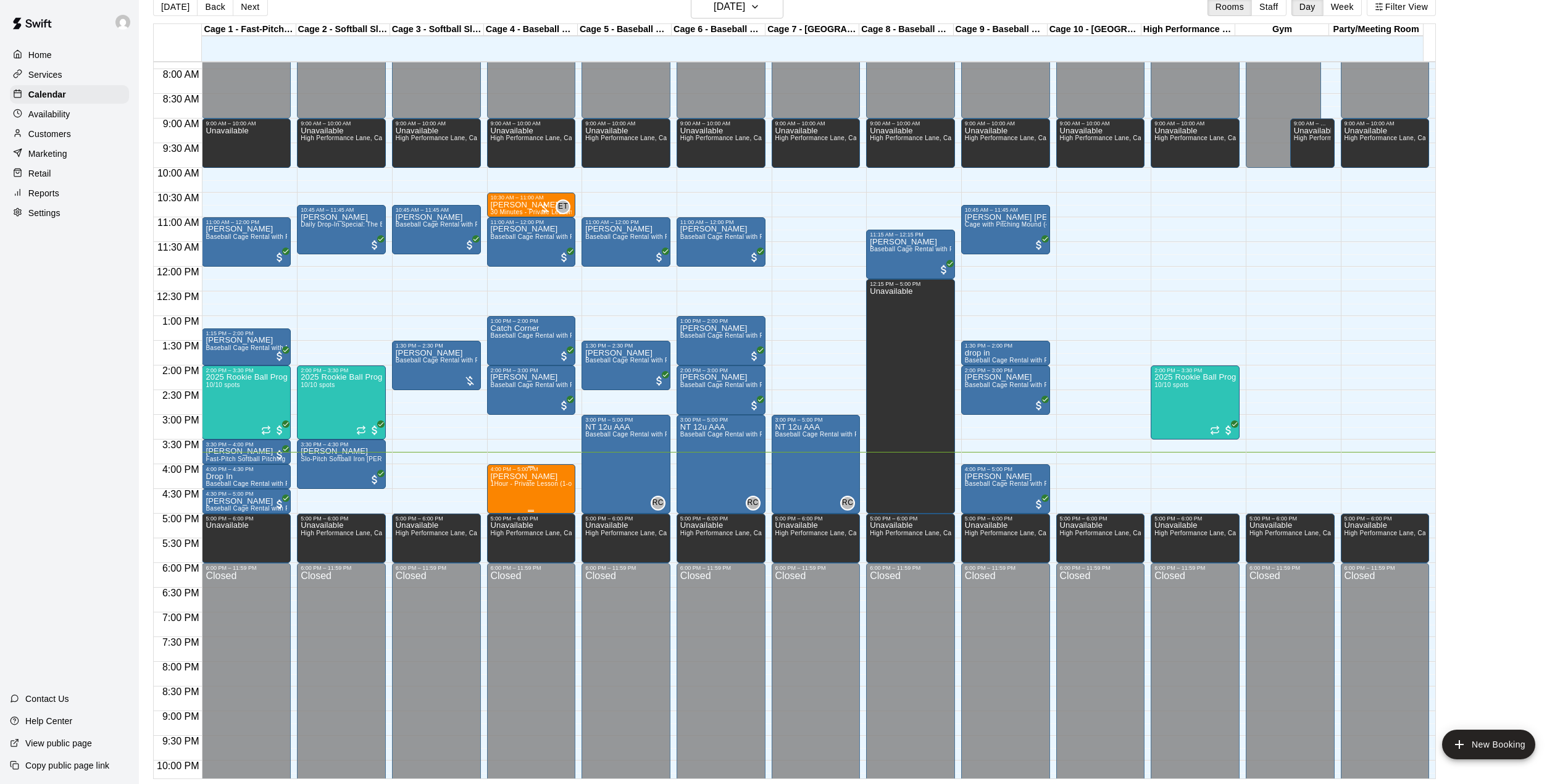
click at [505, 486] on span "1Hour - Private Lesson (1-on-1)" at bounding box center [537, 483] width 93 height 7
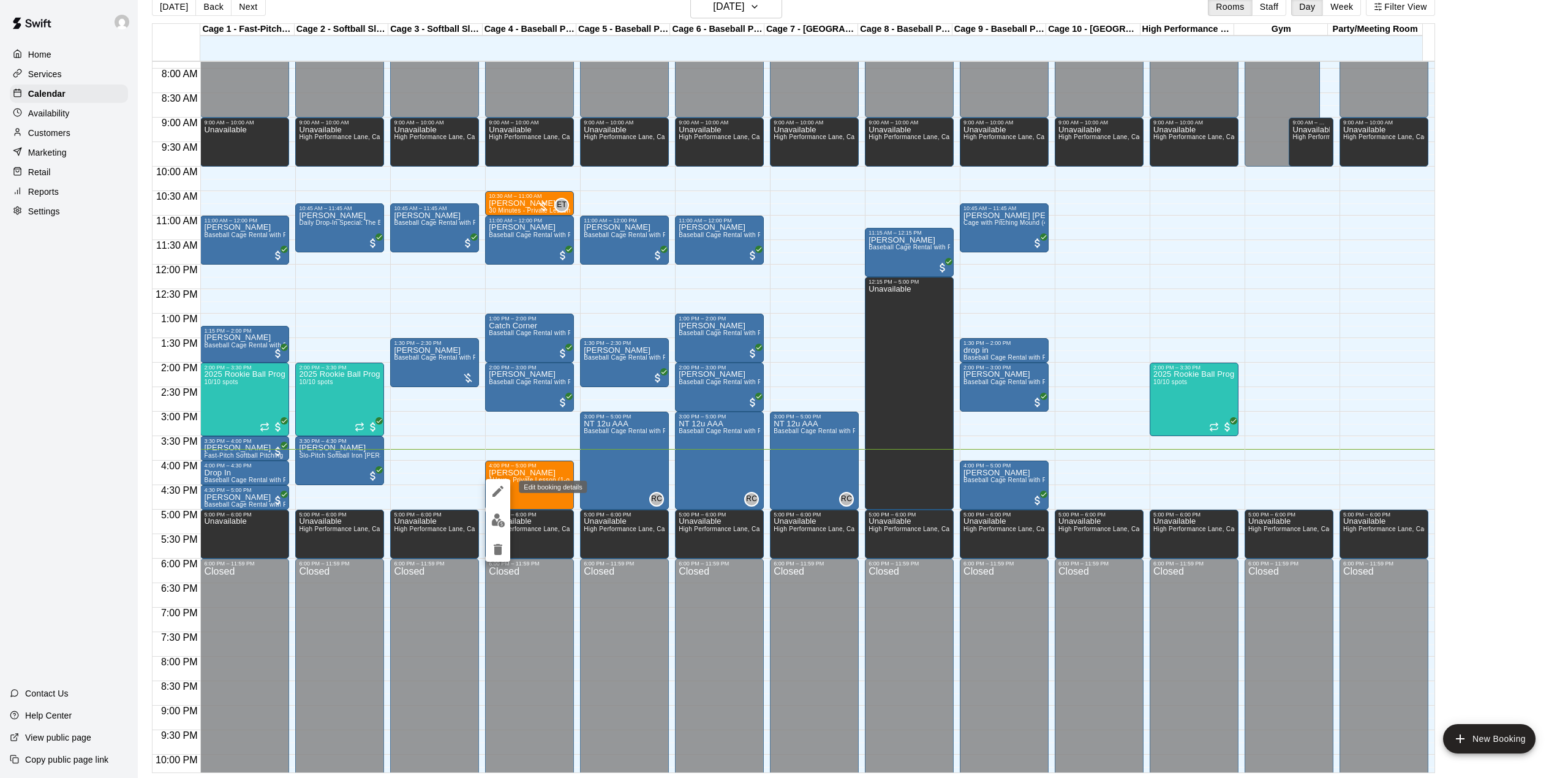
click at [503, 490] on icon "edit" at bounding box center [498, 491] width 15 height 15
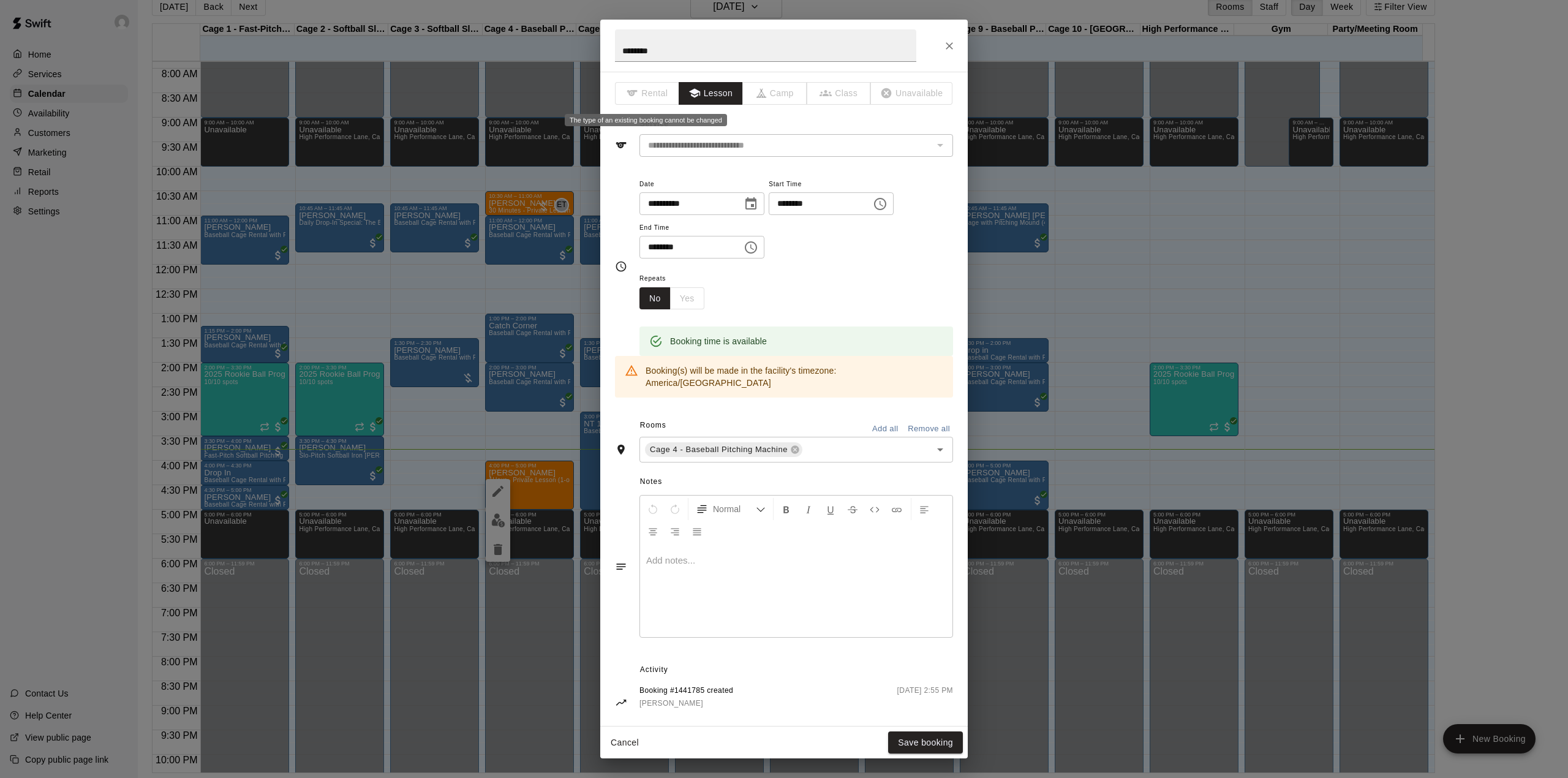
click at [655, 92] on span "Rental" at bounding box center [647, 93] width 64 height 23
click at [947, 44] on icon "Close" at bounding box center [950, 46] width 12 height 12
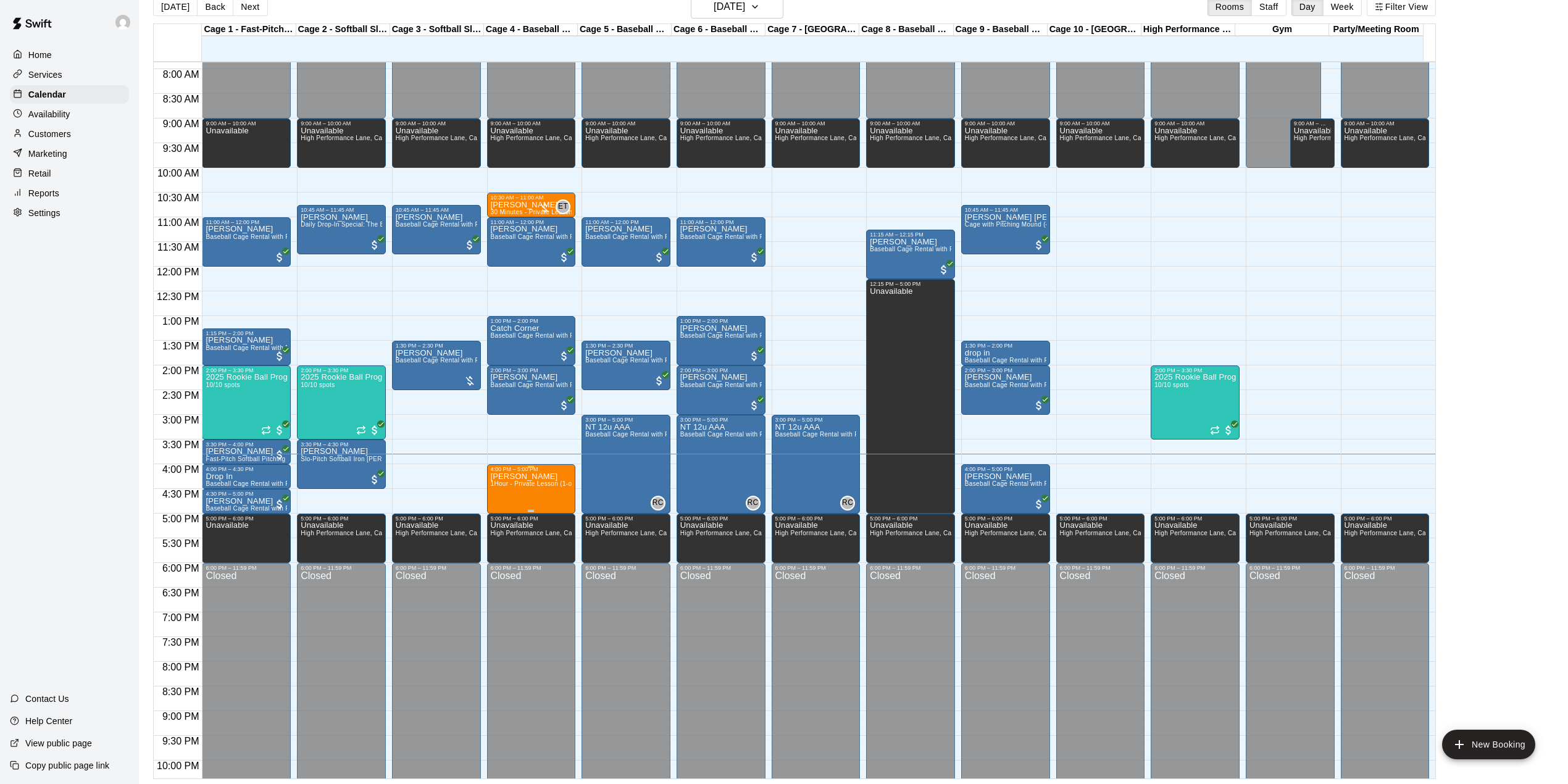
click at [520, 477] on p "[PERSON_NAME]" at bounding box center [532, 477] width 82 height 0
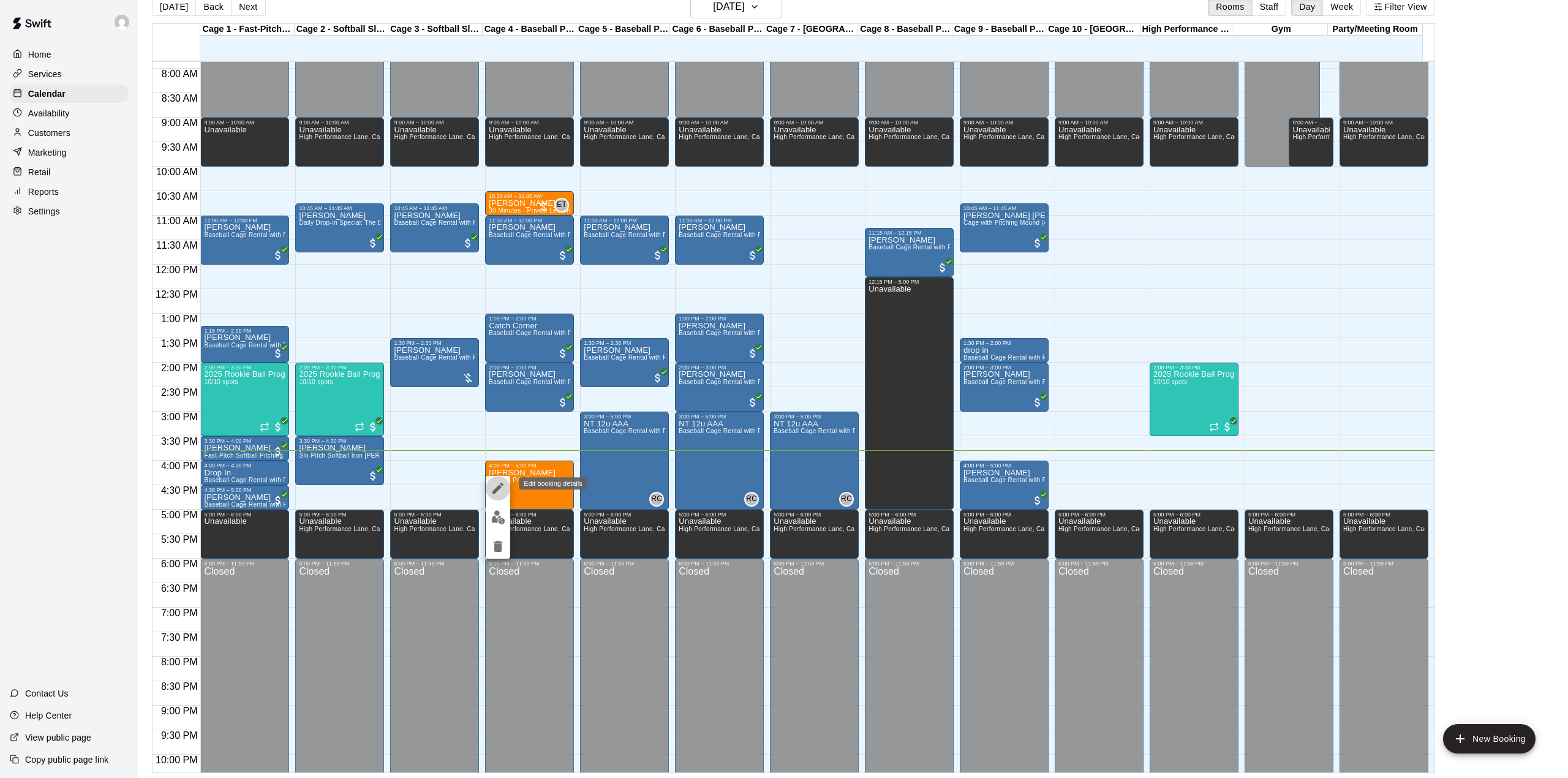
click at [495, 490] on icon "edit" at bounding box center [498, 488] width 11 height 11
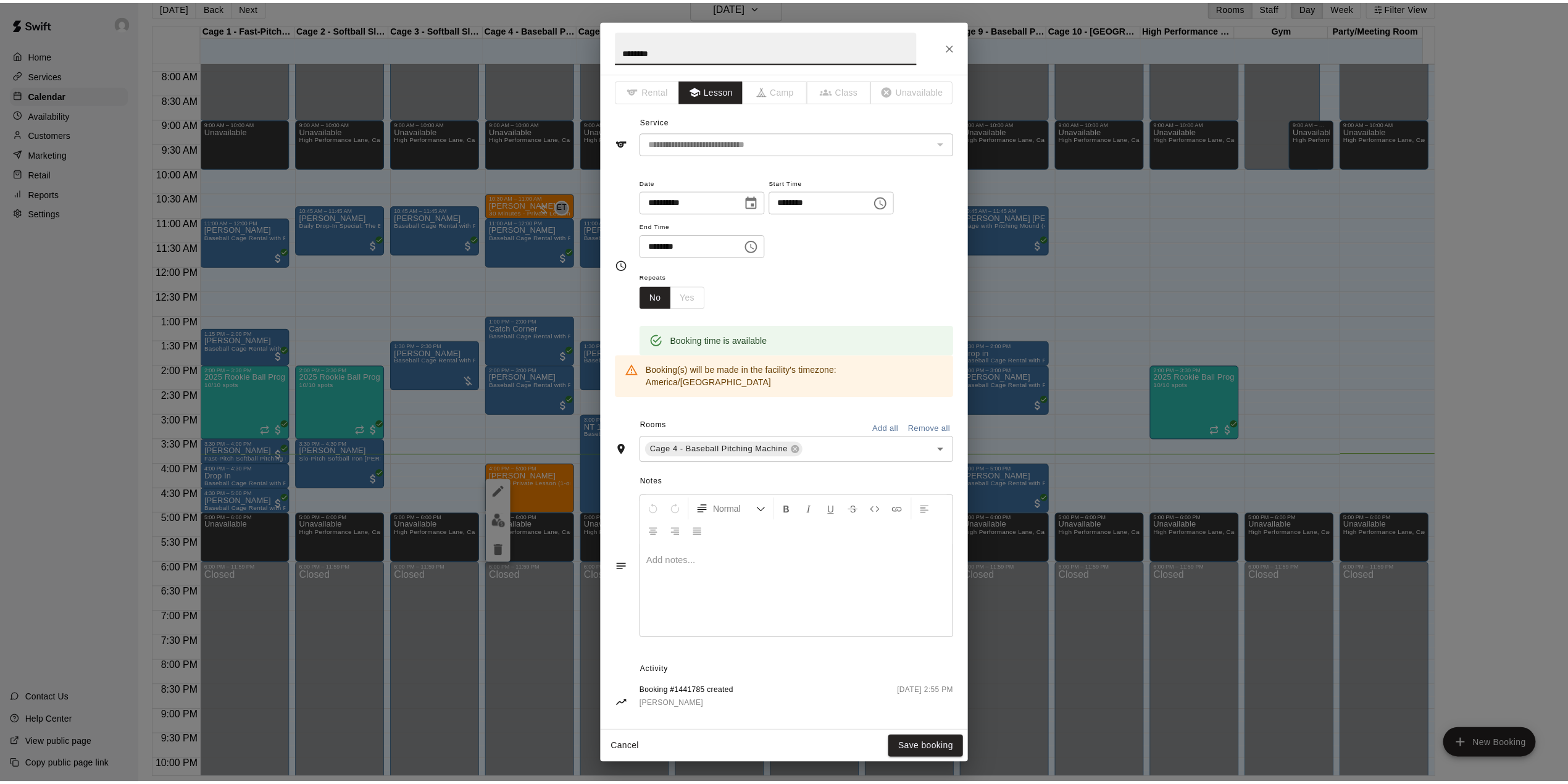
scroll to position [0, 0]
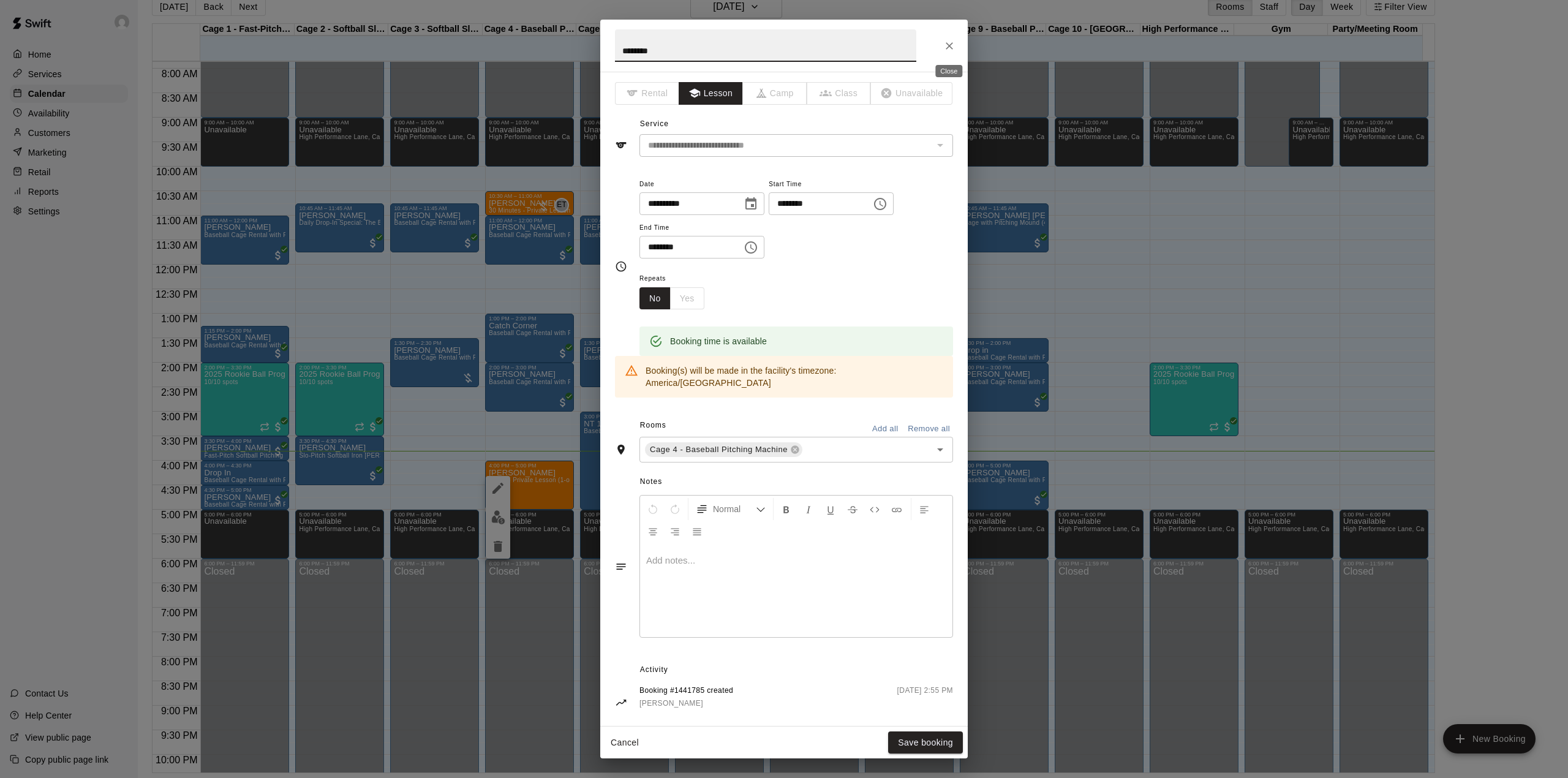
click at [954, 51] on icon "Close" at bounding box center [950, 46] width 12 height 12
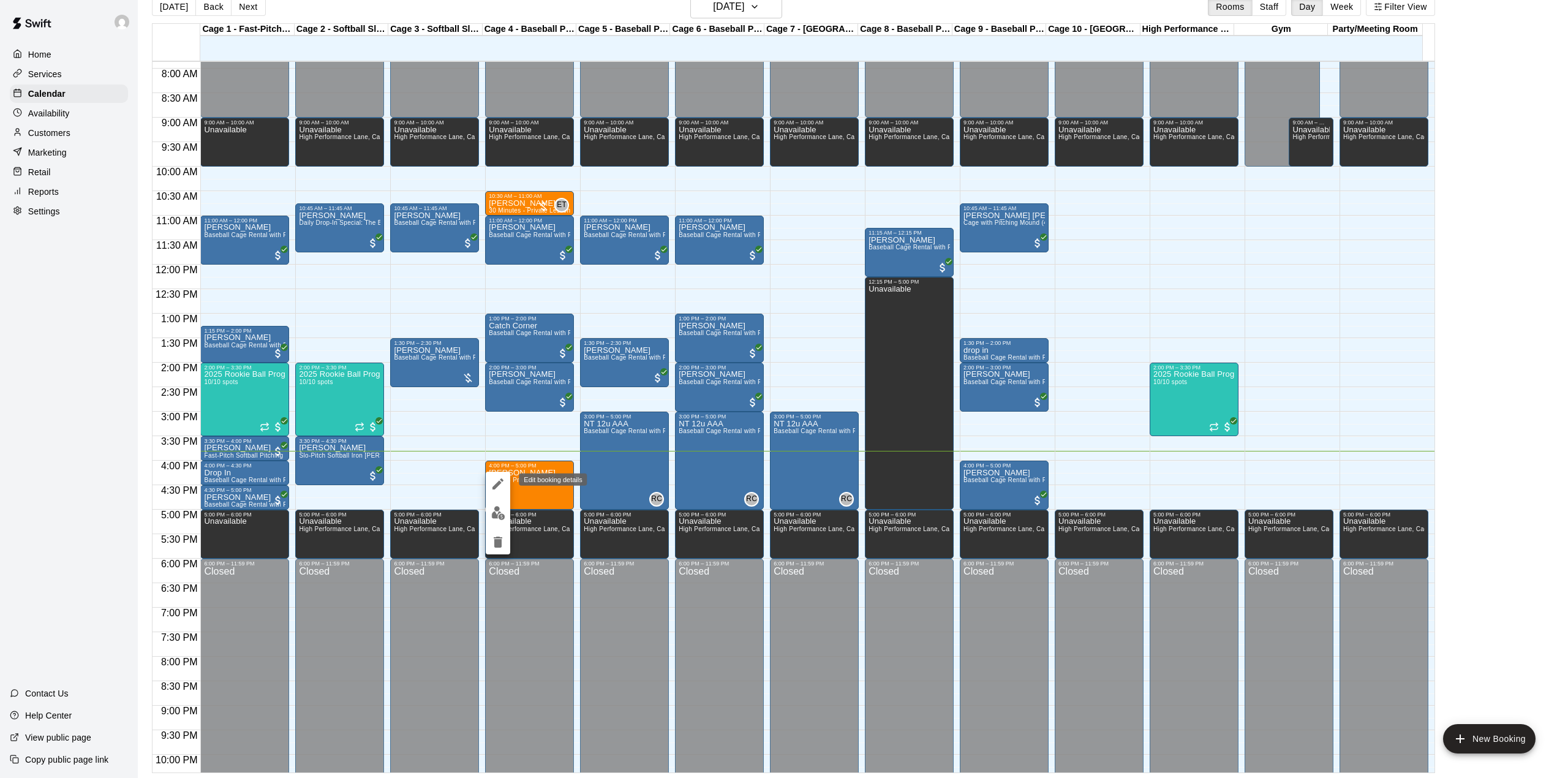
click at [501, 488] on icon "edit" at bounding box center [498, 483] width 15 height 15
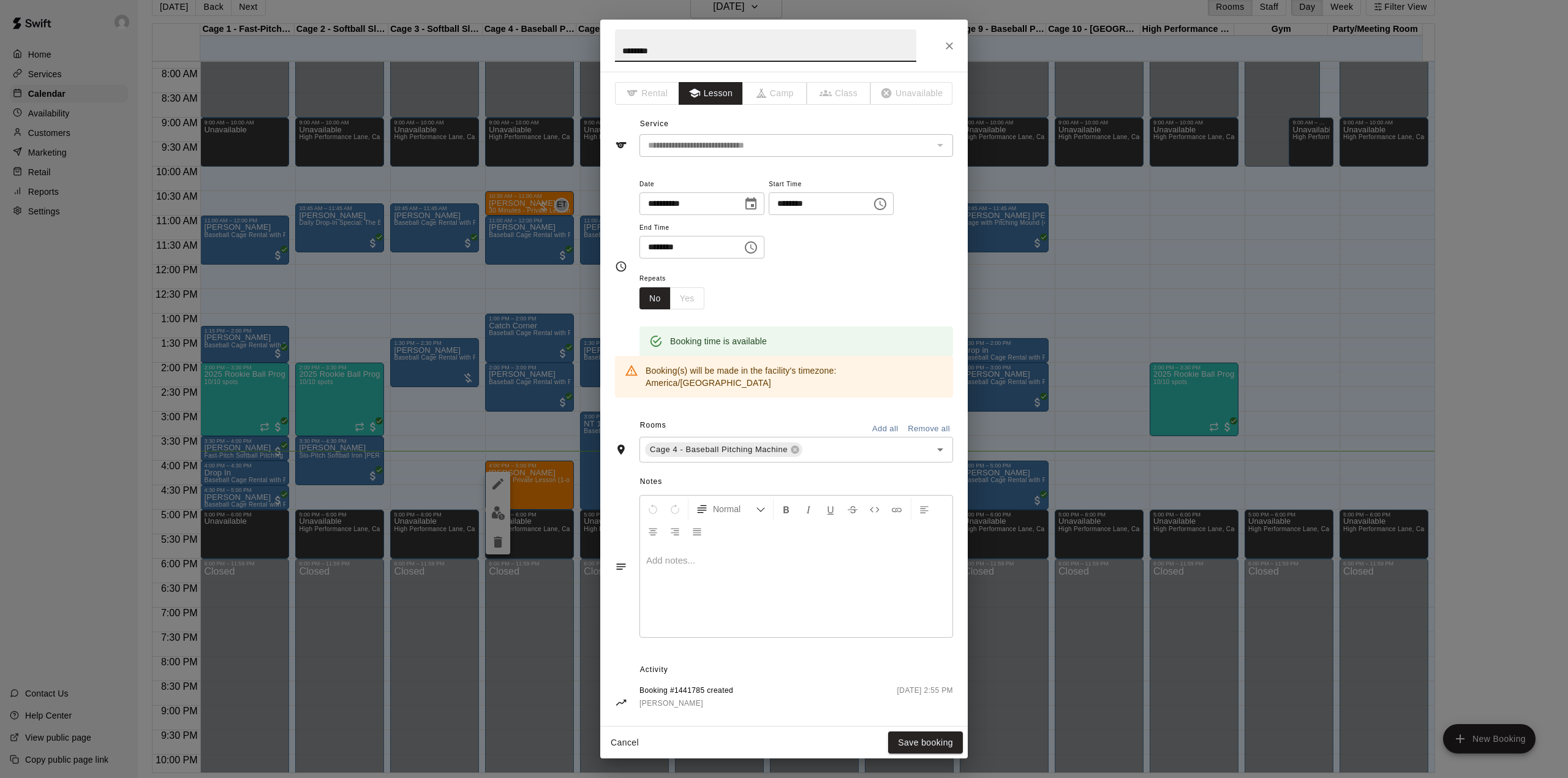
drag, startPoint x: 661, startPoint y: 53, endPoint x: 599, endPoint y: 53, distance: 62.0
click at [599, 53] on div "**********" at bounding box center [784, 389] width 1568 height 778
drag, startPoint x: 949, startPoint y: 50, endPoint x: 655, endPoint y: 437, distance: 486.0
click at [951, 50] on icon "Close" at bounding box center [950, 46] width 12 height 12
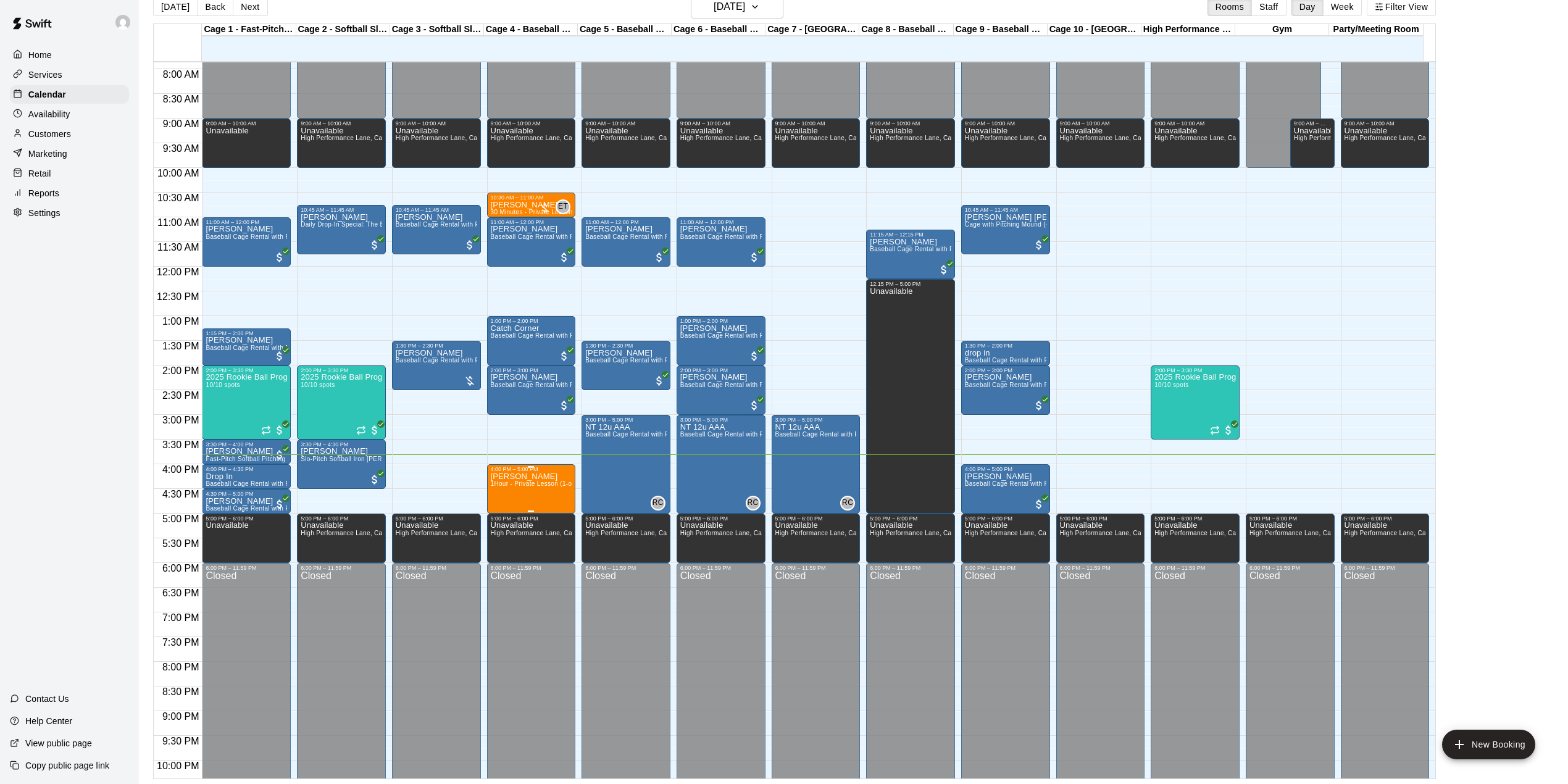
click at [522, 477] on p "[PERSON_NAME]" at bounding box center [532, 477] width 82 height 0
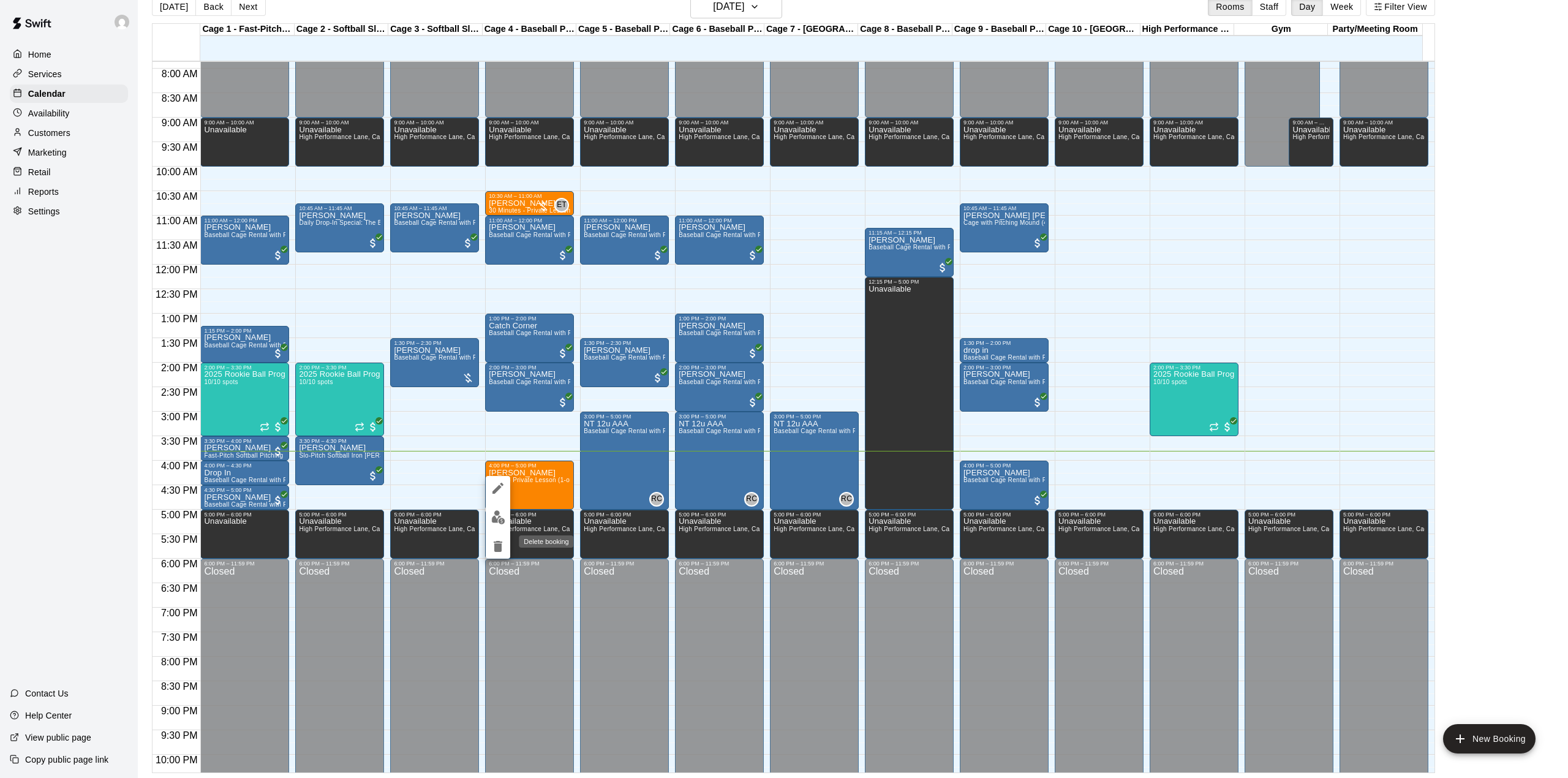
click at [498, 549] on icon "delete" at bounding box center [498, 546] width 8 height 11
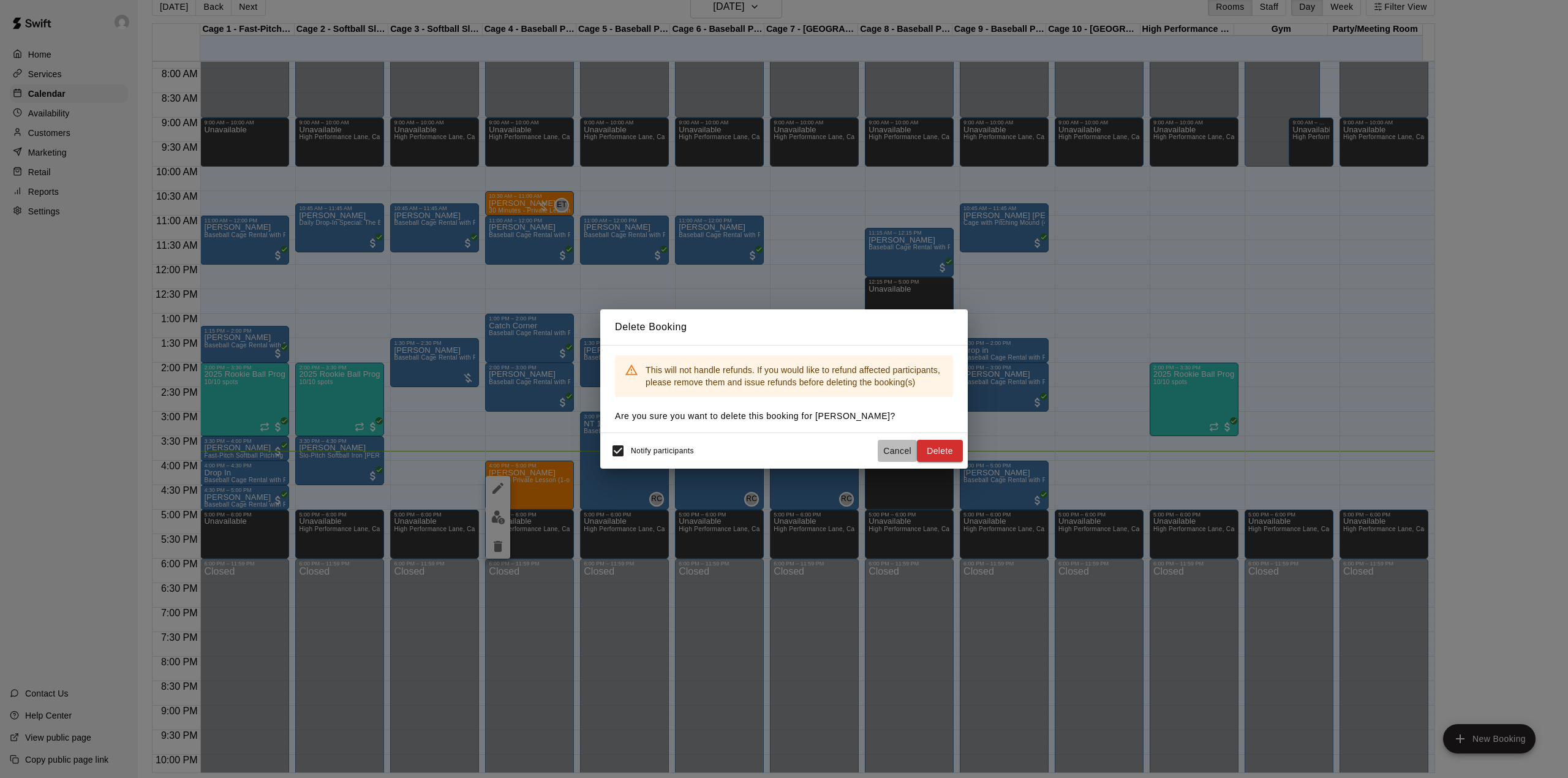
click at [889, 449] on button "Cancel" at bounding box center [897, 451] width 39 height 23
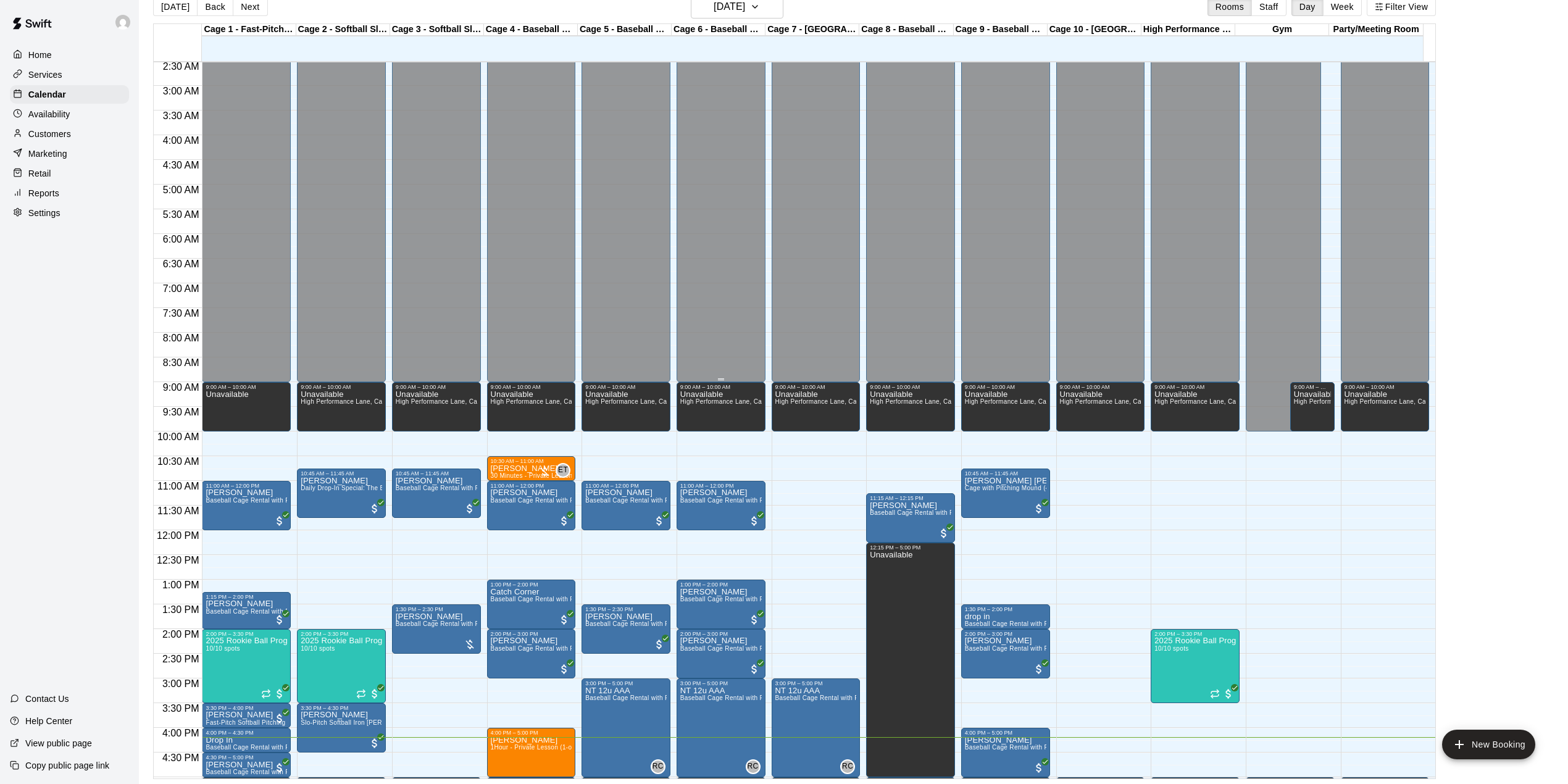
scroll to position [471, 0]
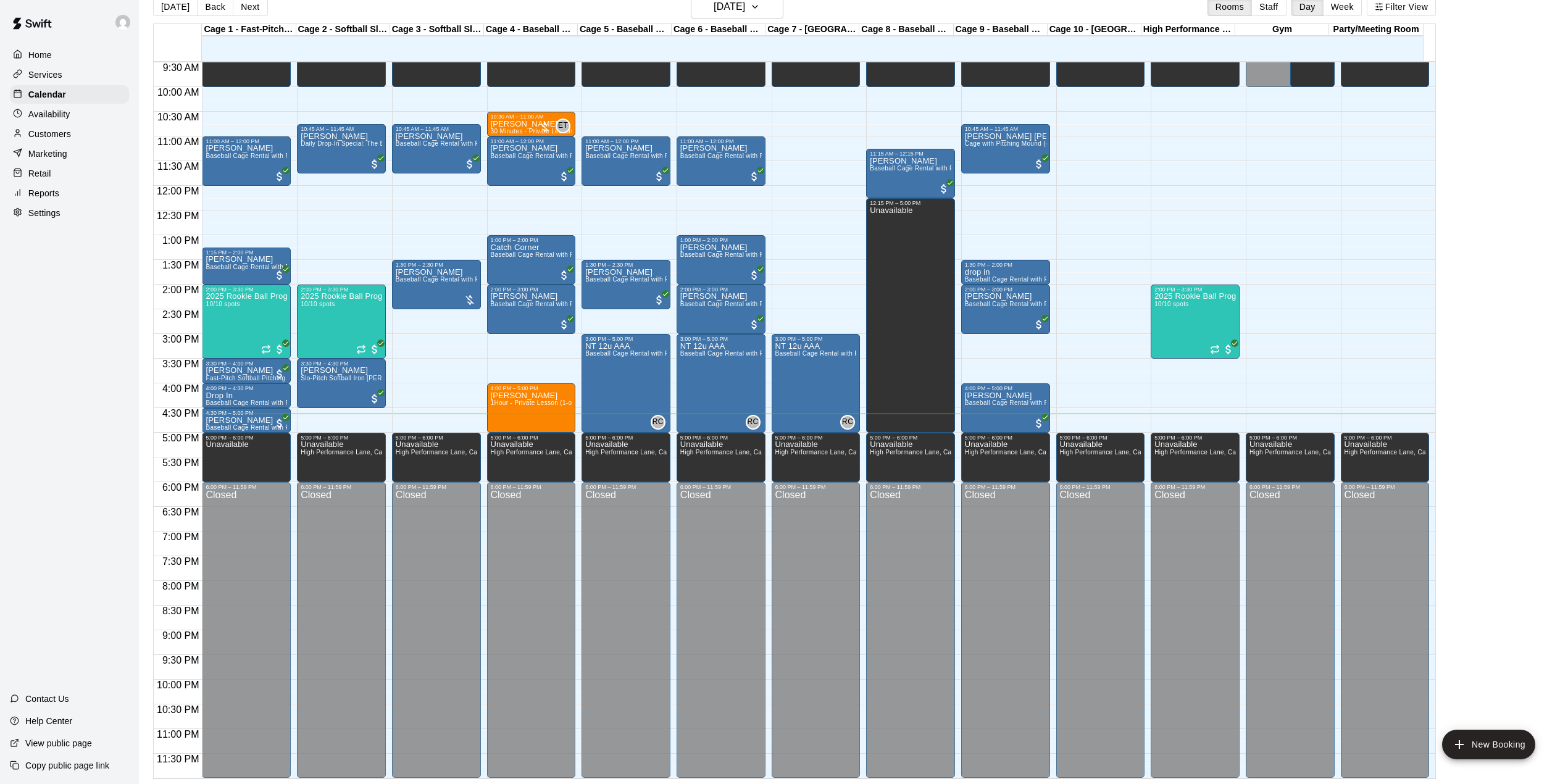
click at [57, 81] on p "Services" at bounding box center [45, 75] width 34 height 12
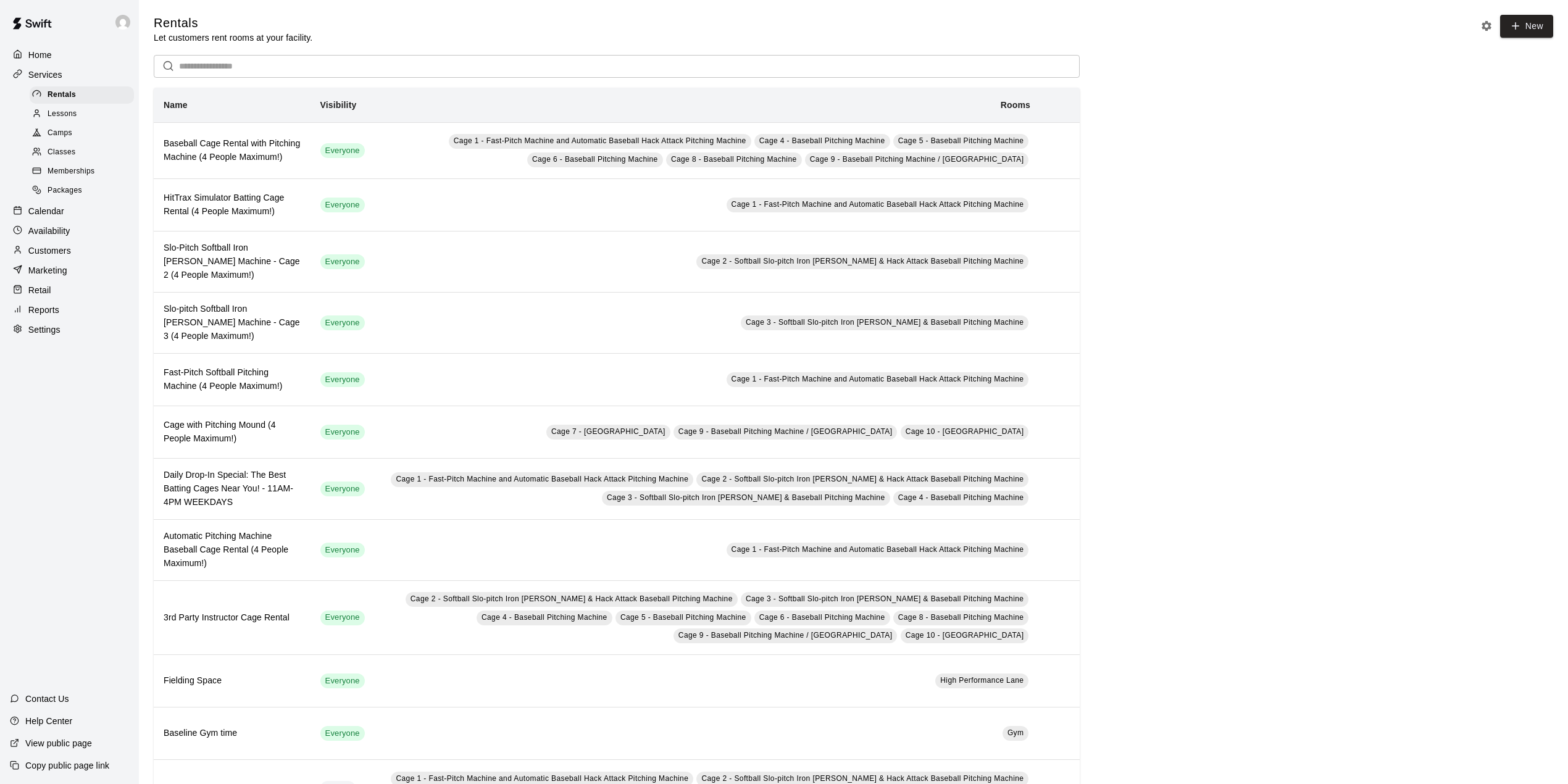
click at [68, 173] on span "Memberships" at bounding box center [71, 172] width 47 height 12
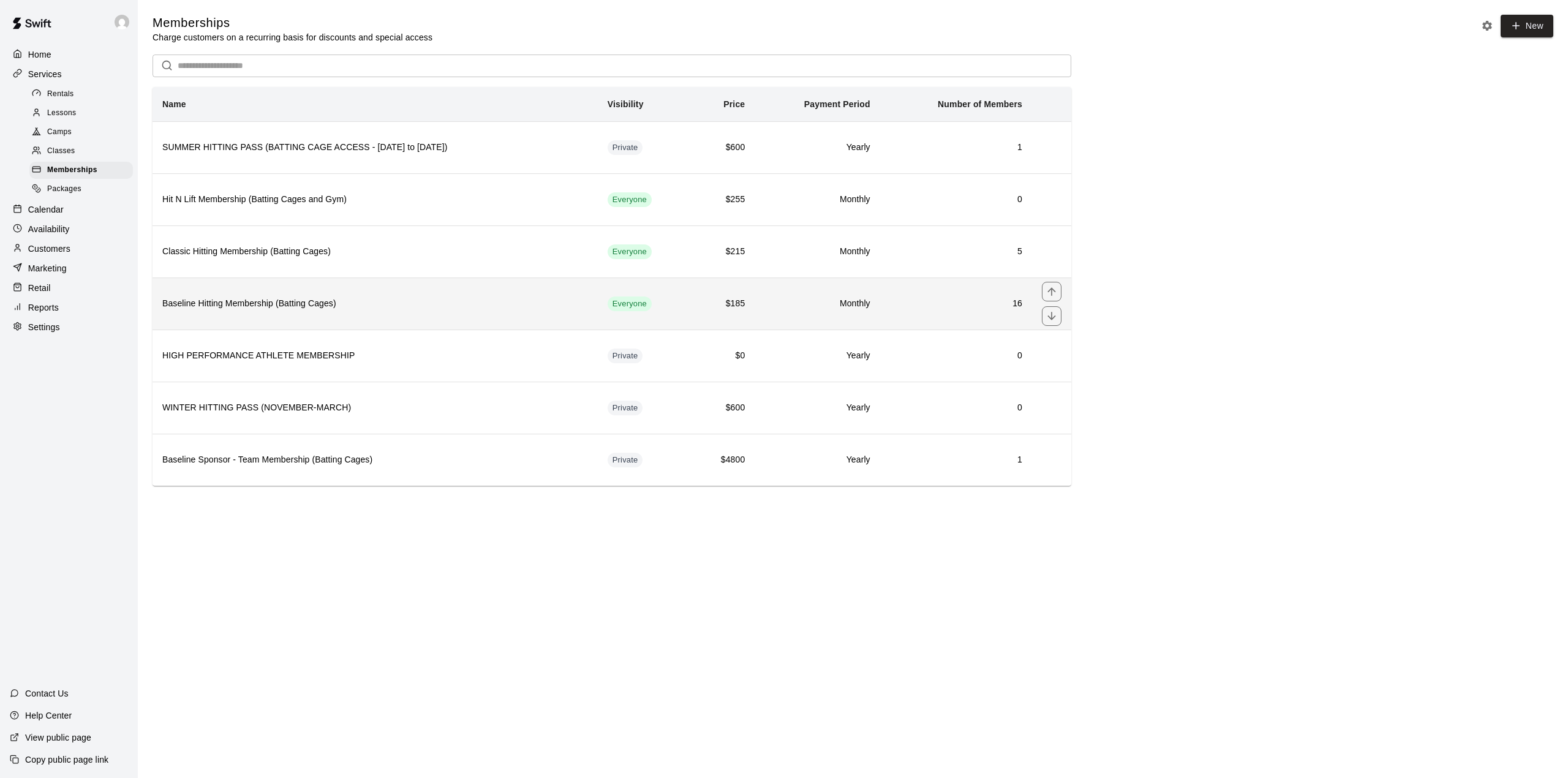
click at [258, 324] on th "Baseline Hitting Membership (Batting Cages)" at bounding box center [375, 303] width 446 height 52
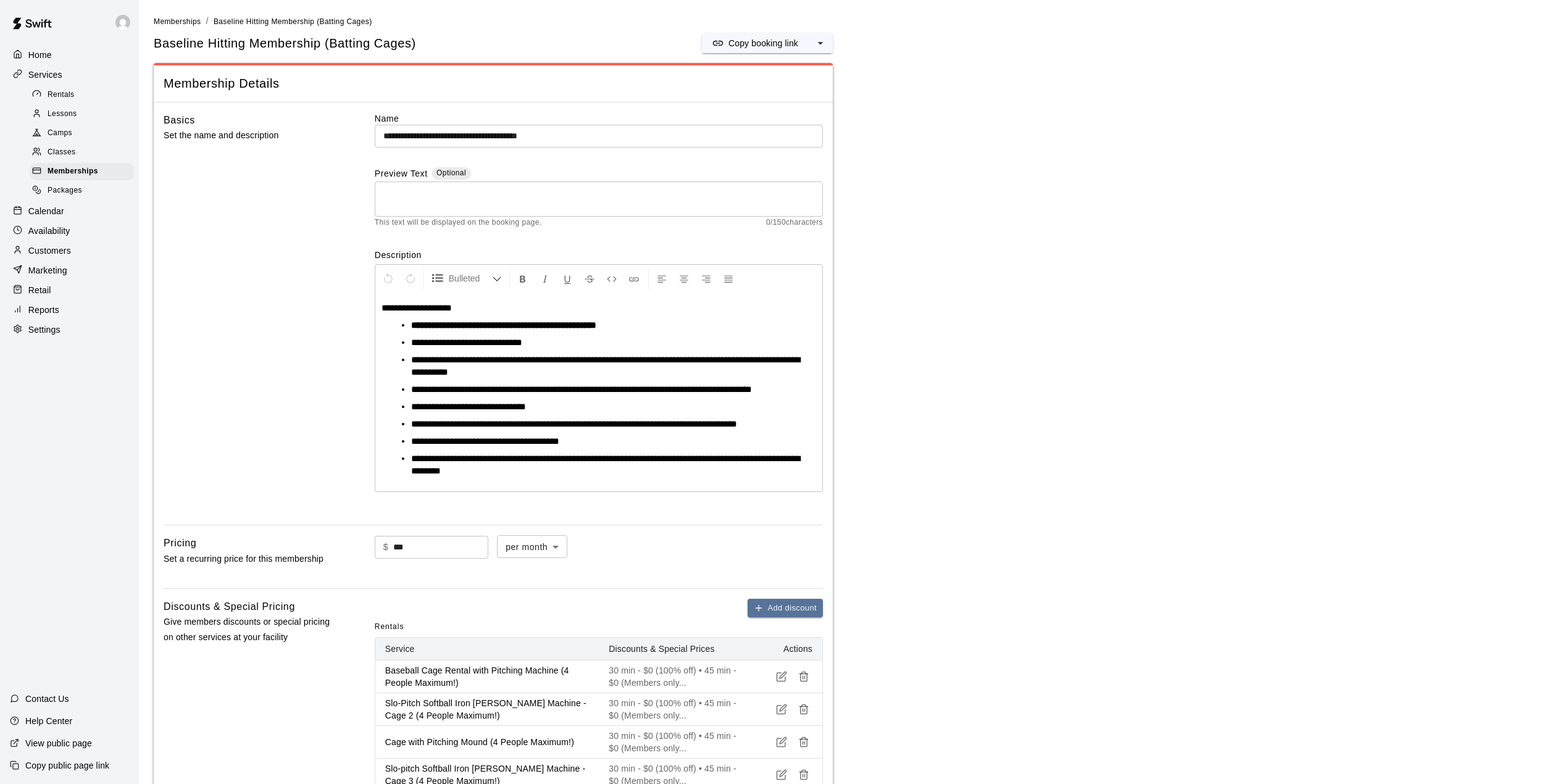
click at [41, 213] on p "Calendar" at bounding box center [46, 211] width 35 height 12
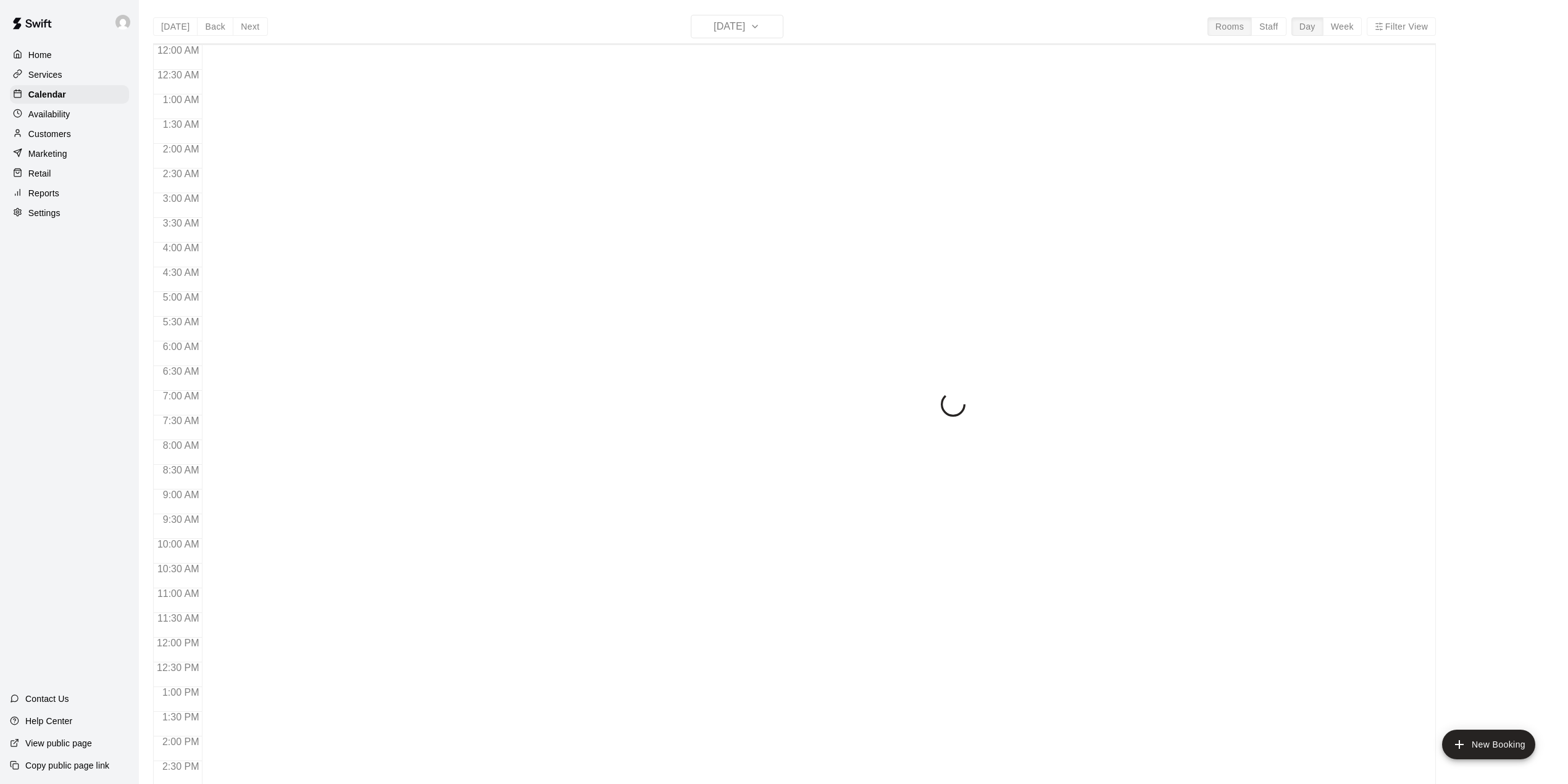
scroll to position [432, 0]
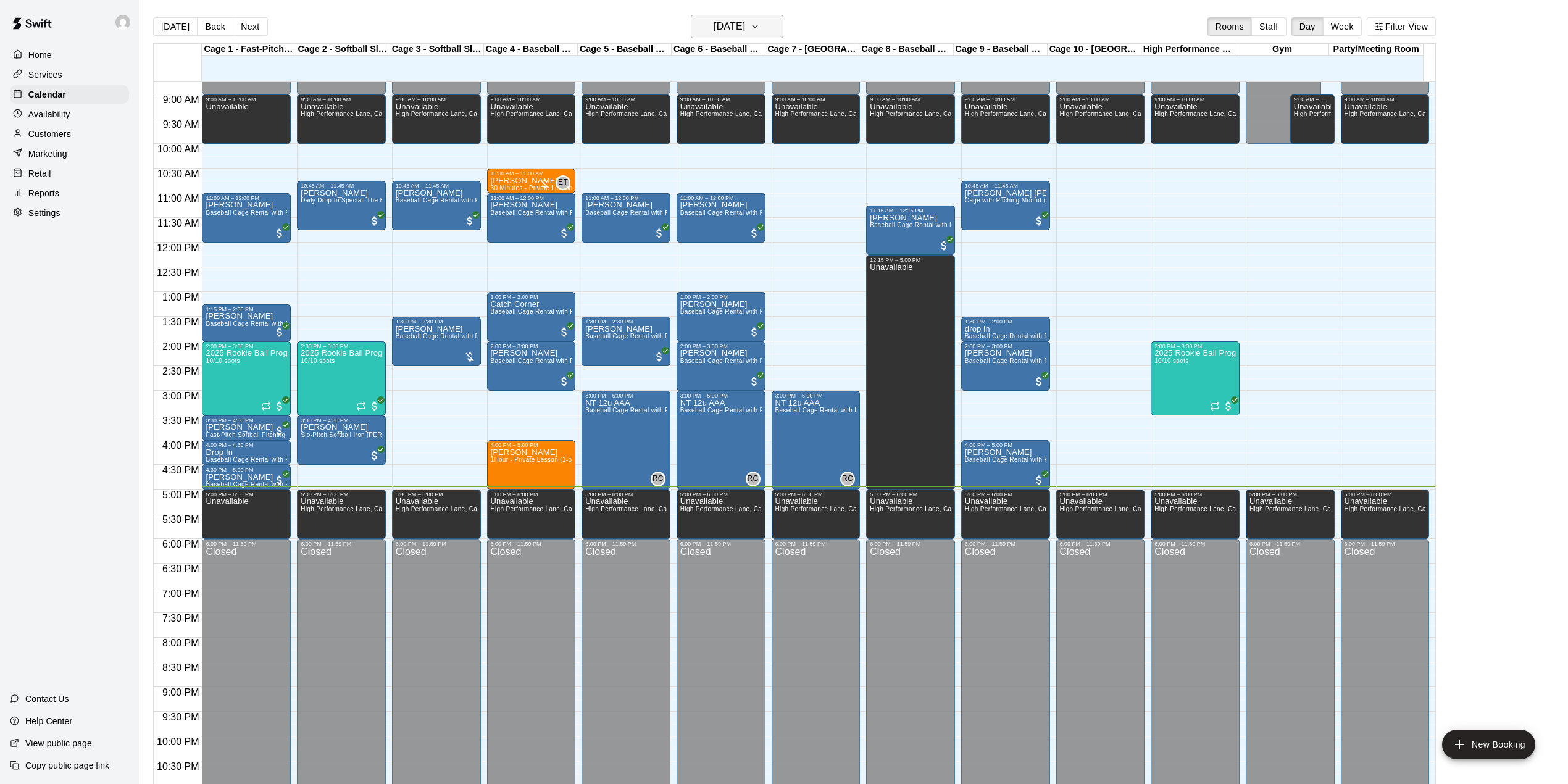
click at [745, 26] on h6 "[DATE]" at bounding box center [729, 26] width 32 height 17
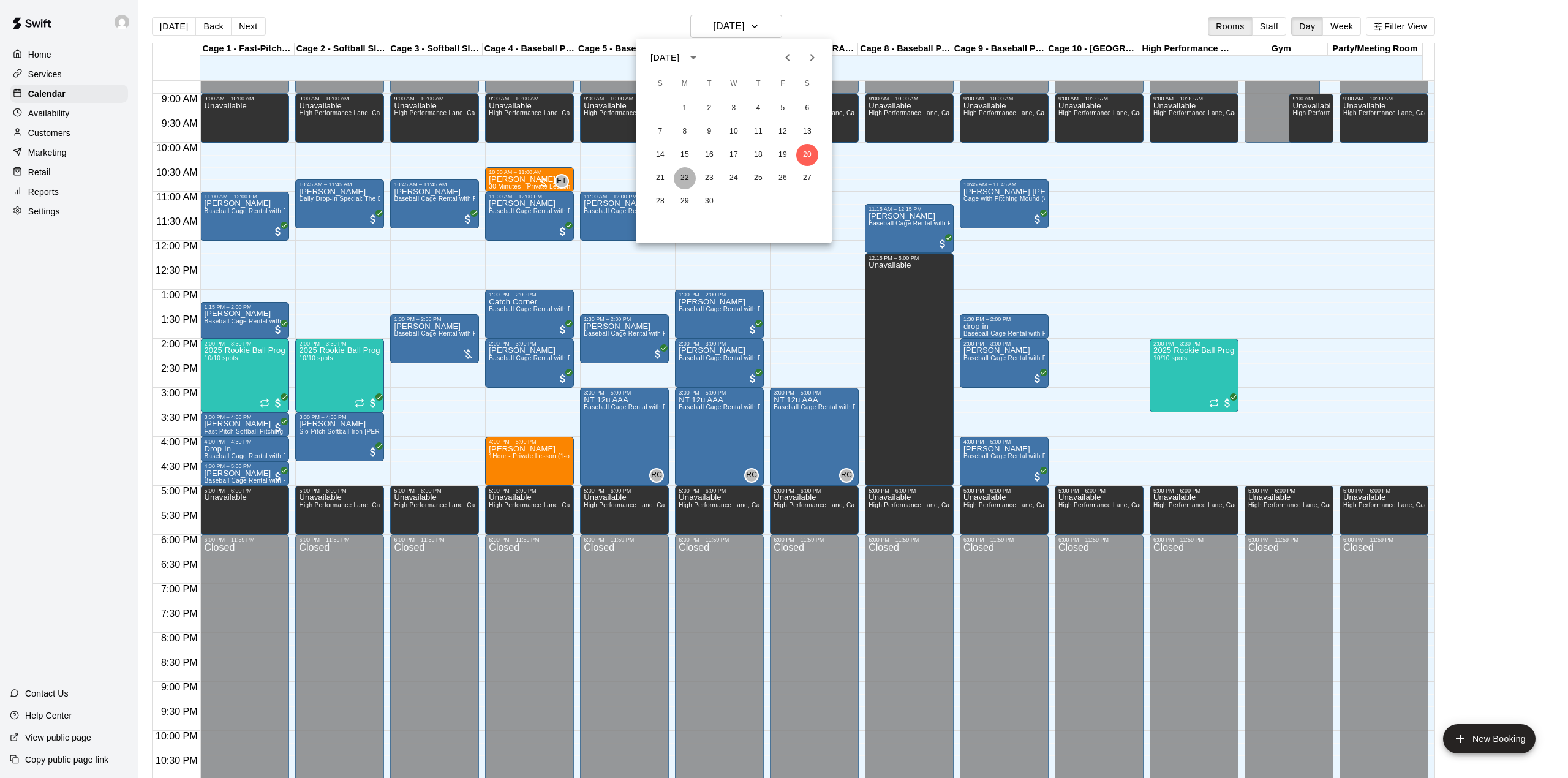
click at [682, 177] on button "22" at bounding box center [684, 178] width 22 height 22
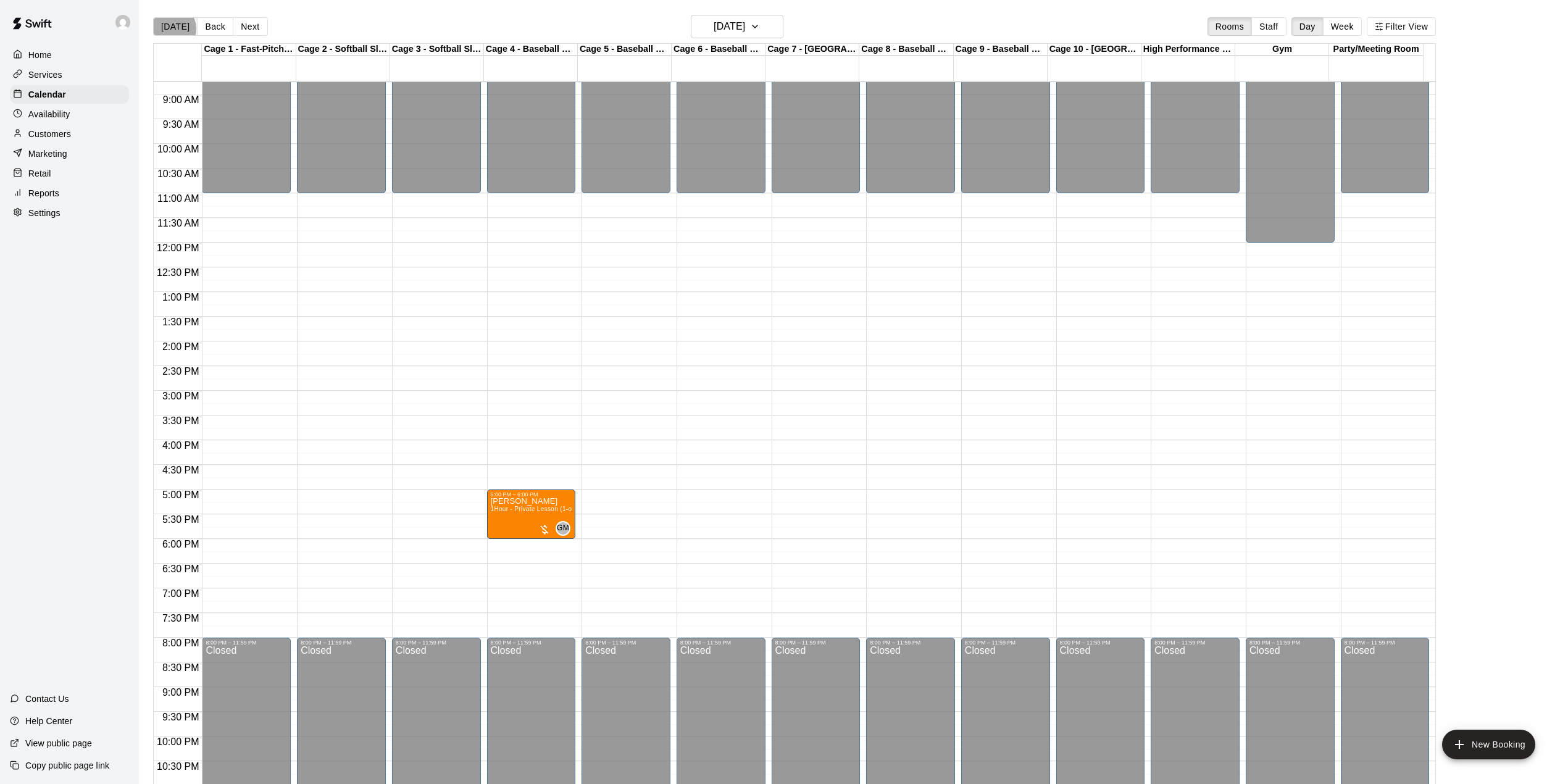
click at [173, 28] on button "[DATE]" at bounding box center [176, 26] width 45 height 18
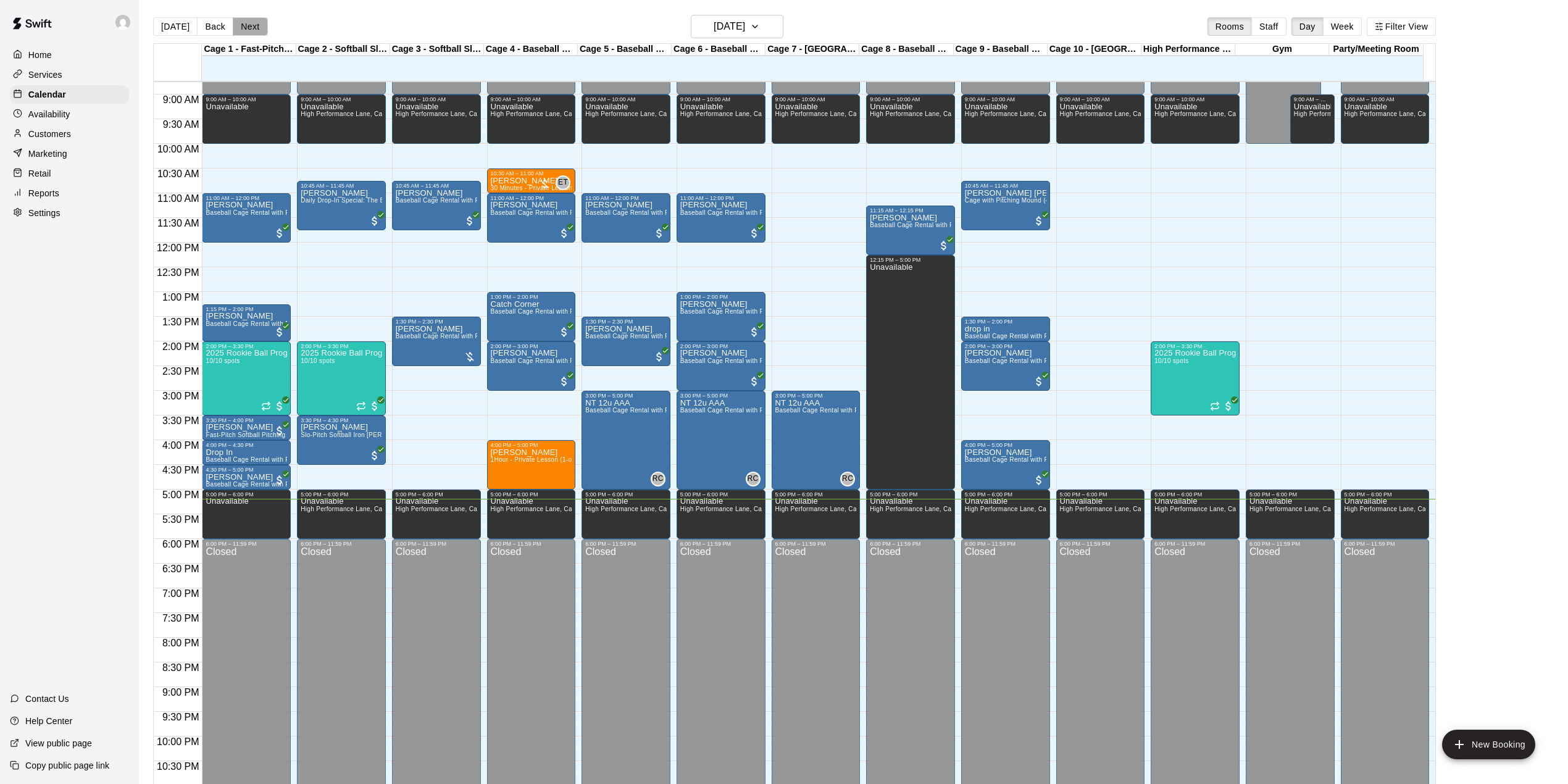
click at [246, 35] on button "Next" at bounding box center [250, 26] width 35 height 18
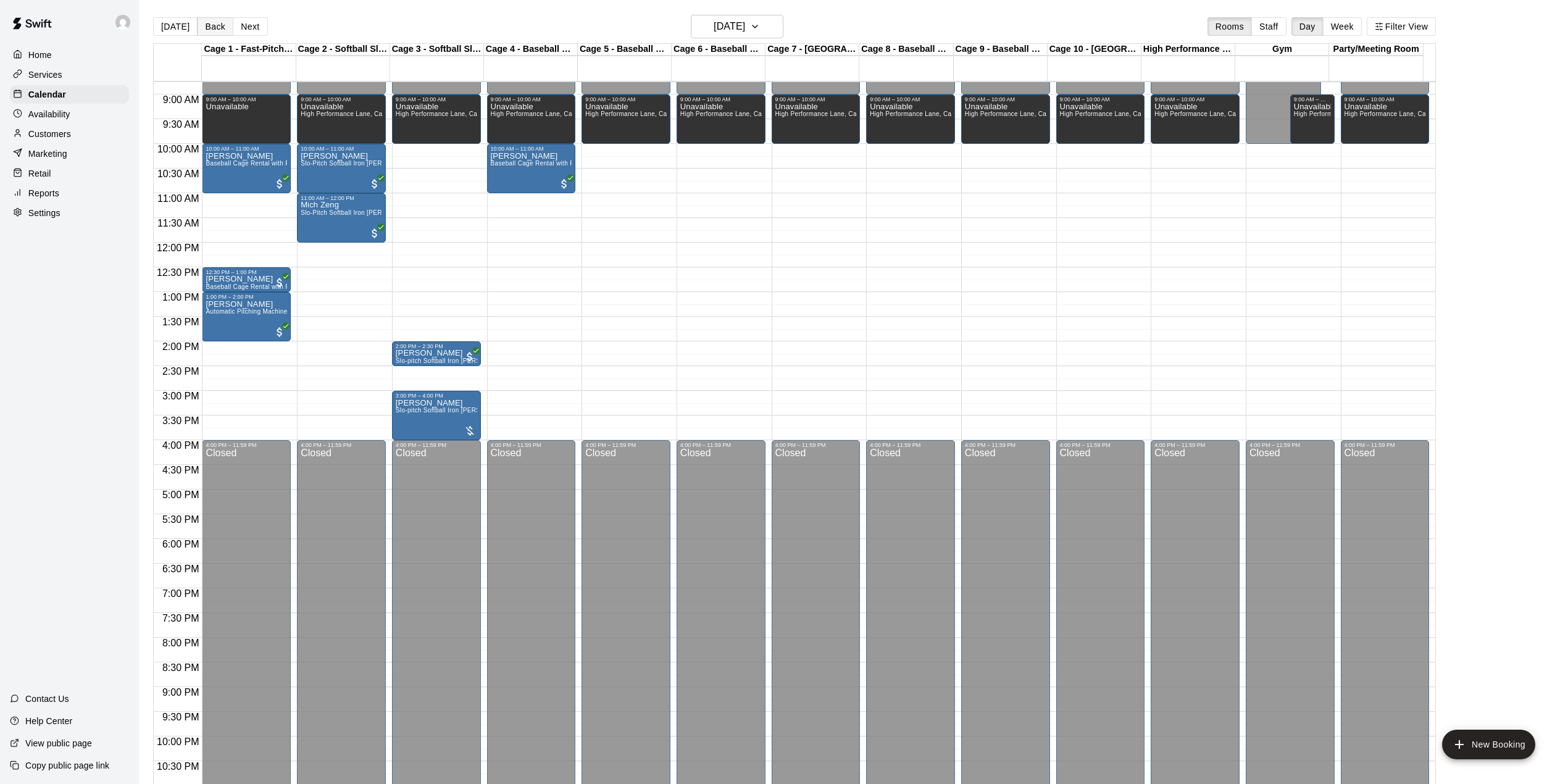
click at [211, 31] on button "Back" at bounding box center [215, 26] width 36 height 18
